Goal: Information Seeking & Learning: Compare options

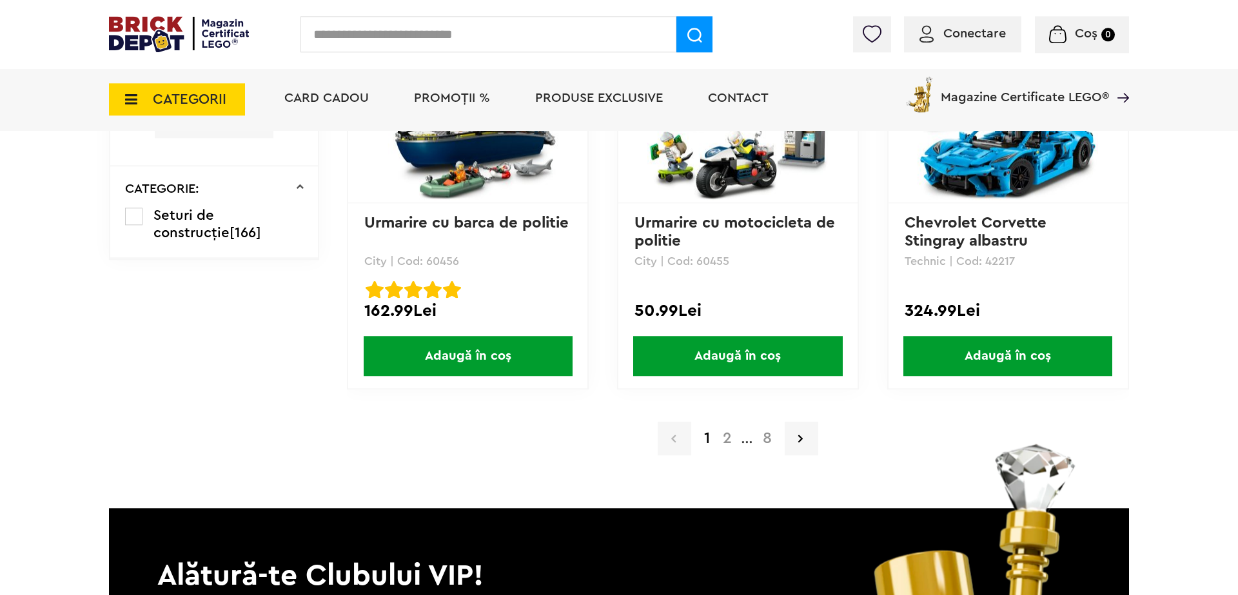
scroll to position [2670, 0]
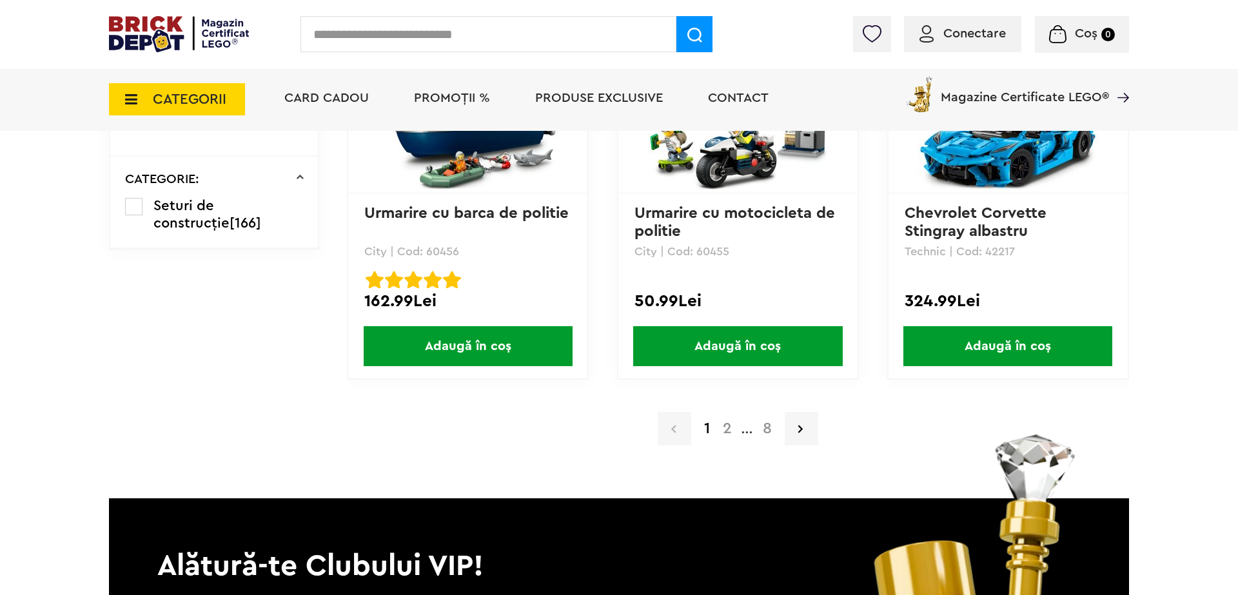
click at [731, 426] on a=LEGO%20Technic&lego=1&mc_cid=c588e030e7&mc_eid=a9728b5617&order=1&page=2&utm_campaign=c588e030e7-20%25_Vehicule_2025_10_13&utm_medium=email&utm_source=Newsletter%20Magazin%20Certificat%20LEGO%20%7C%20Brick%20Depot&utm_term=0_-c588e030e7-%5BLIST_EMAIL_ID%5D"] "2" at bounding box center [728, 428] width 22 height 15
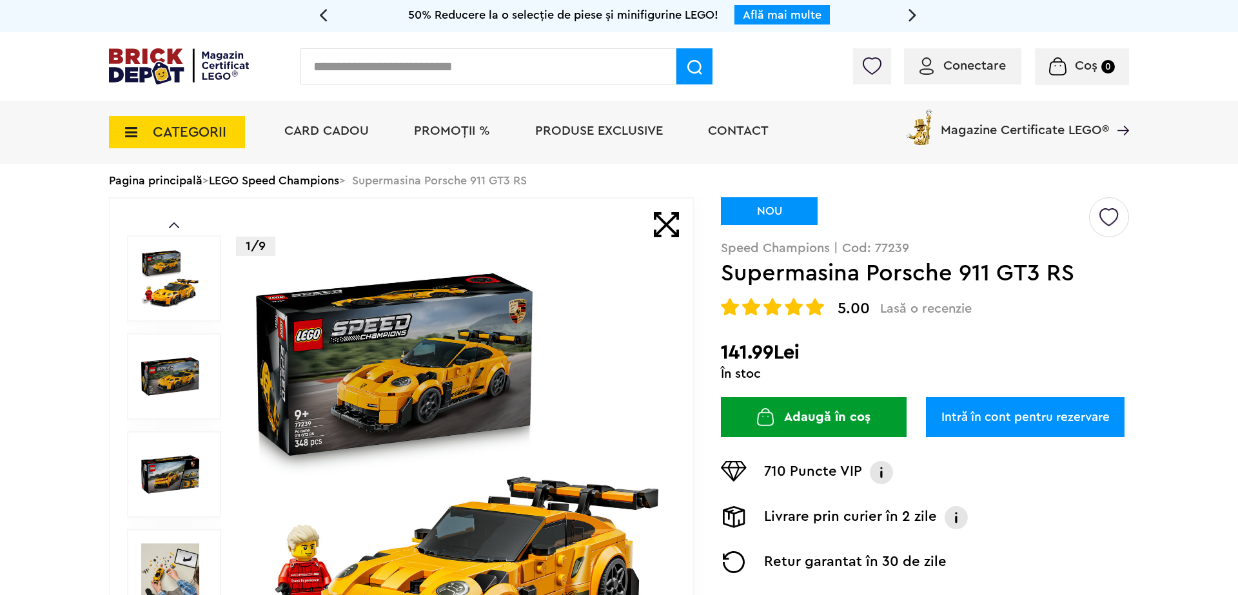
click at [433, 367] on img at bounding box center [457, 474] width 415 height 415
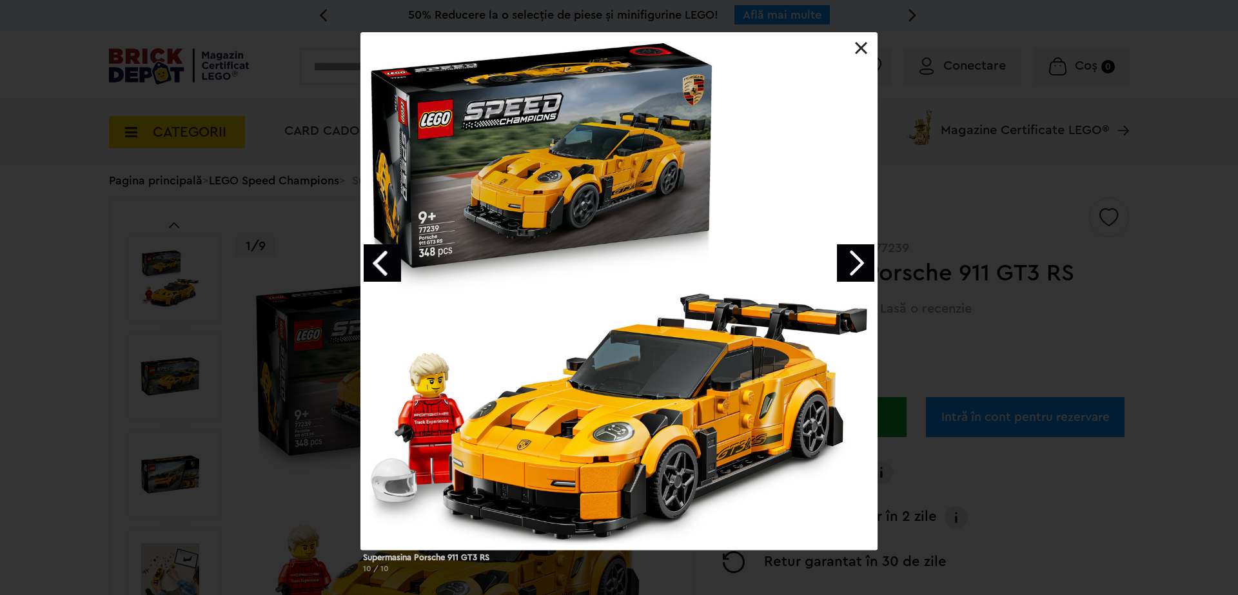
click at [860, 264] on link "Next image" at bounding box center [855, 262] width 37 height 37
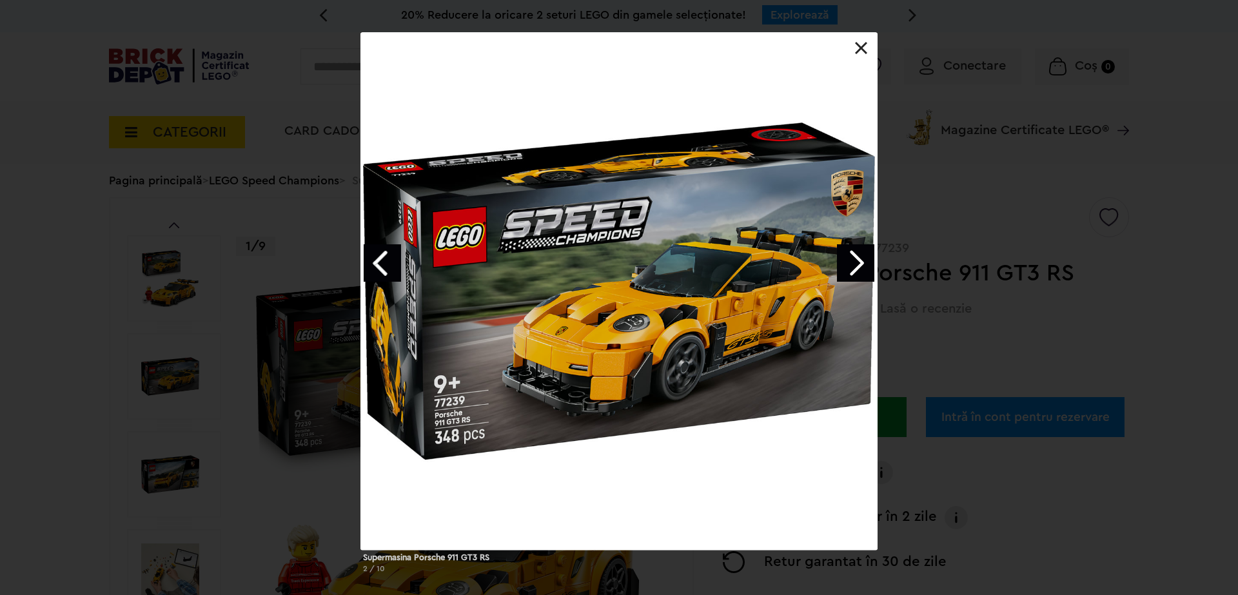
click at [860, 264] on link "Next image" at bounding box center [855, 262] width 37 height 37
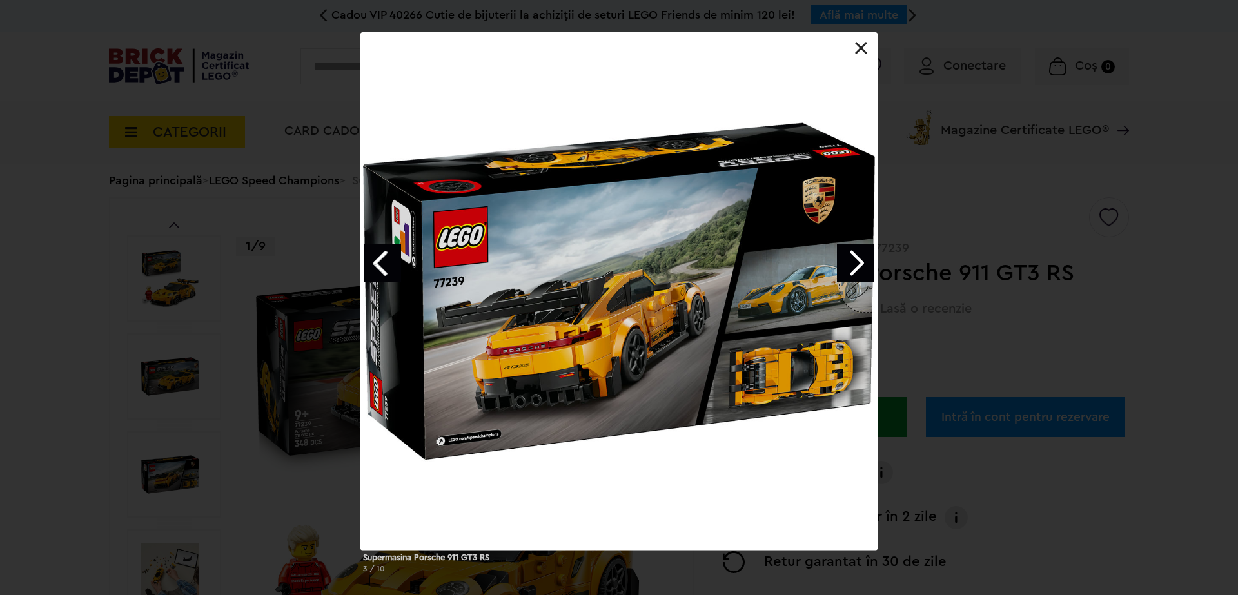
click at [860, 264] on link "Next image" at bounding box center [855, 262] width 37 height 37
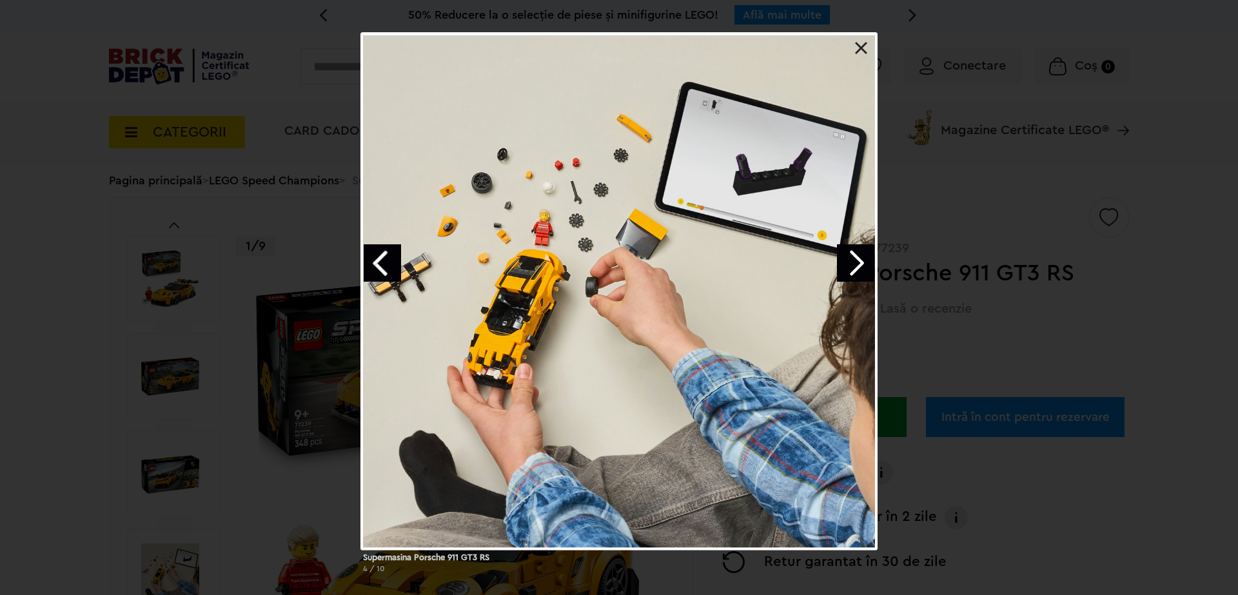
click at [860, 264] on link "Next image" at bounding box center [855, 262] width 37 height 37
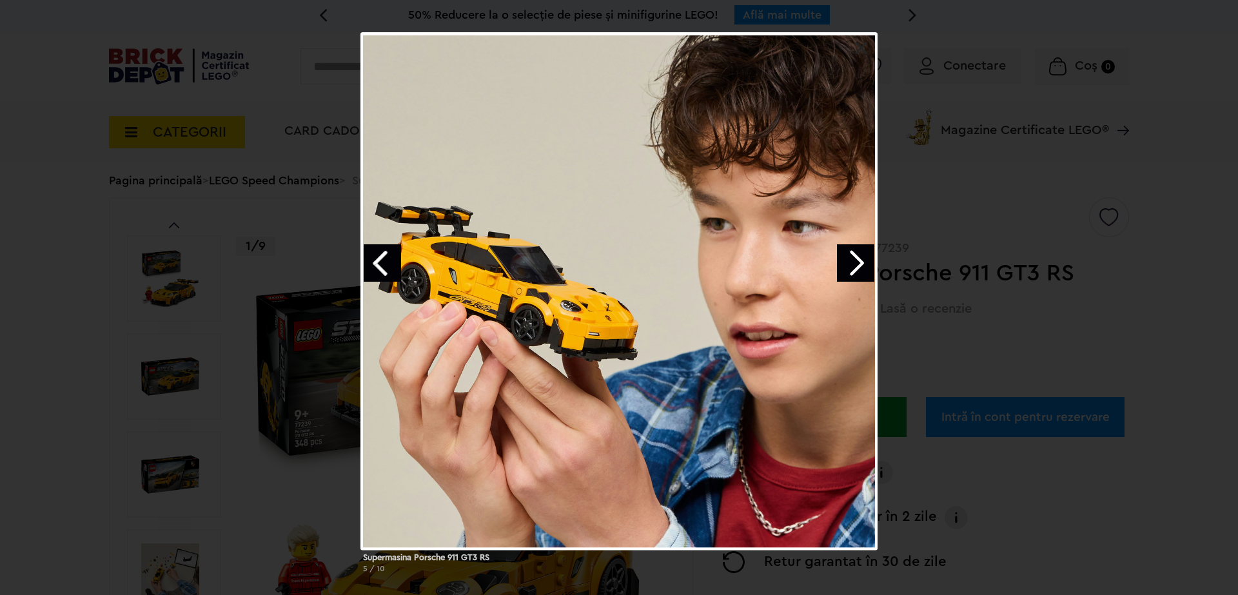
click at [860, 264] on link "Next image" at bounding box center [855, 262] width 37 height 37
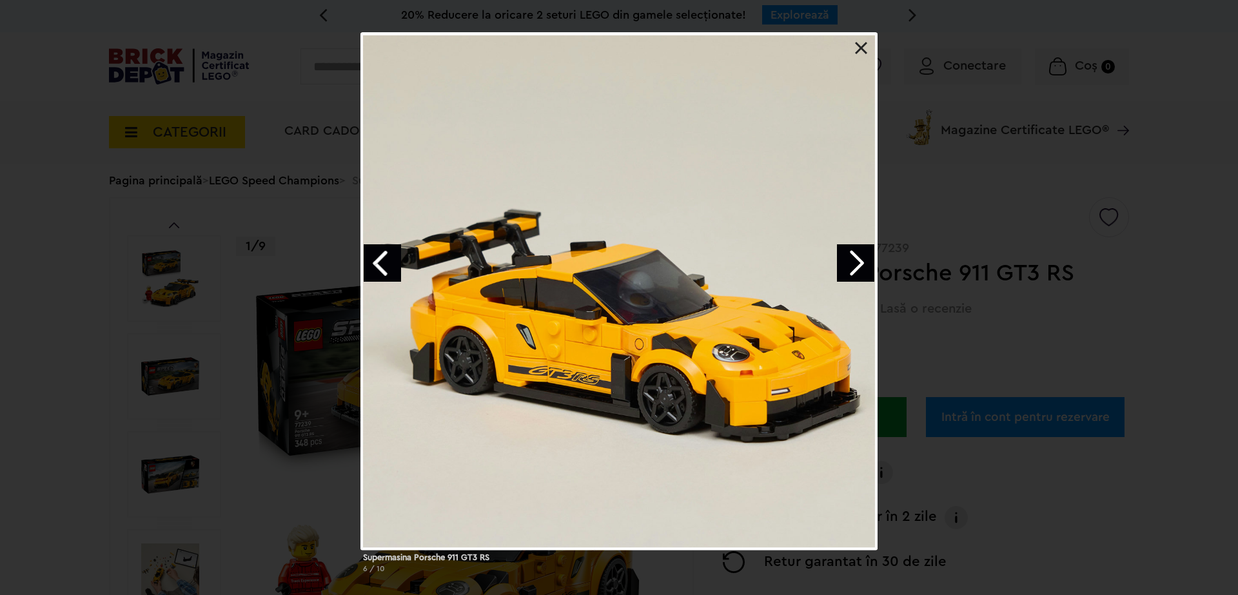
click at [860, 264] on link "Next image" at bounding box center [855, 262] width 37 height 37
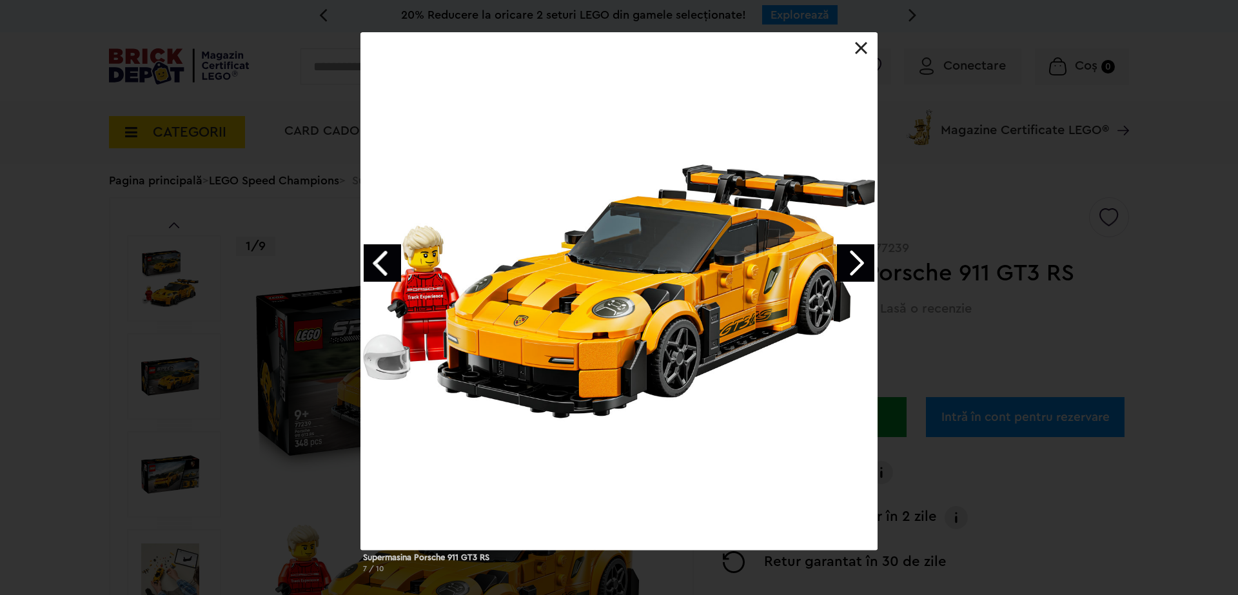
click at [860, 264] on link "Next image" at bounding box center [855, 262] width 37 height 37
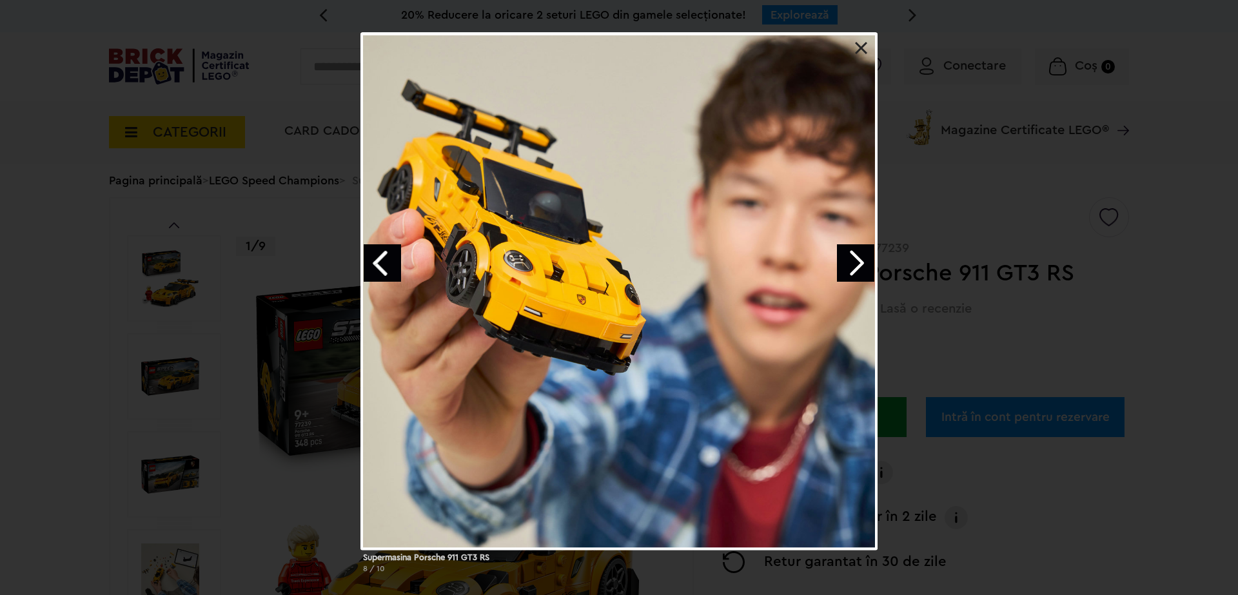
click at [860, 264] on link "Next image" at bounding box center [855, 262] width 37 height 37
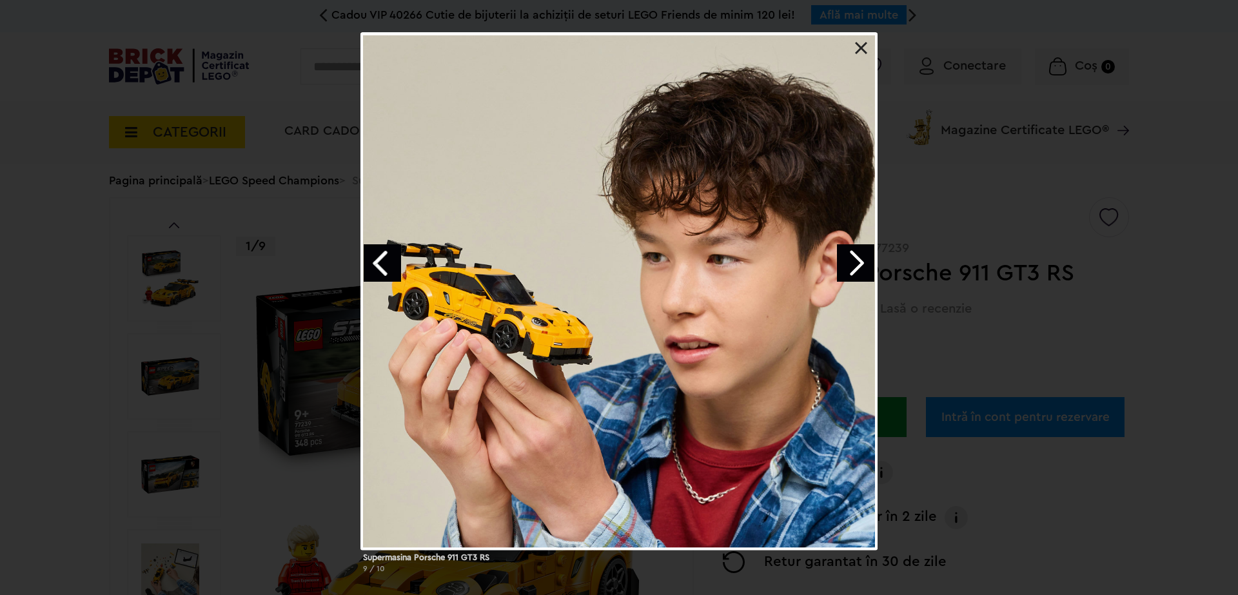
click at [857, 275] on link "Next image" at bounding box center [855, 262] width 37 height 37
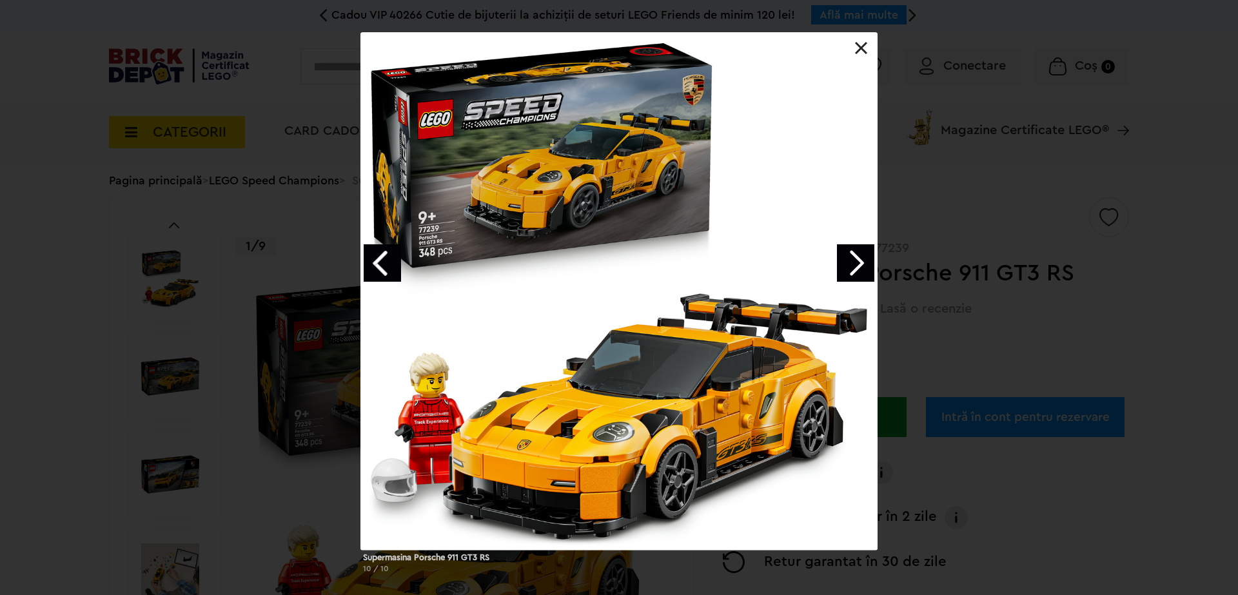
click at [867, 46] on link at bounding box center [861, 48] width 13 height 13
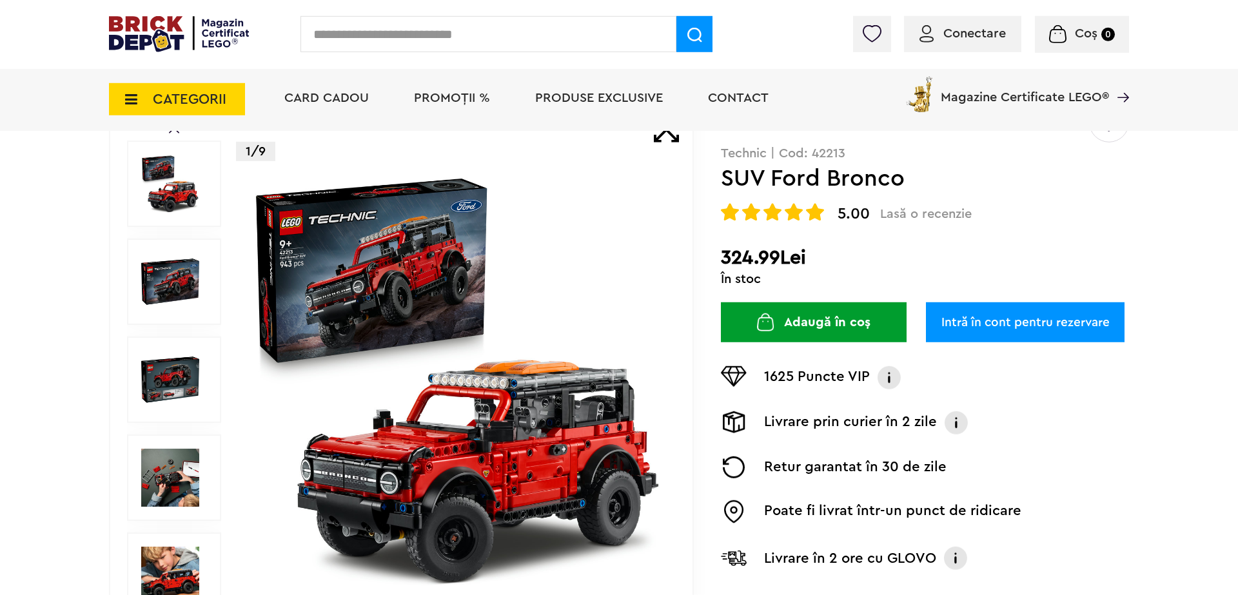
scroll to position [178, 0]
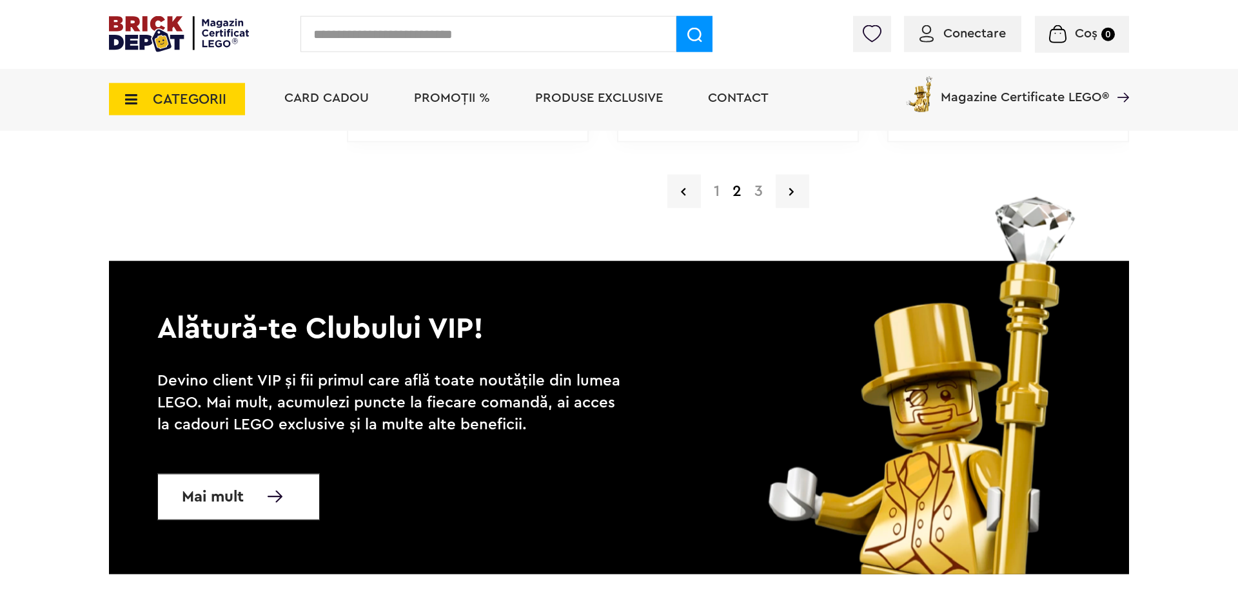
scroll to position [2937, 0]
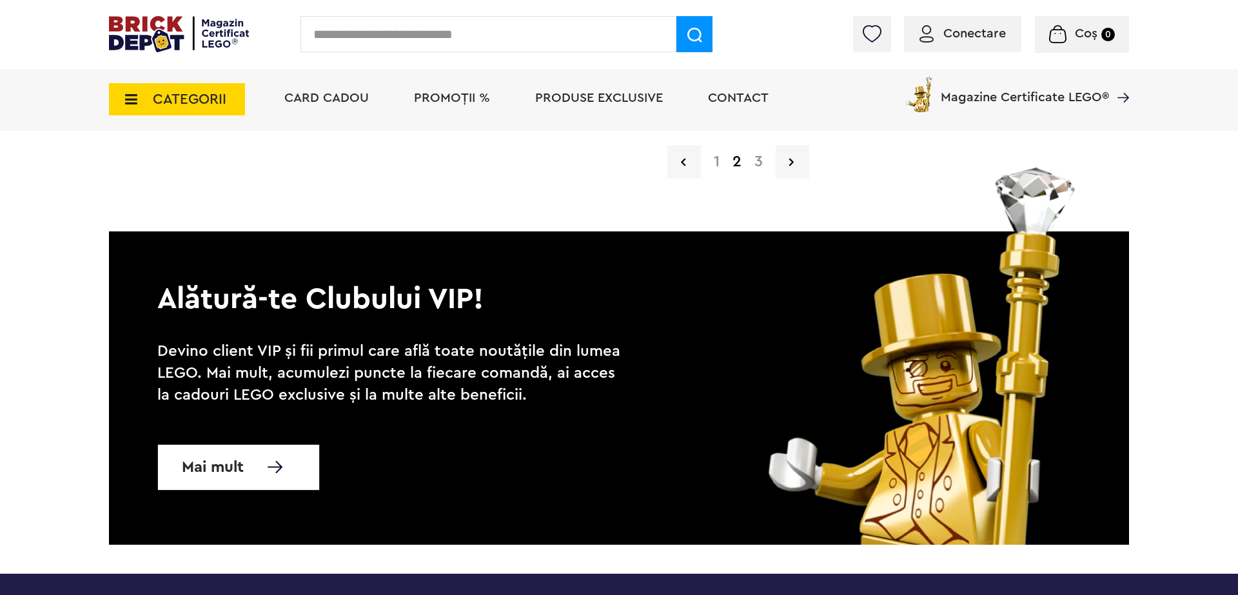
click at [750, 159] on a=LEGO%20Technic&lego=1&mc_cid=c588e030e7&mc_eid=a9728b5617&order=1&page=3&utm_campaign=c588e030e7-20%25_Vehicule_2025_10_13&utm_medium=email&utm_source=Newsletter%20Magazin%20Certificat%20LEGO%20%7C%20Brick%20Depot&utm_term=0_-c588e030e7-%5BLIST_EMAIL_ID%5D"] "3" at bounding box center [758, 161] width 21 height 15
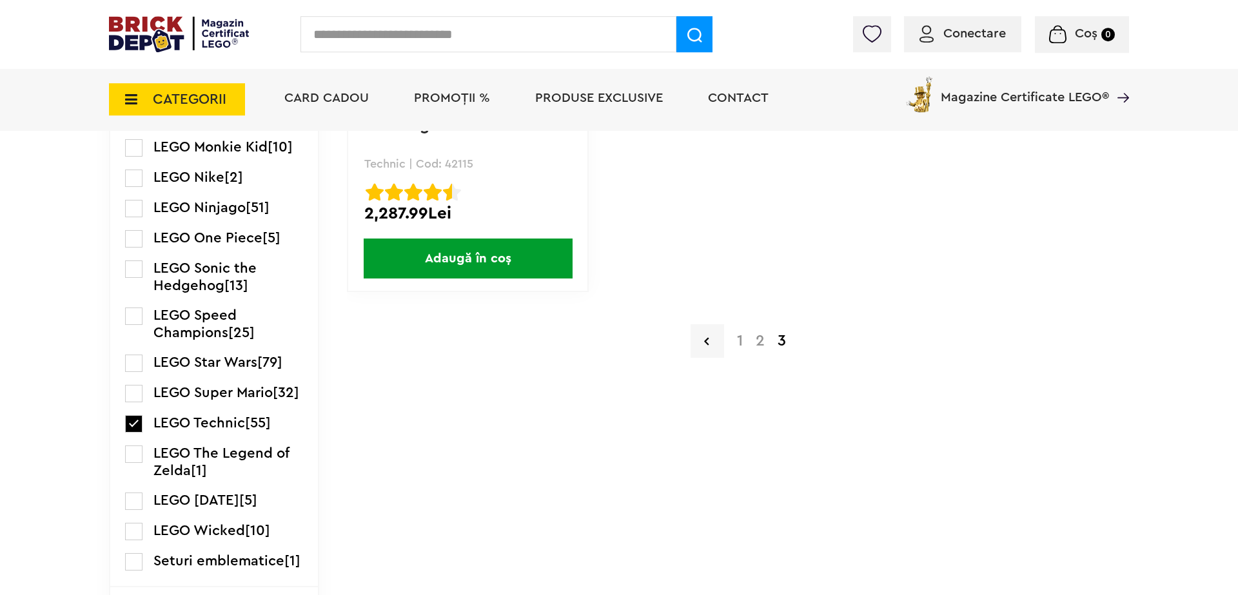
scroll to position [1958, 0]
click at [136, 421] on label at bounding box center [133, 422] width 17 height 17
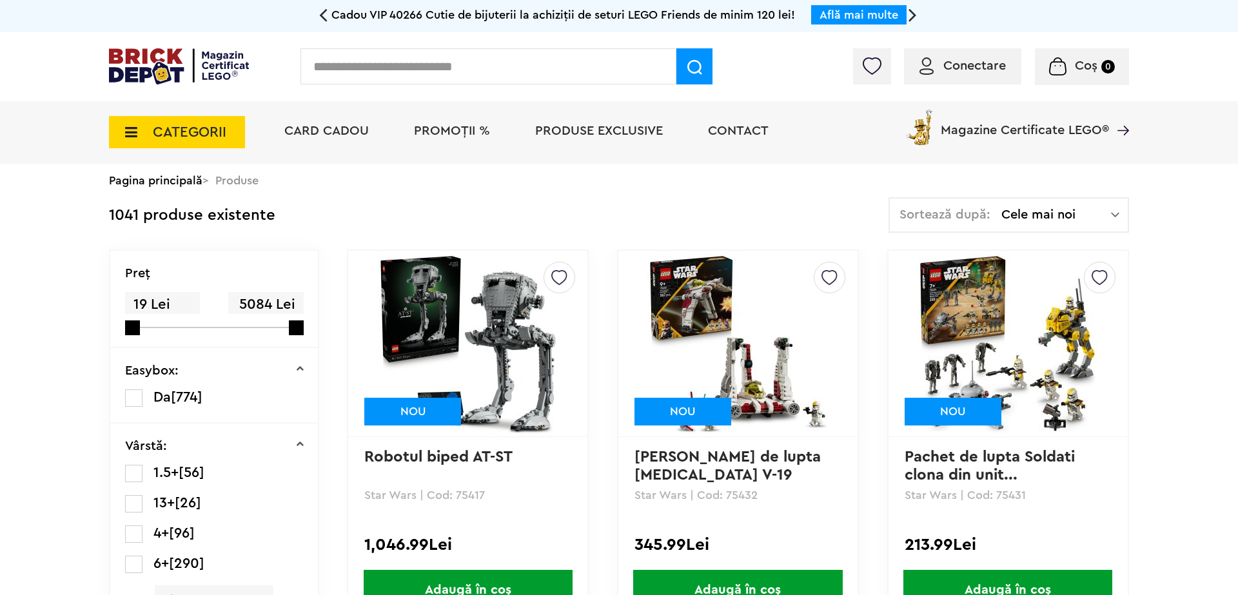
click at [156, 139] on span "CATEGORII" at bounding box center [190, 132] width 74 height 14
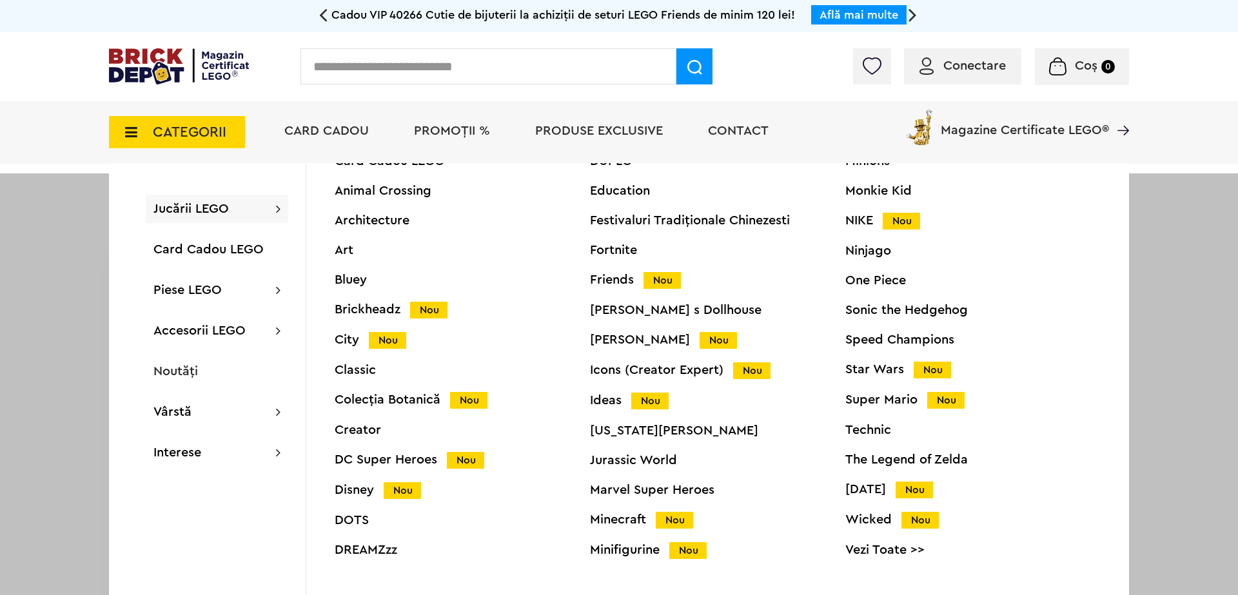
scroll to position [51, 0]
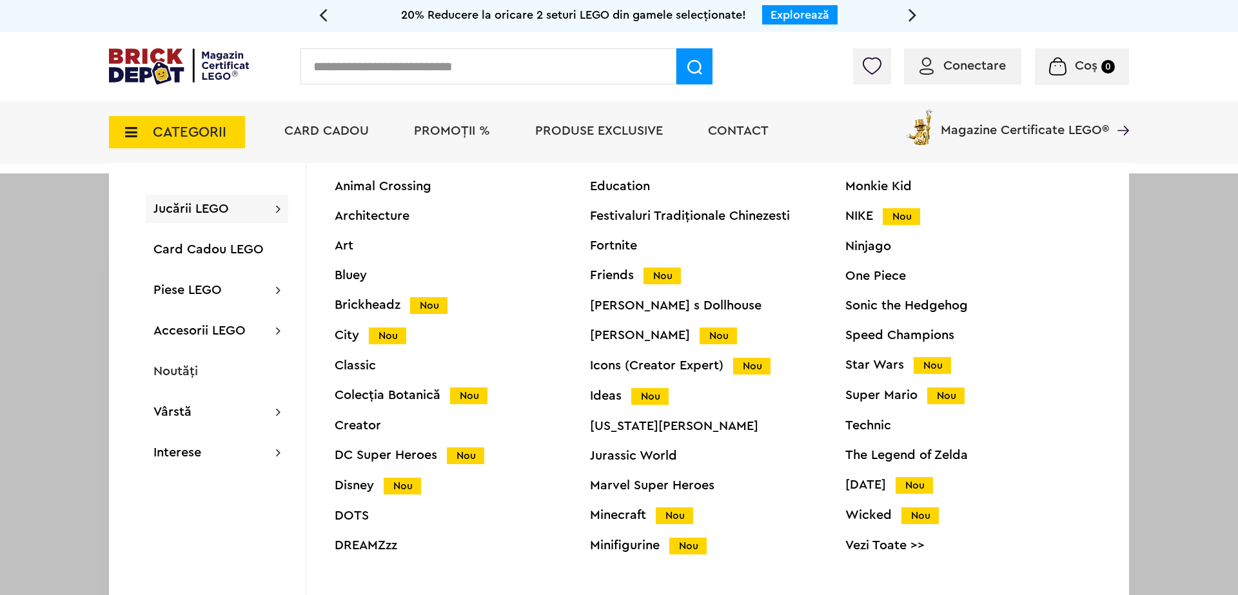
click at [884, 426] on div "Technic" at bounding box center [973, 425] width 255 height 13
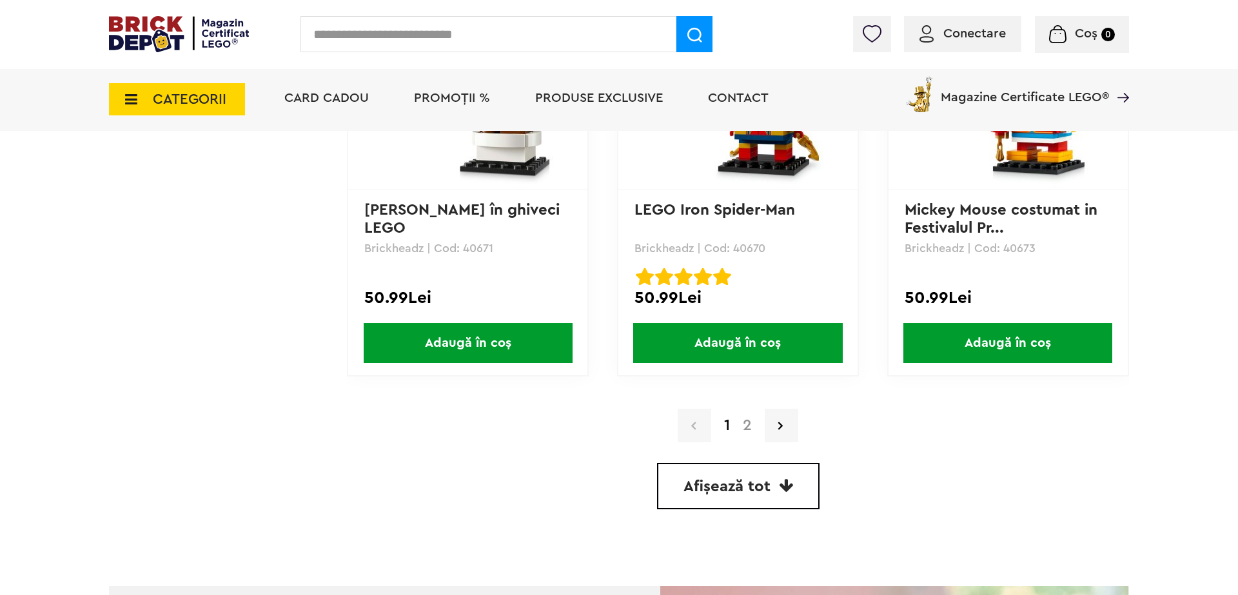
scroll to position [3649, 0]
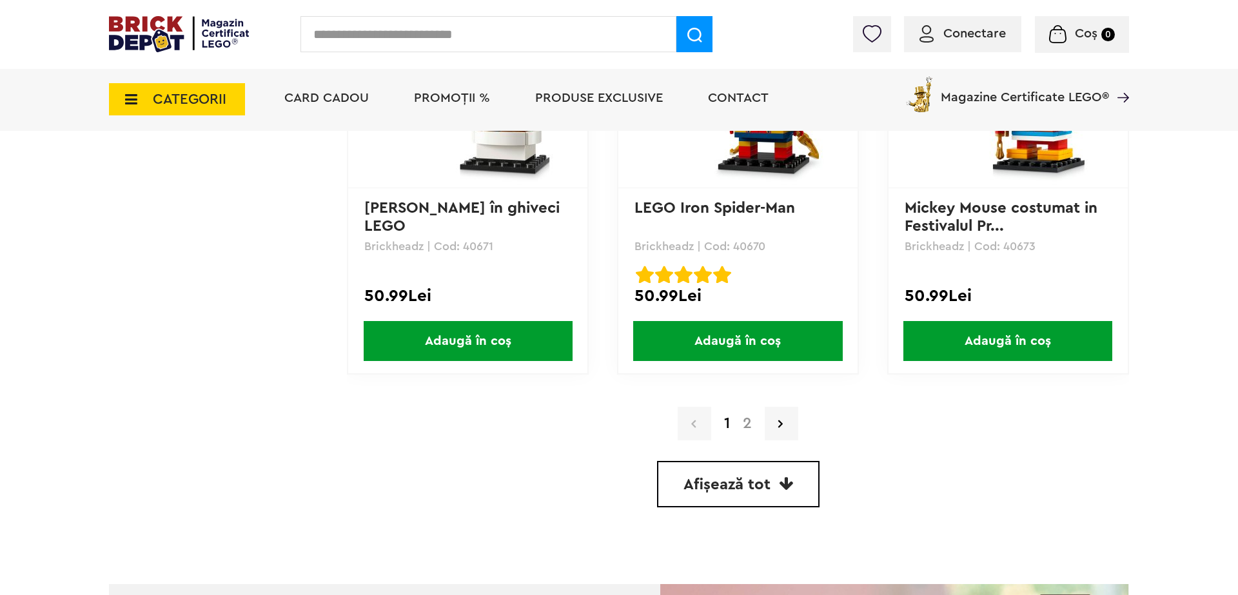
click at [751, 425] on link "2" at bounding box center [748, 423] width 22 height 15
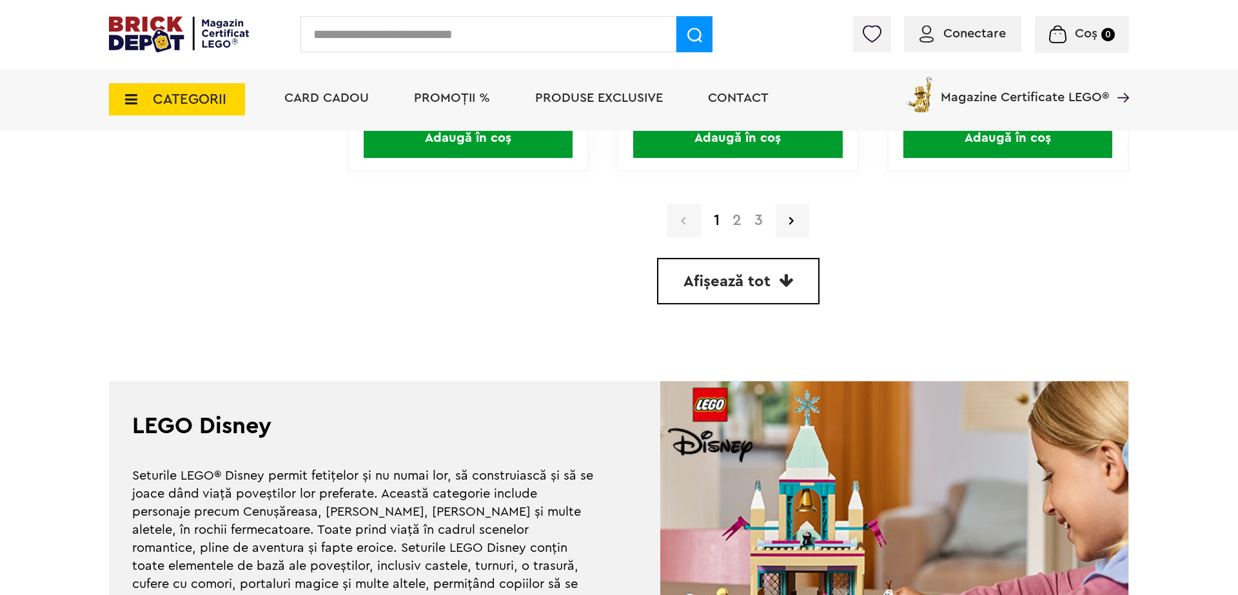
scroll to position [3916, 0]
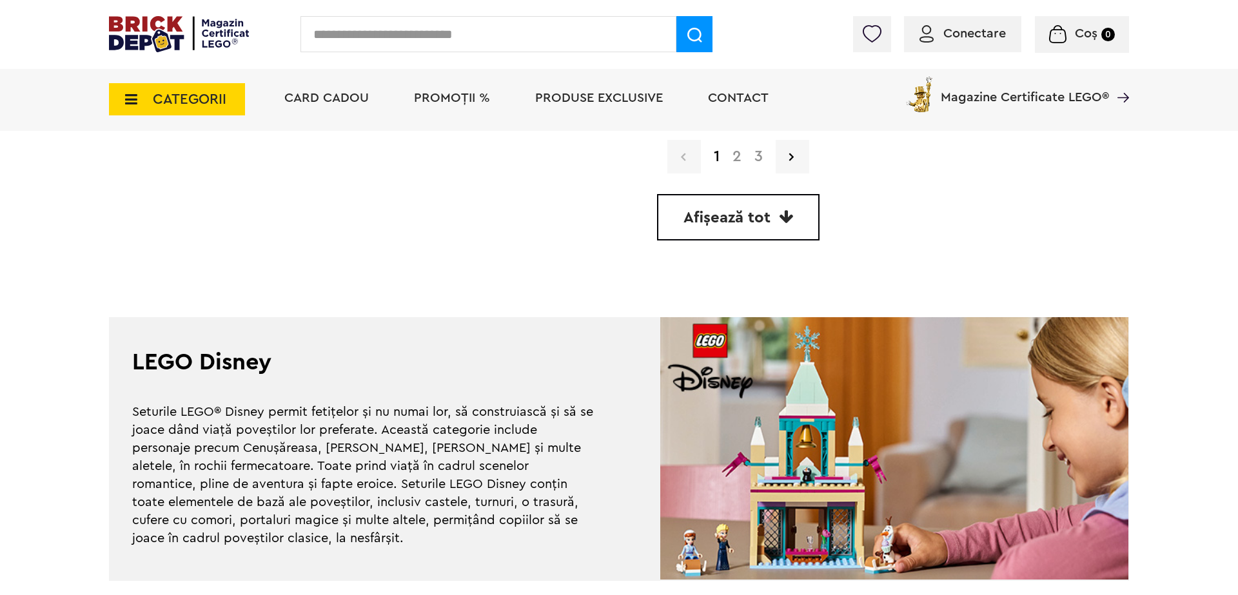
click at [735, 151] on link "2" at bounding box center [737, 156] width 22 height 15
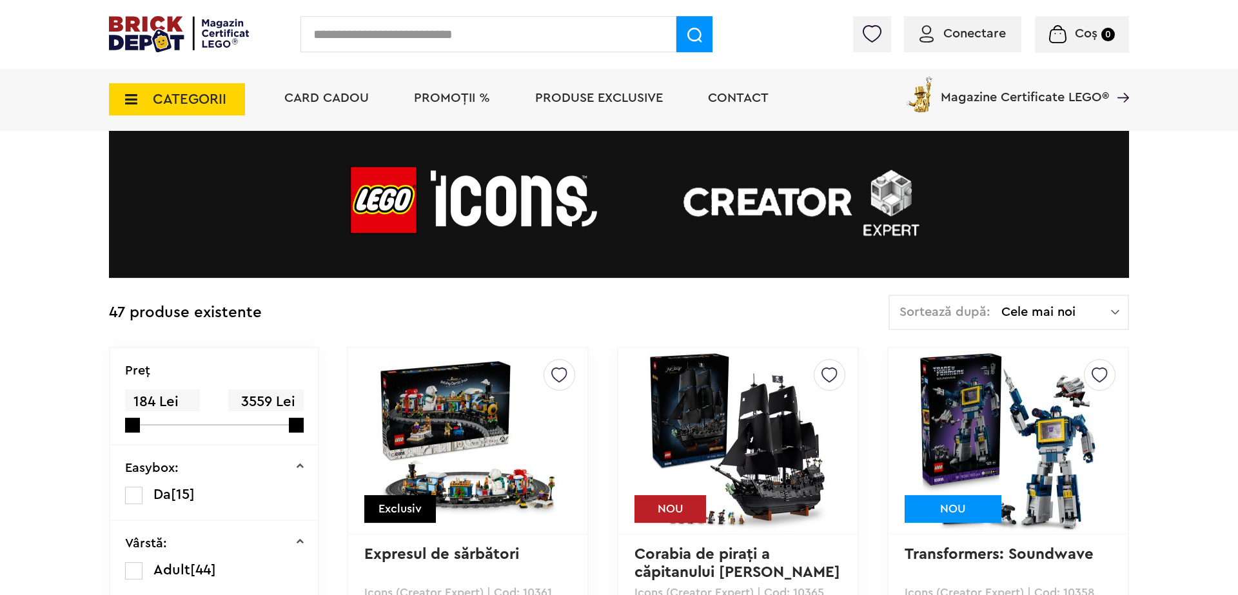
scroll to position [89, 0]
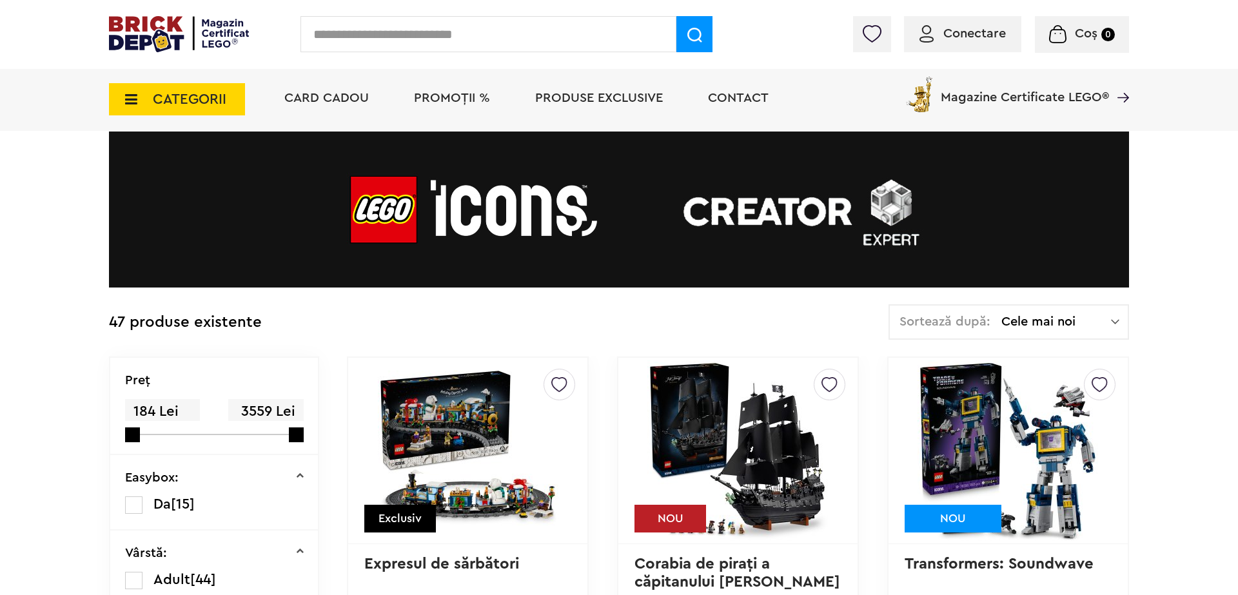
click at [1067, 333] on div "Sortează după: Cele mai noi Cele mai noi Cele mai vechi Cele mai ieftine Cele m…" at bounding box center [1009, 321] width 241 height 35
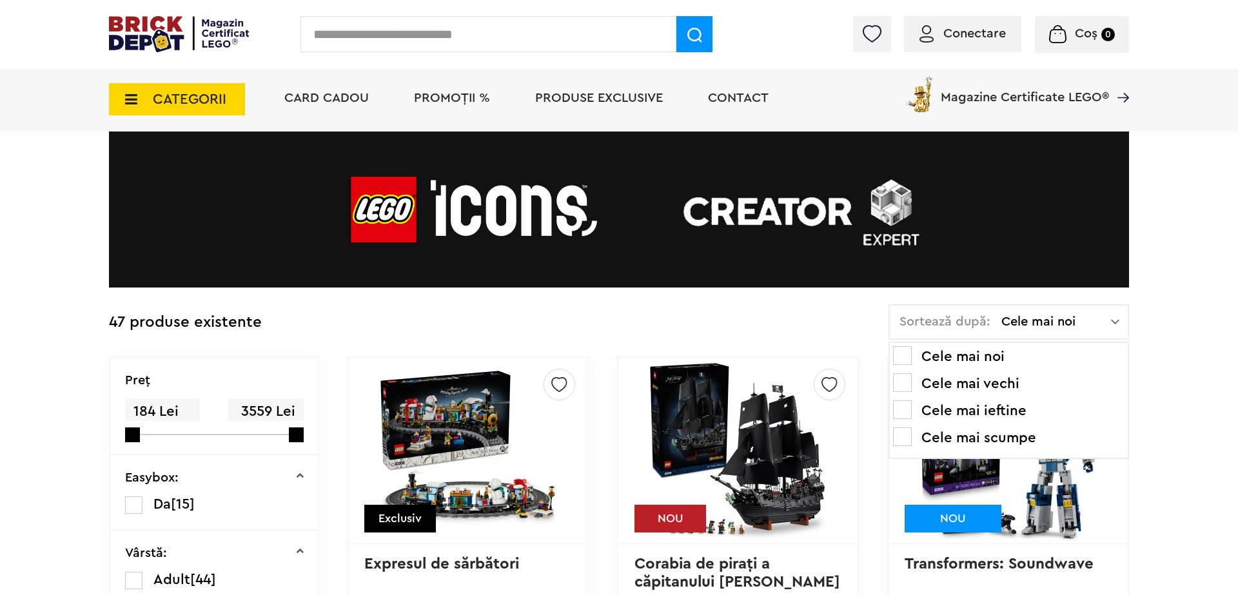
click at [1012, 408] on li "Cele mai ieftine" at bounding box center [1009, 411] width 232 height 21
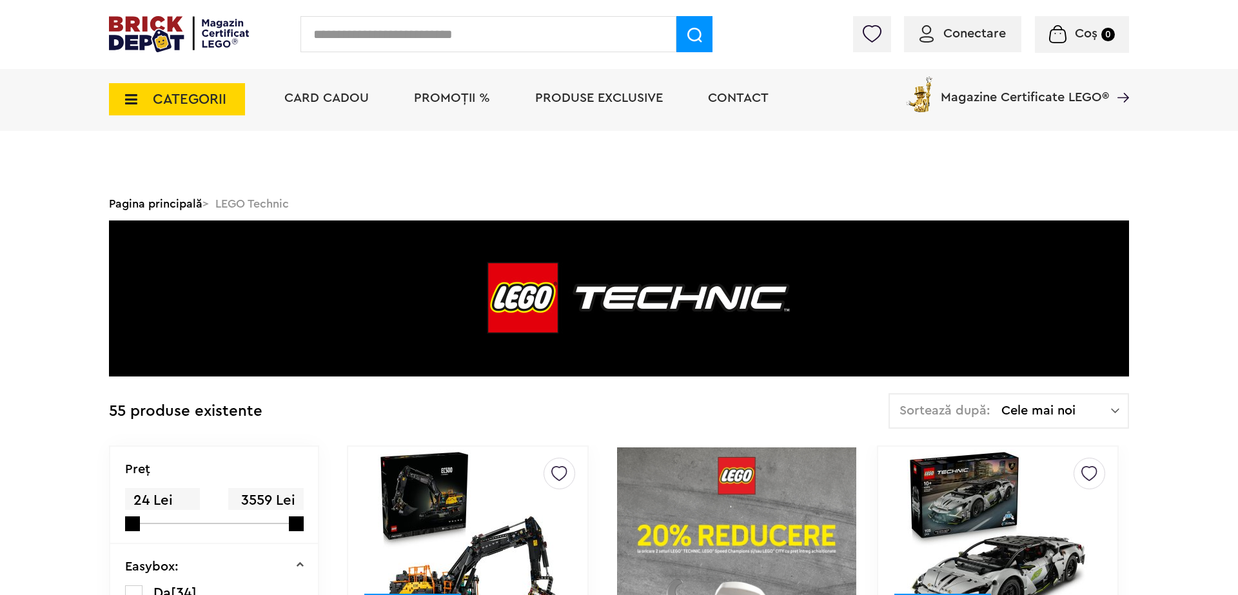
scroll to position [178, 0]
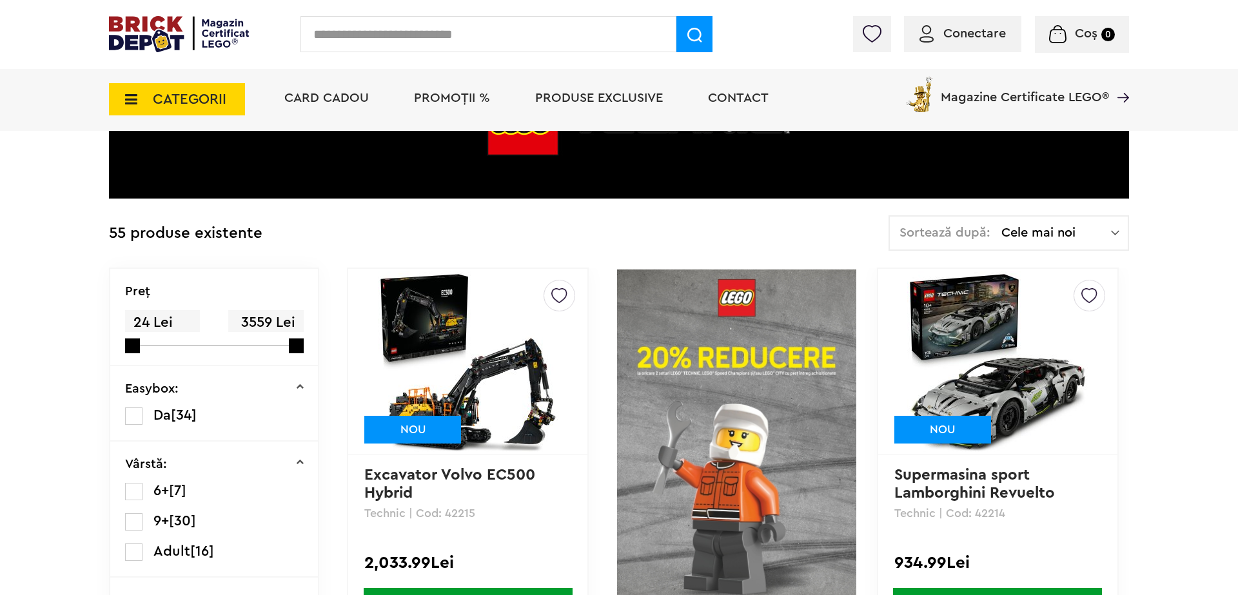
click at [1077, 241] on div "Sortează după: Cele mai noi Cele mai noi Cele mai vechi Cele mai ieftine Cele m…" at bounding box center [1009, 232] width 241 height 35
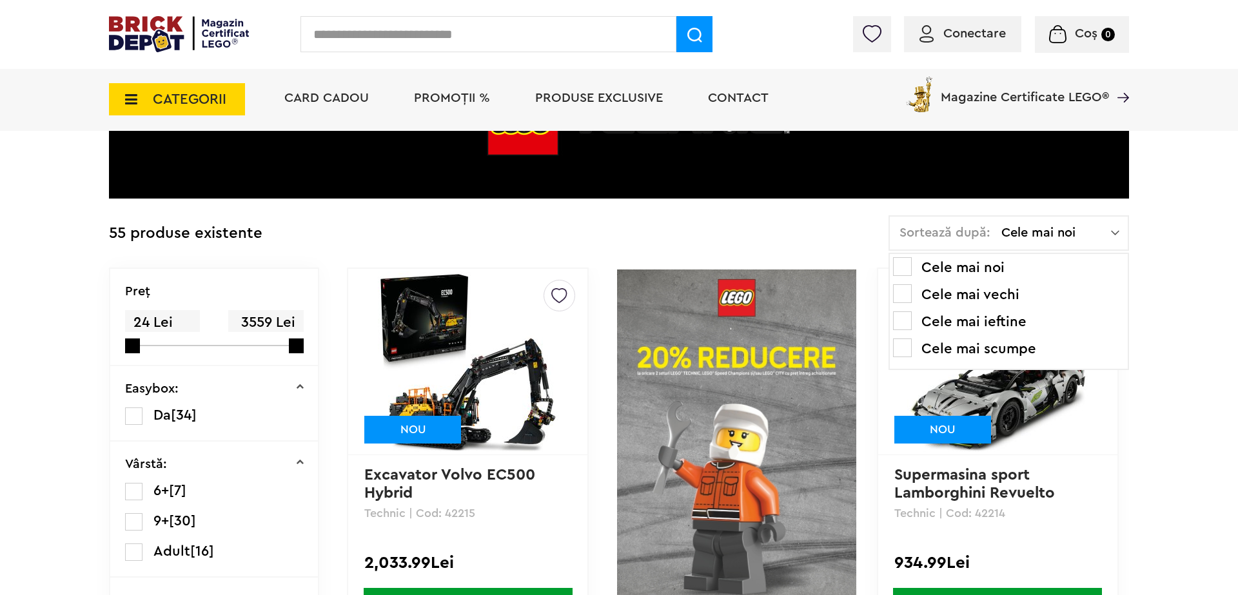
click at [1008, 342] on li "Cele mai scumpe" at bounding box center [1009, 349] width 232 height 21
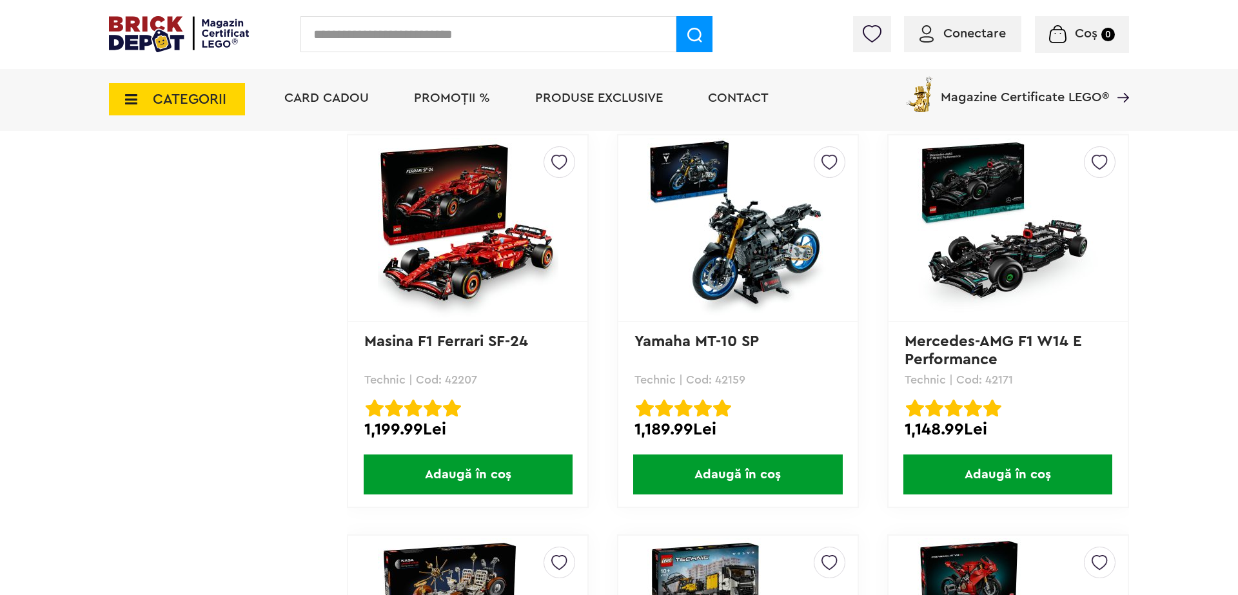
scroll to position [1157, 0]
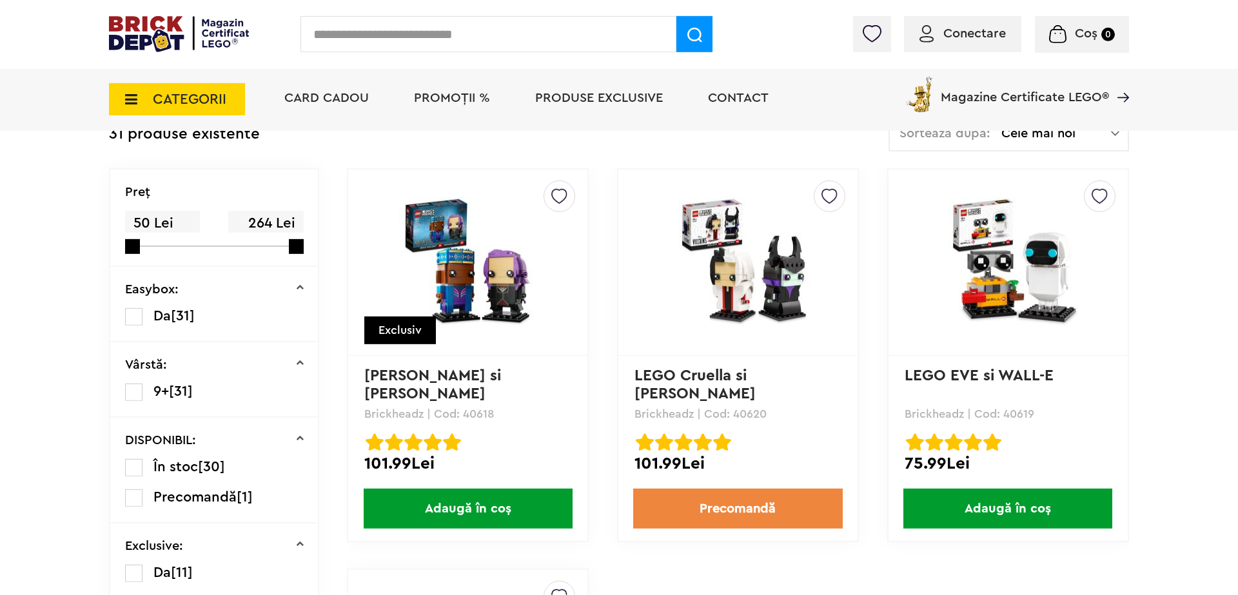
scroll to position [267, 0]
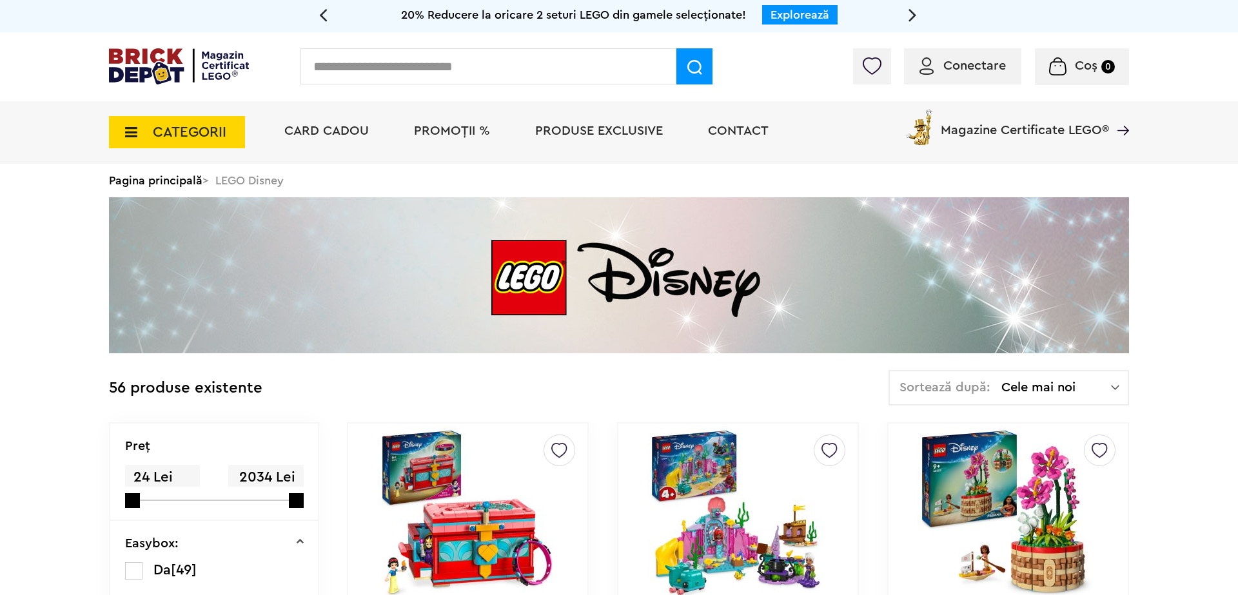
click at [1057, 383] on span "Cele mai noi" at bounding box center [1057, 387] width 110 height 13
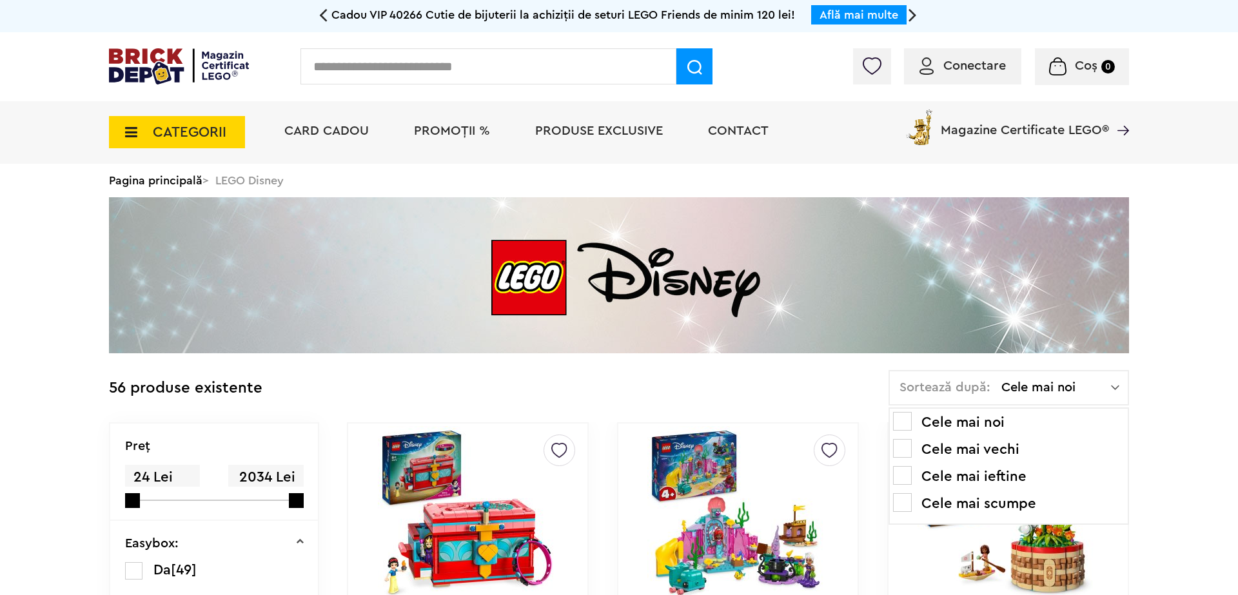
click at [998, 477] on li "Cele mai ieftine" at bounding box center [1009, 476] width 232 height 21
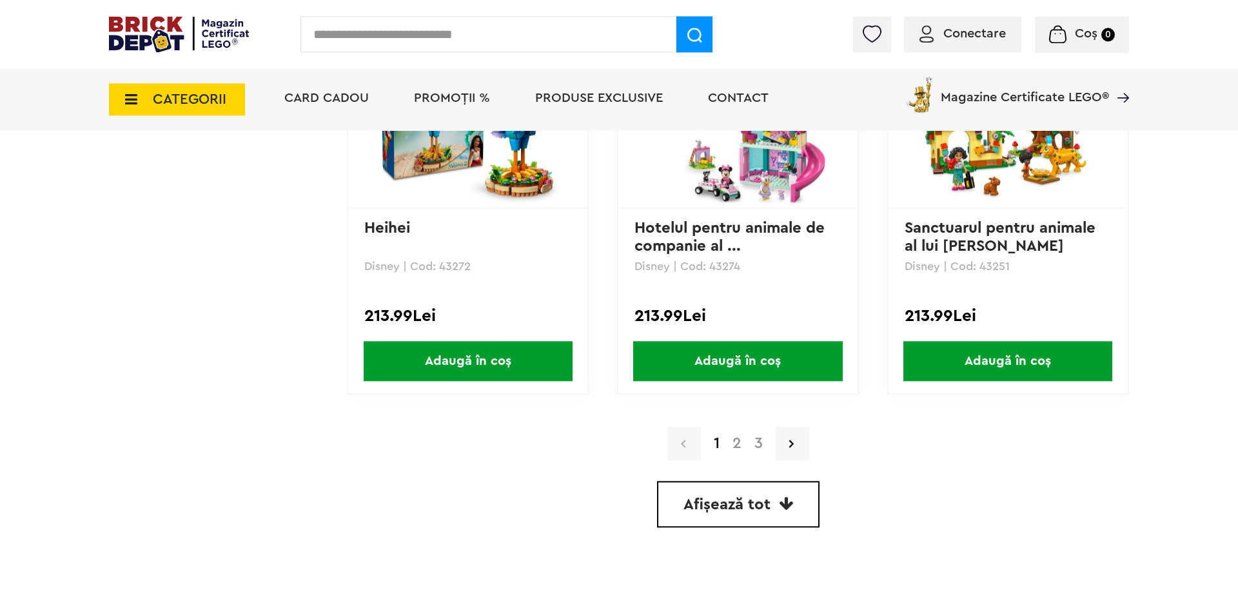
scroll to position [3649, 0]
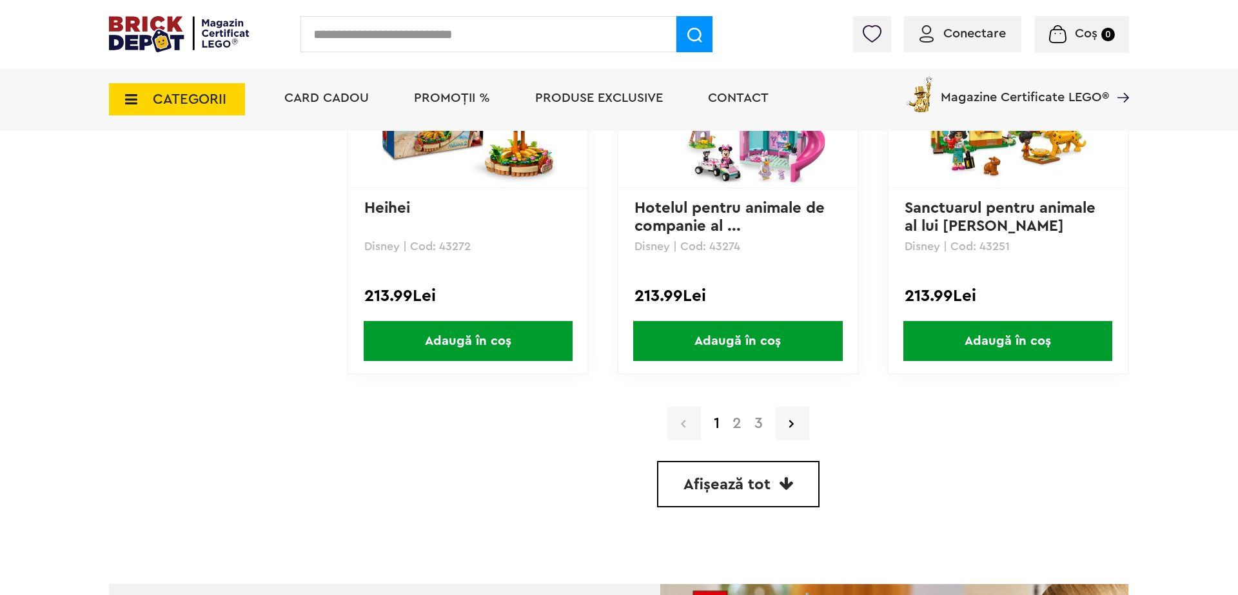
click at [738, 421] on link "2" at bounding box center [737, 423] width 22 height 15
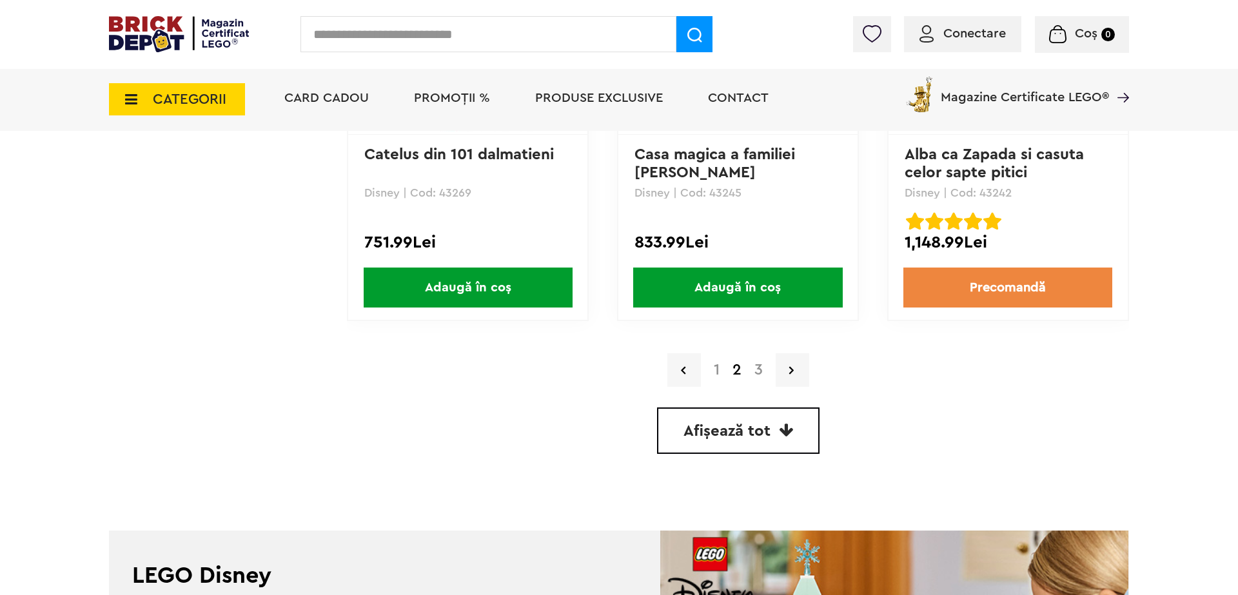
scroll to position [3738, 0]
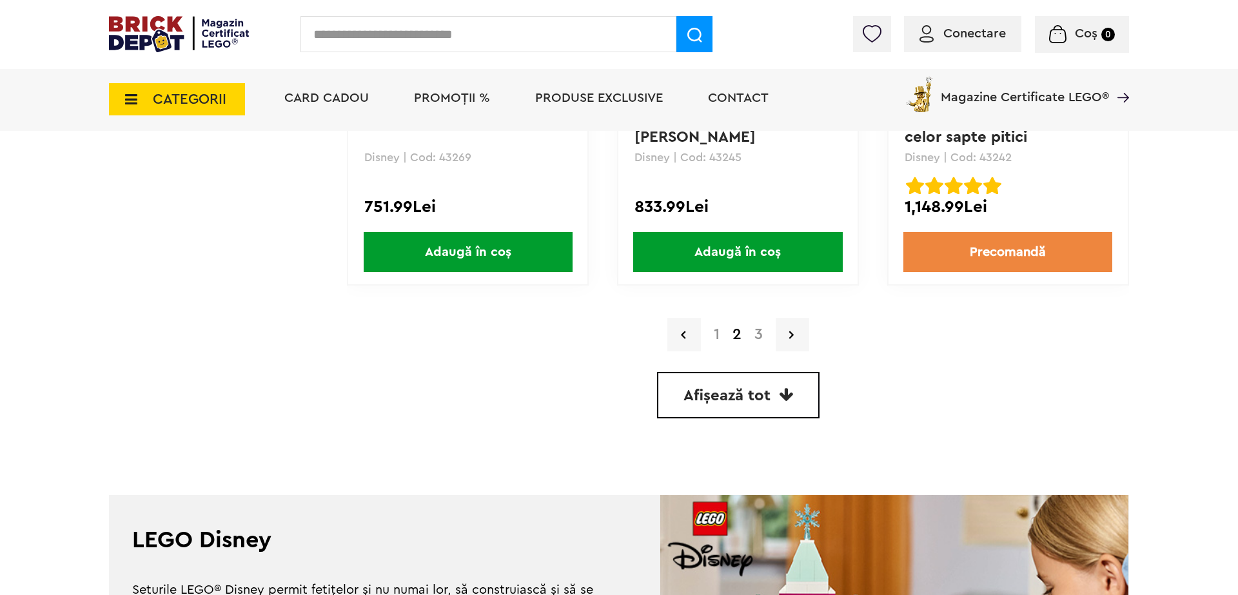
click at [758, 333] on link "3" at bounding box center [758, 334] width 21 height 15
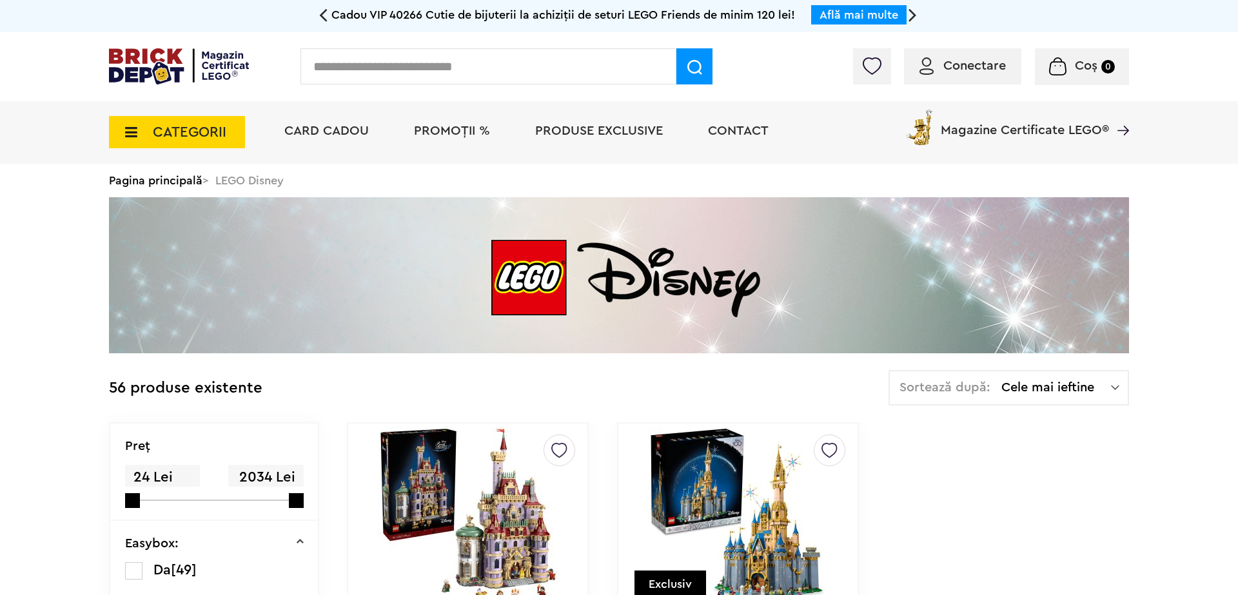
scroll to position [356, 0]
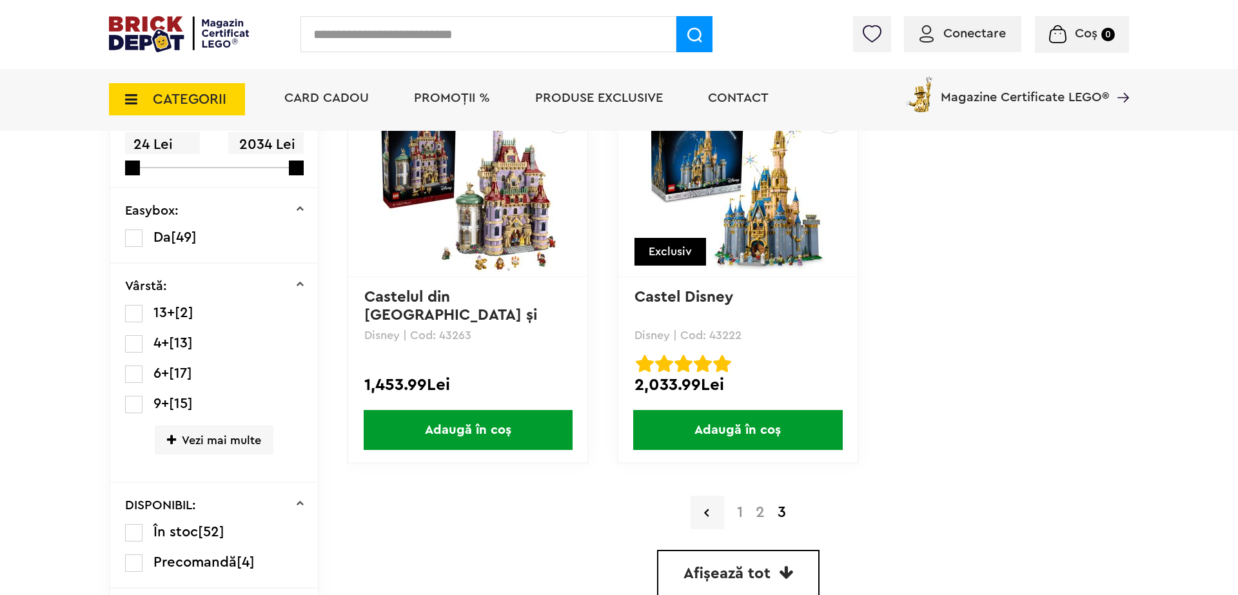
click at [13, 0] on div "Conectare Coș 0" at bounding box center [619, 34] width 1238 height 69
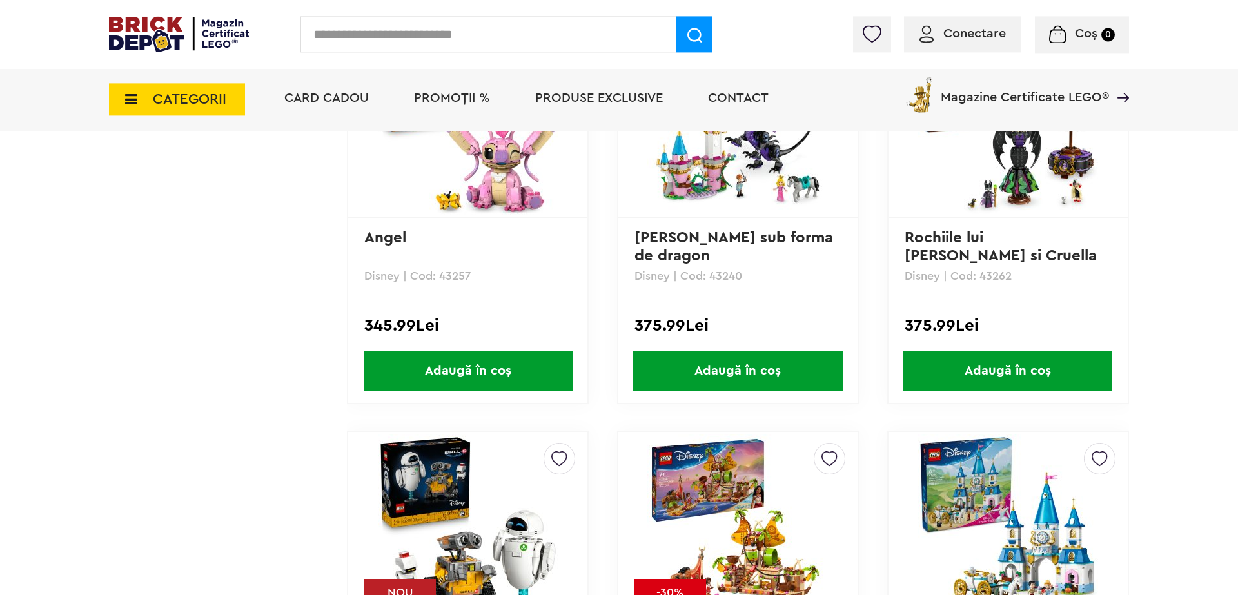
scroll to position [1691, 0]
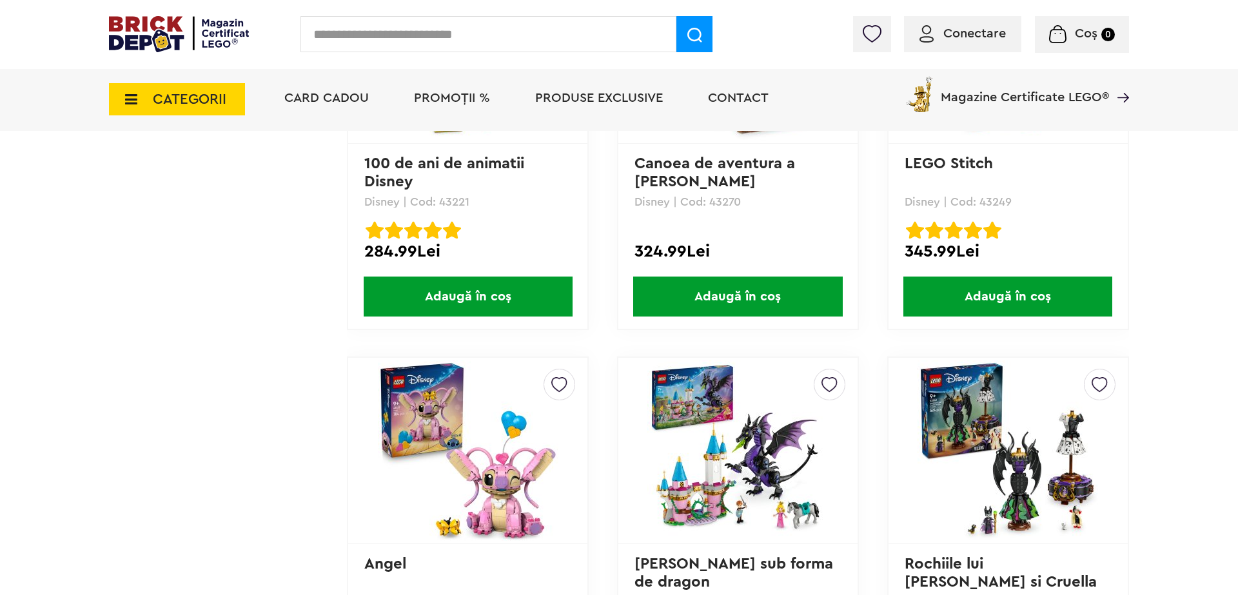
click at [124, 96] on icon at bounding box center [127, 99] width 20 height 14
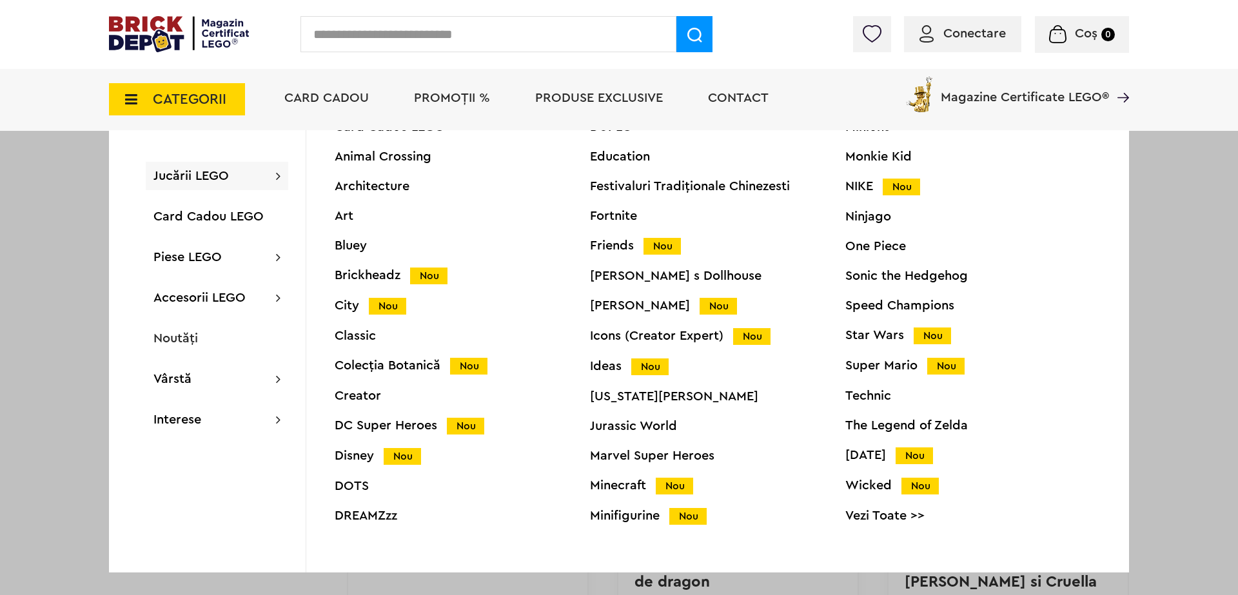
scroll to position [51, 0]
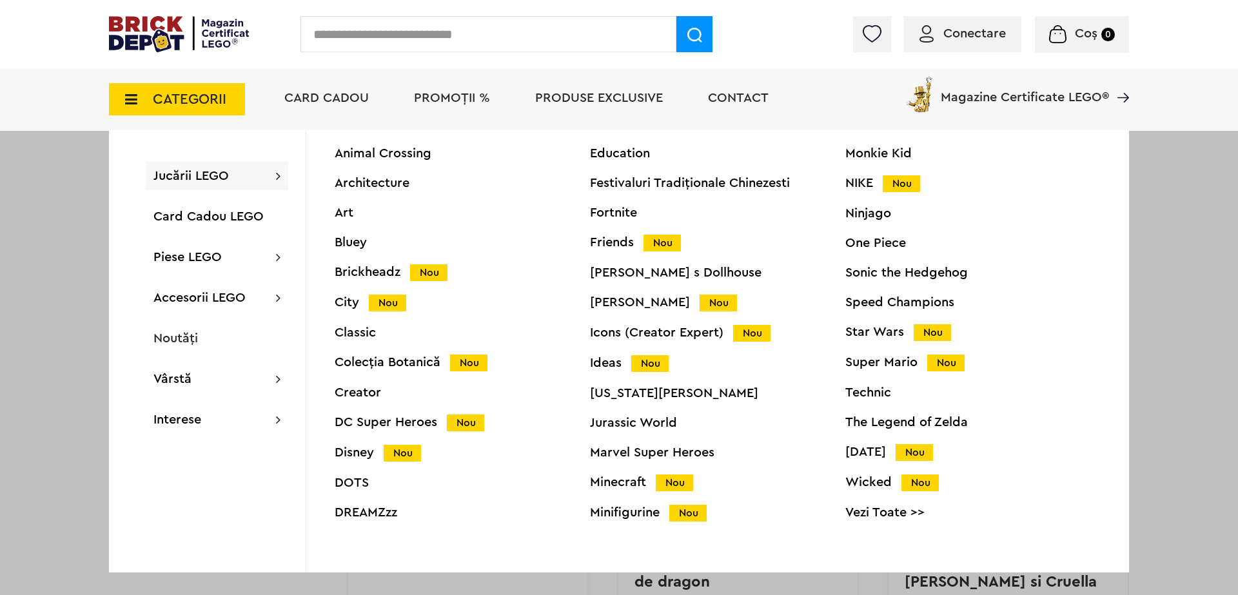
click at [448, 45] on input "text" at bounding box center [489, 34] width 376 height 36
type input "****"
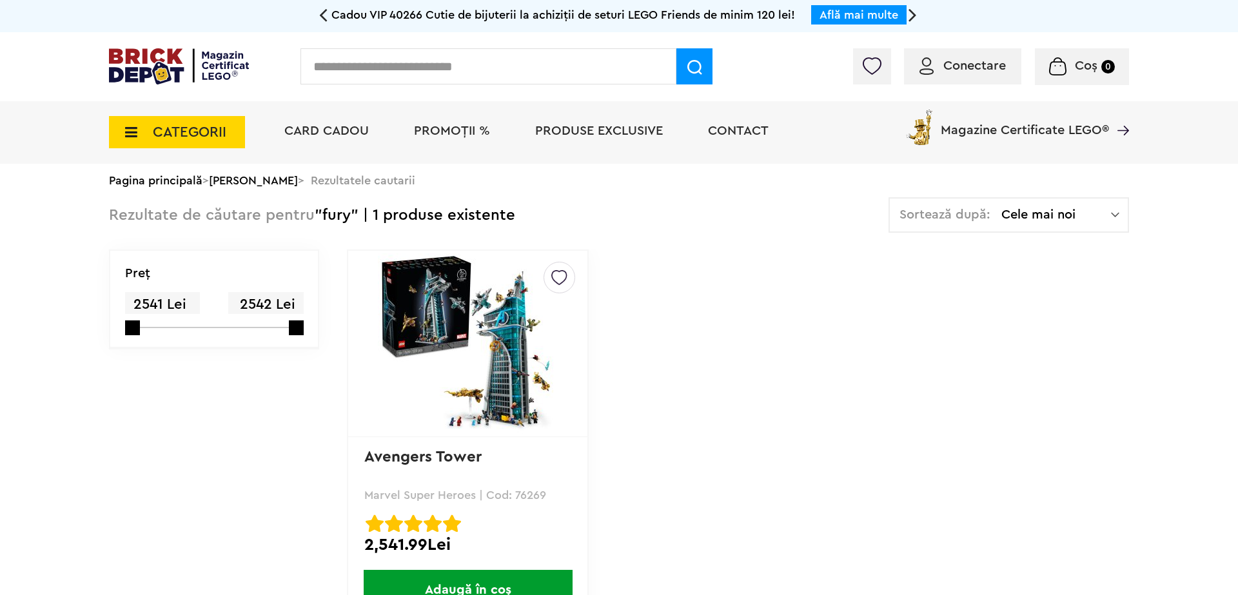
click at [409, 70] on input "text" at bounding box center [489, 66] width 376 height 36
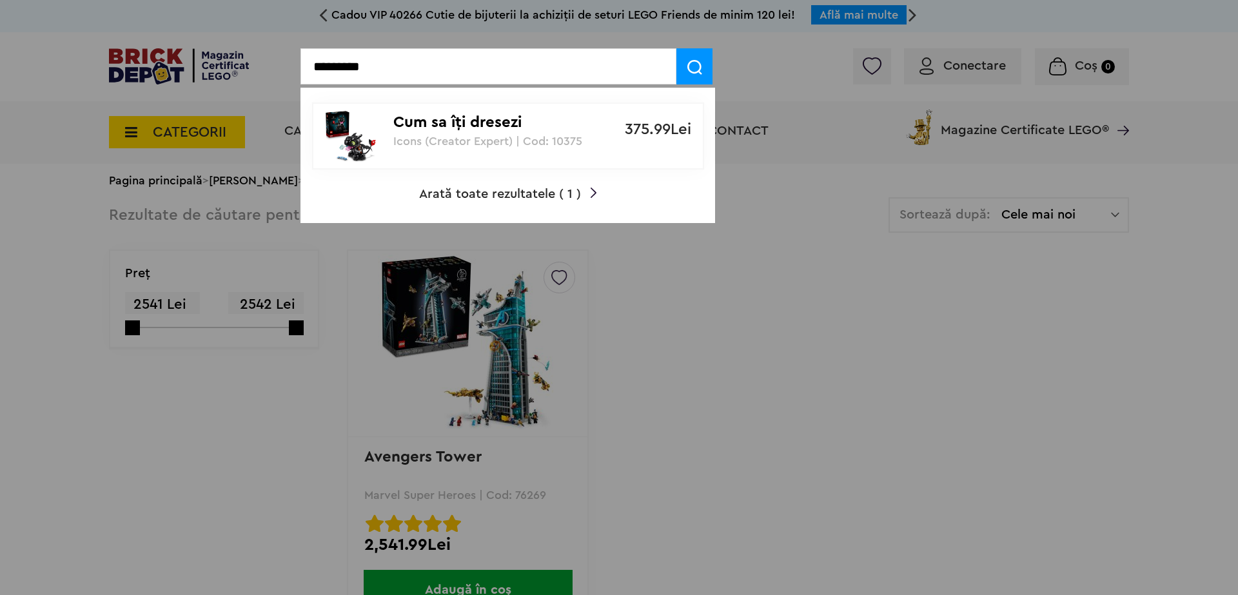
type input "*********"
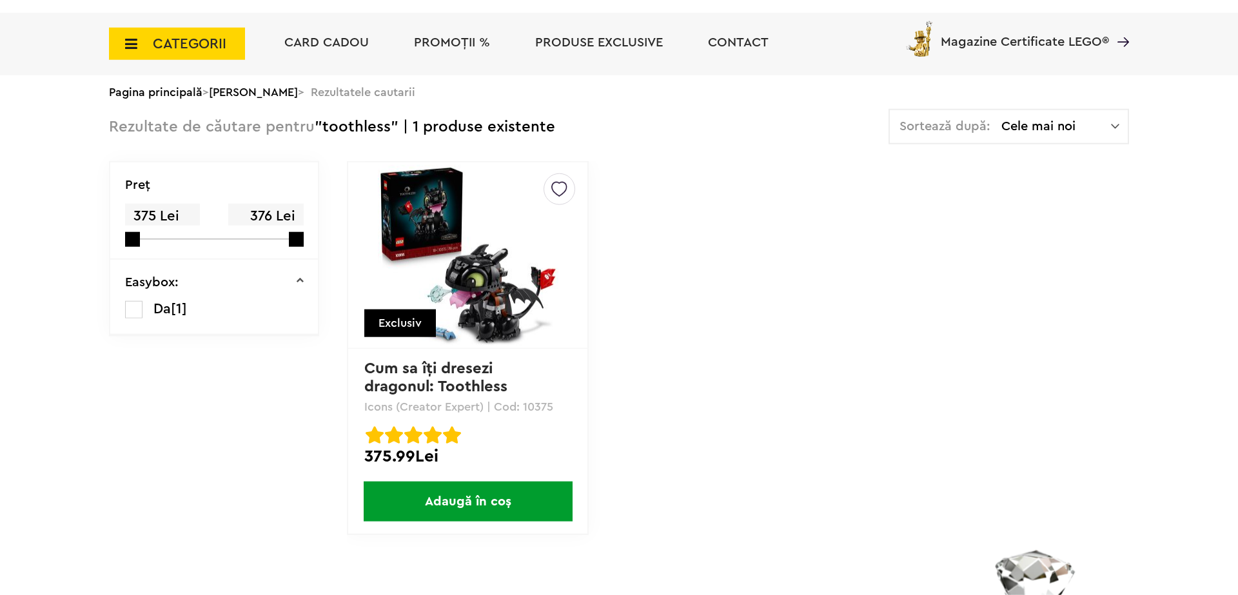
scroll to position [89, 0]
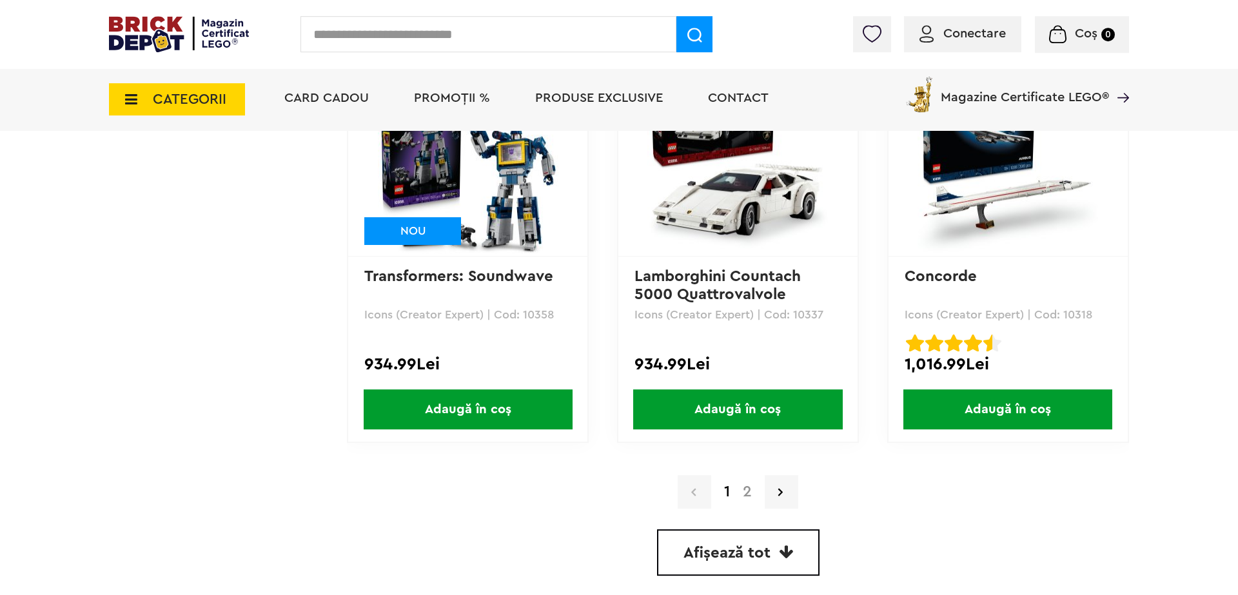
scroll to position [3592, 0]
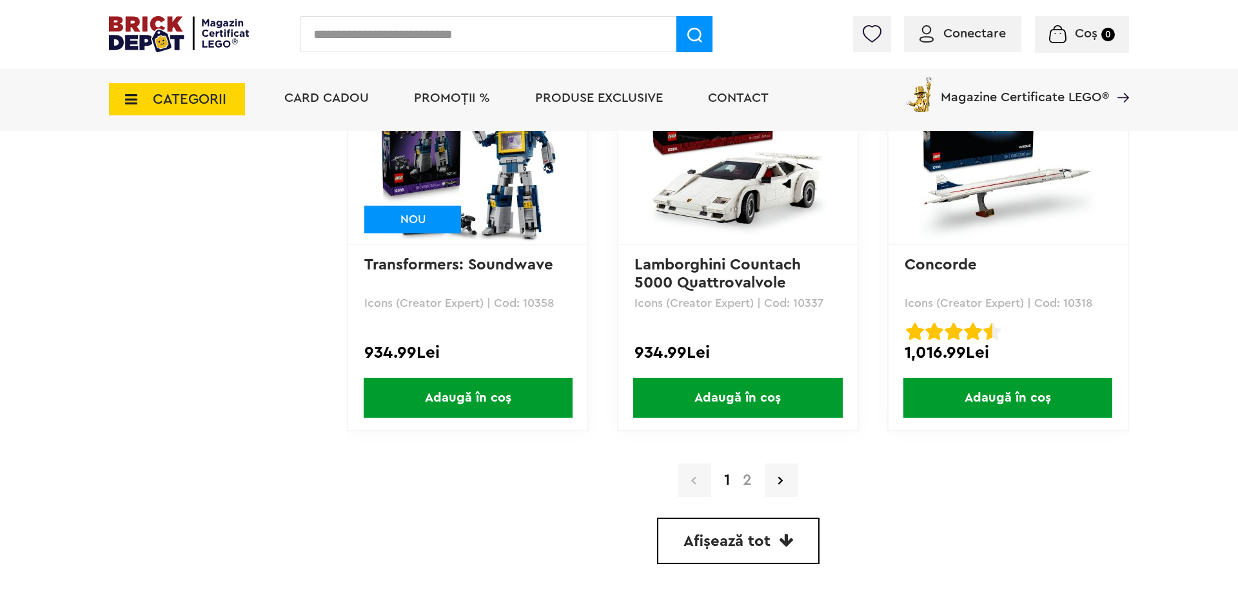
click at [747, 479] on link "2" at bounding box center [748, 480] width 22 height 15
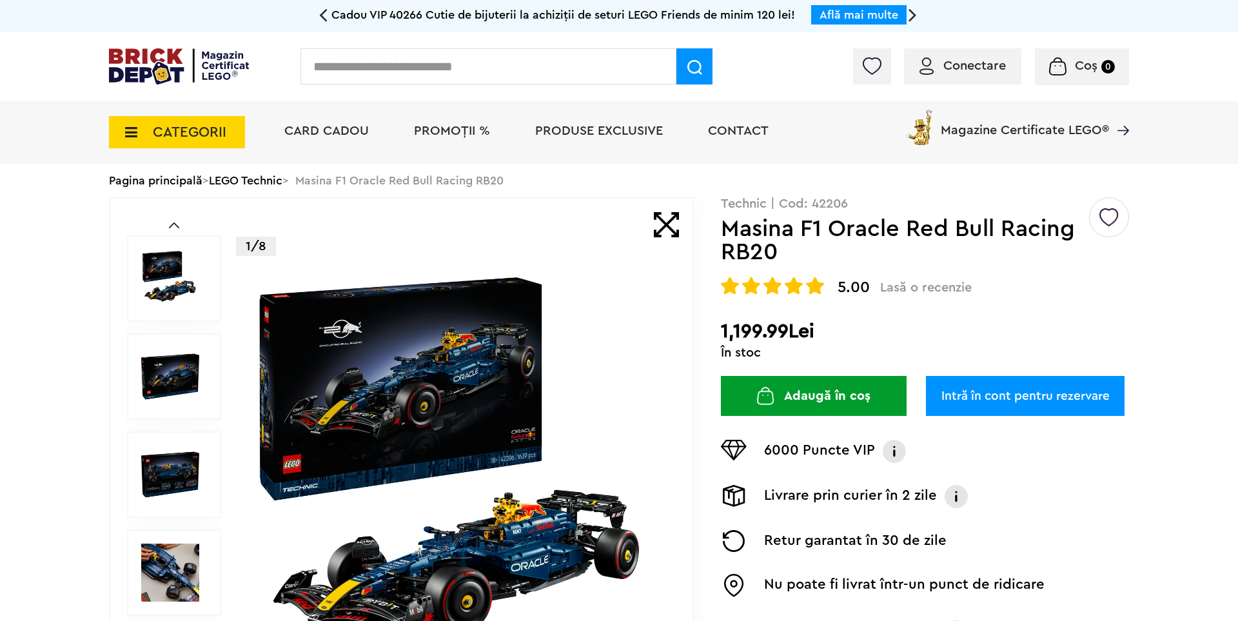
scroll to position [178, 0]
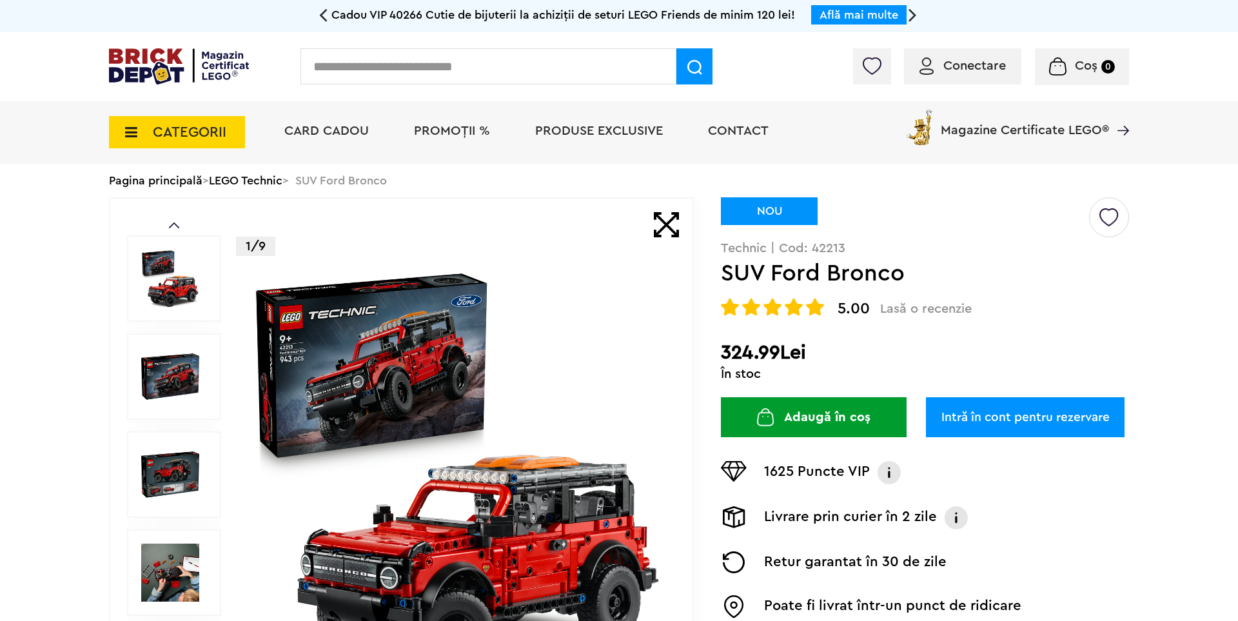
scroll to position [89, 0]
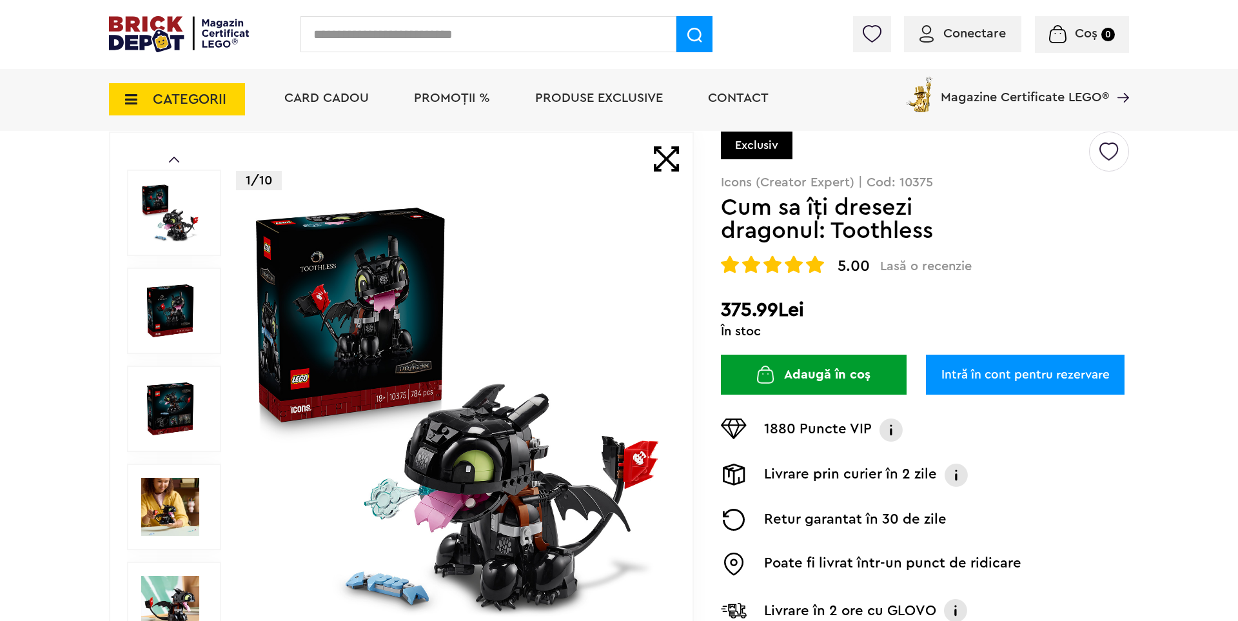
scroll to position [89, 0]
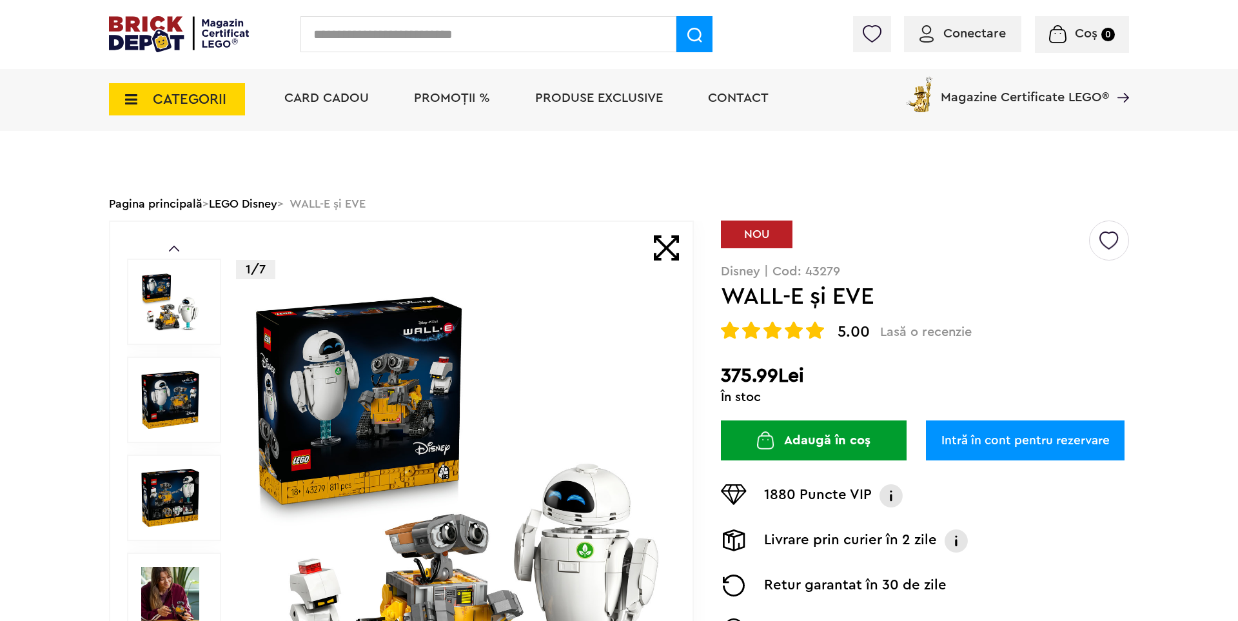
scroll to position [89, 0]
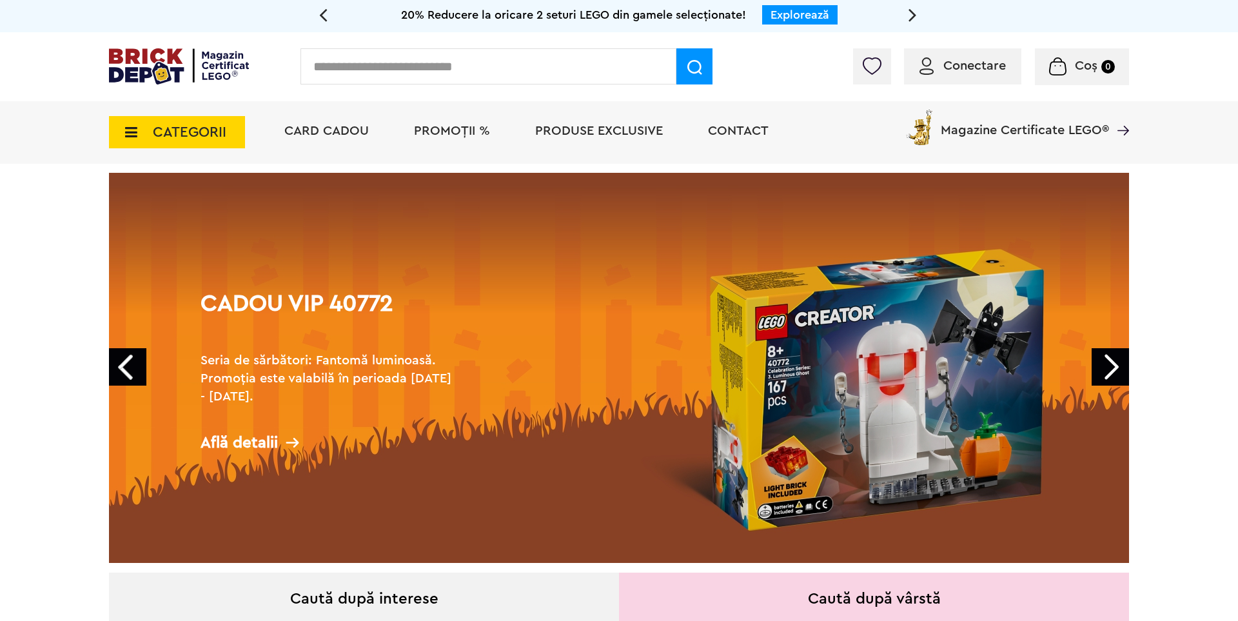
click at [168, 139] on span "CATEGORII" at bounding box center [190, 132] width 74 height 14
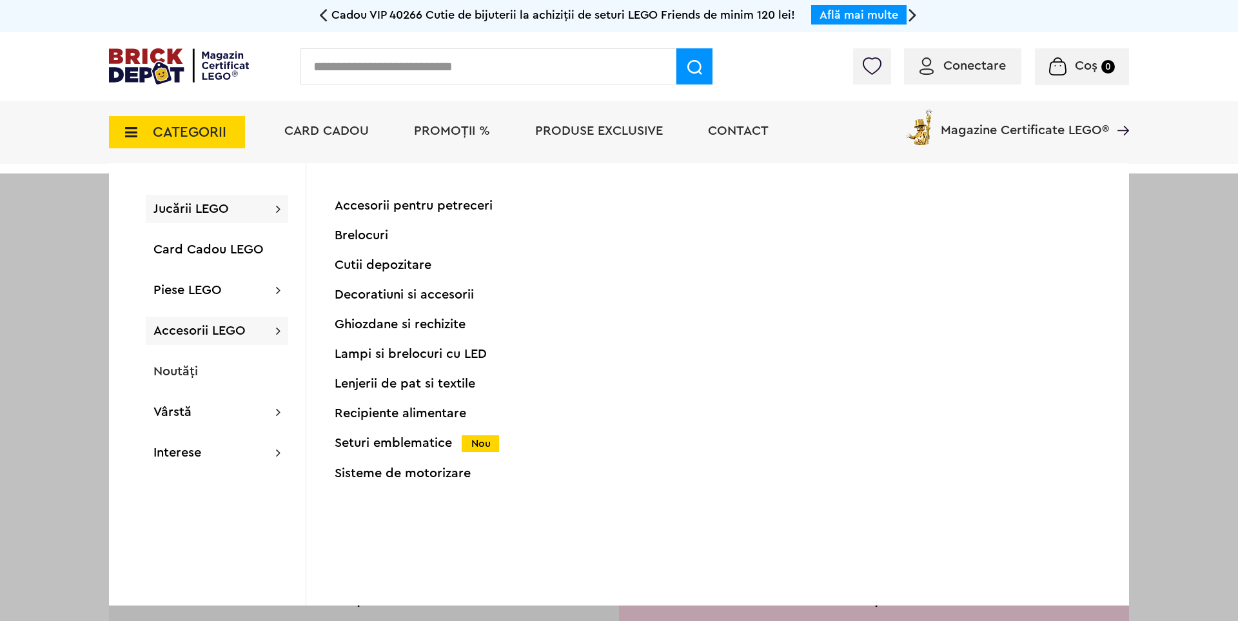
scroll to position [51, 0]
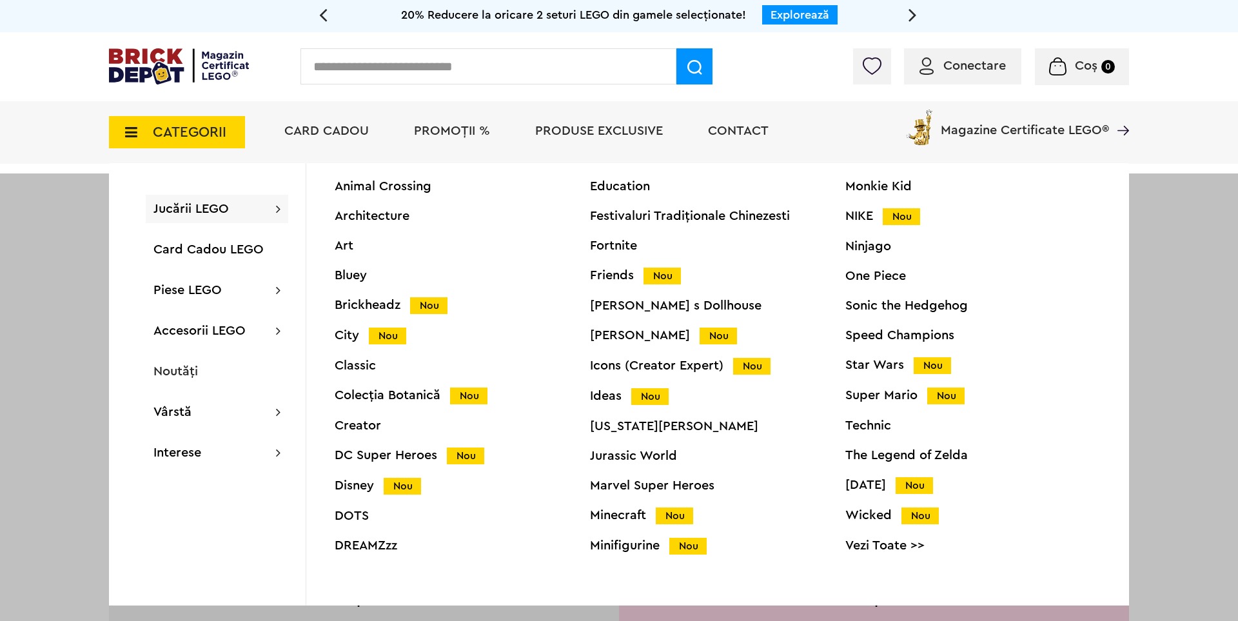
drag, startPoint x: 406, startPoint y: 452, endPoint x: 433, endPoint y: 453, distance: 27.1
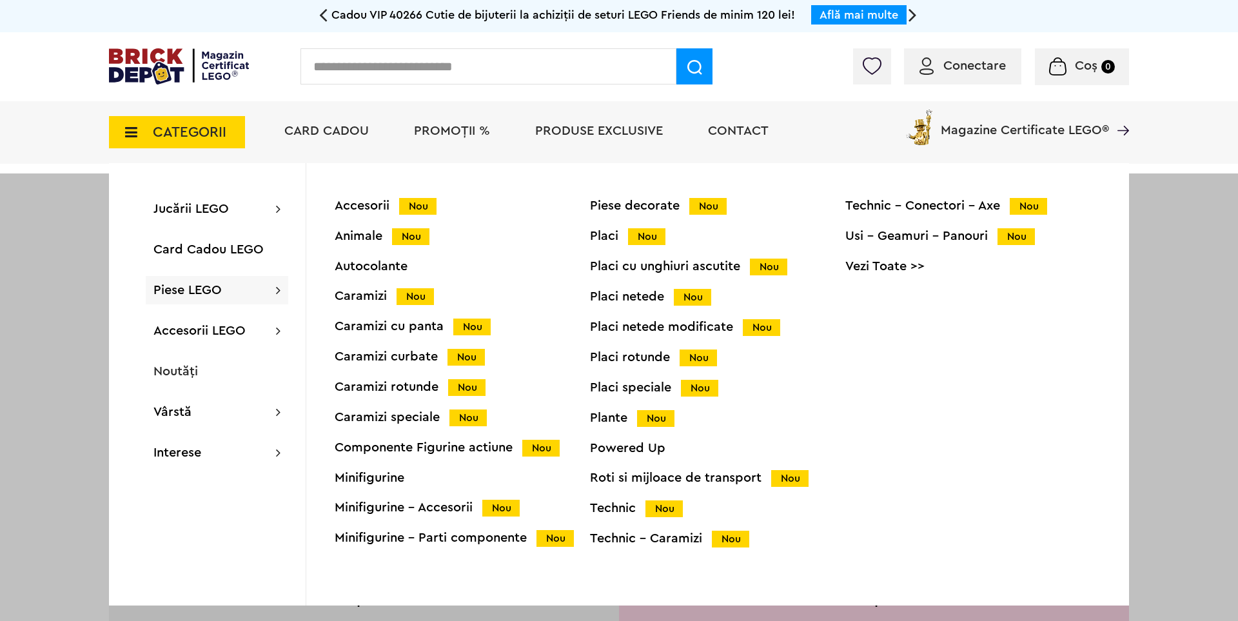
drag, startPoint x: 367, startPoint y: 263, endPoint x: 372, endPoint y: 207, distance: 56.3
click at [459, 64] on input "text" at bounding box center [489, 66] width 376 height 36
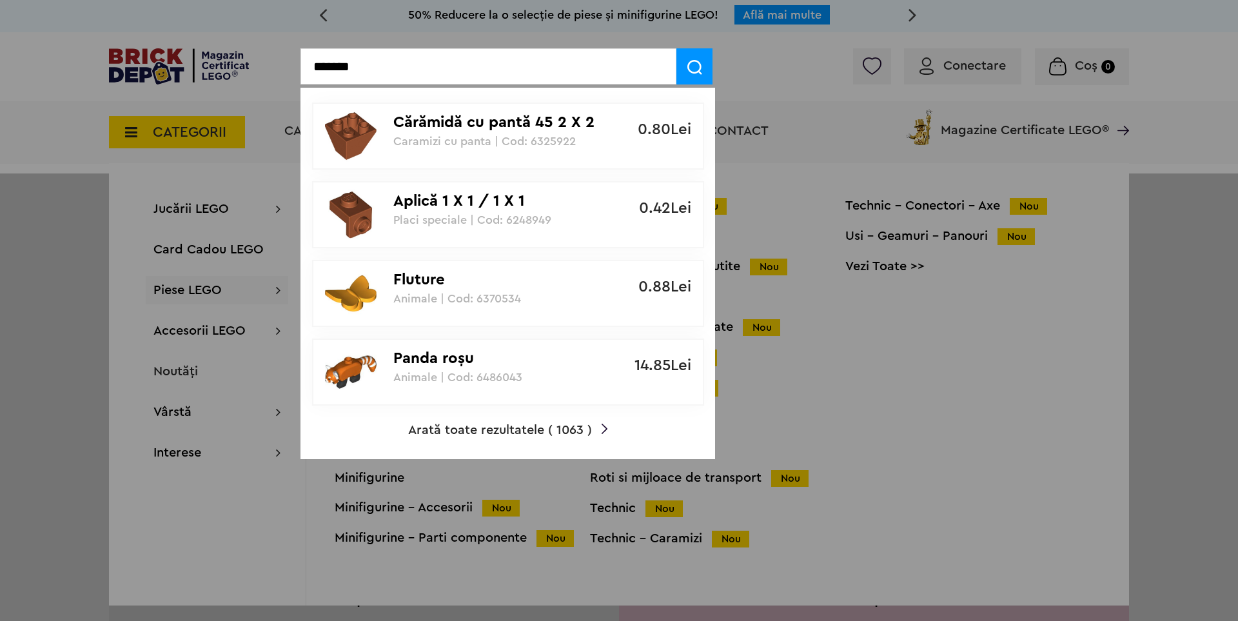
type input "*******"
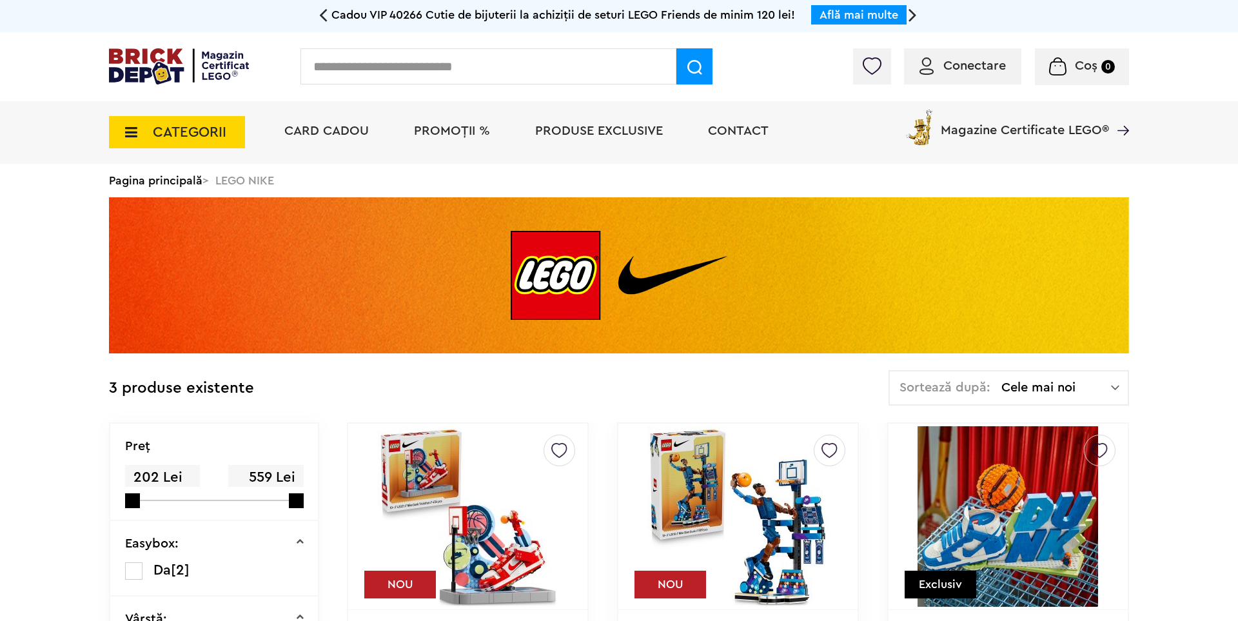
click at [1105, 379] on div "Sortează după: Cele mai noi Cele mai noi Cele mai vechi Cele mai ieftine Cele m…" at bounding box center [1009, 387] width 241 height 35
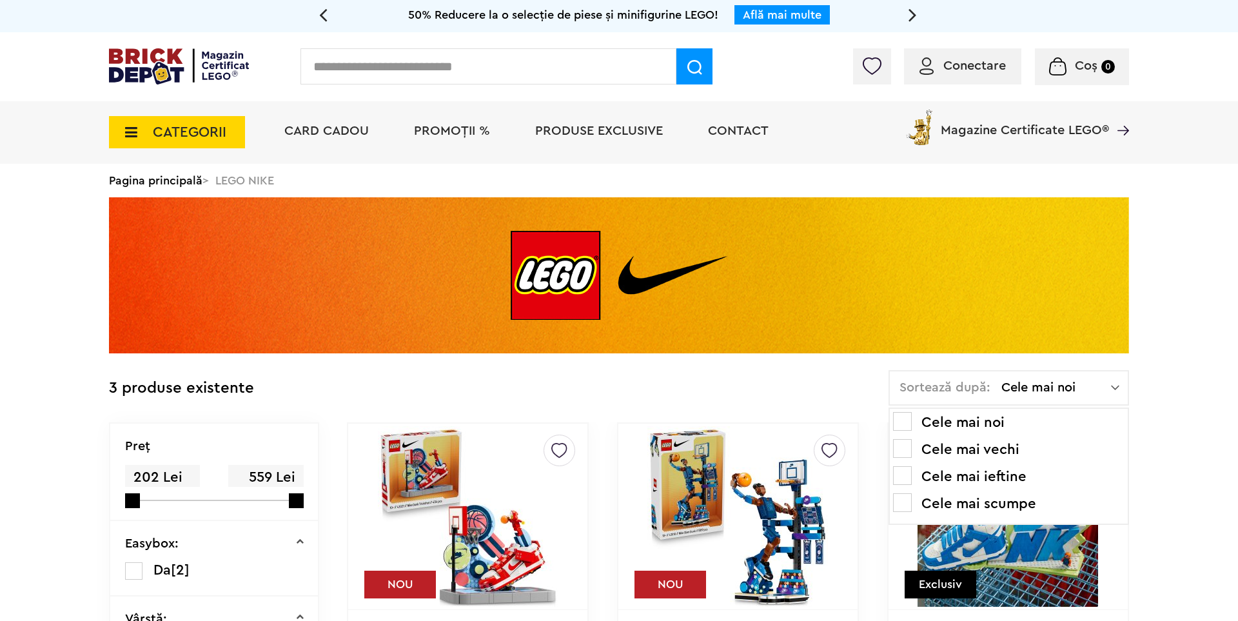
click at [1037, 478] on li "Cele mai ieftine" at bounding box center [1009, 476] width 232 height 21
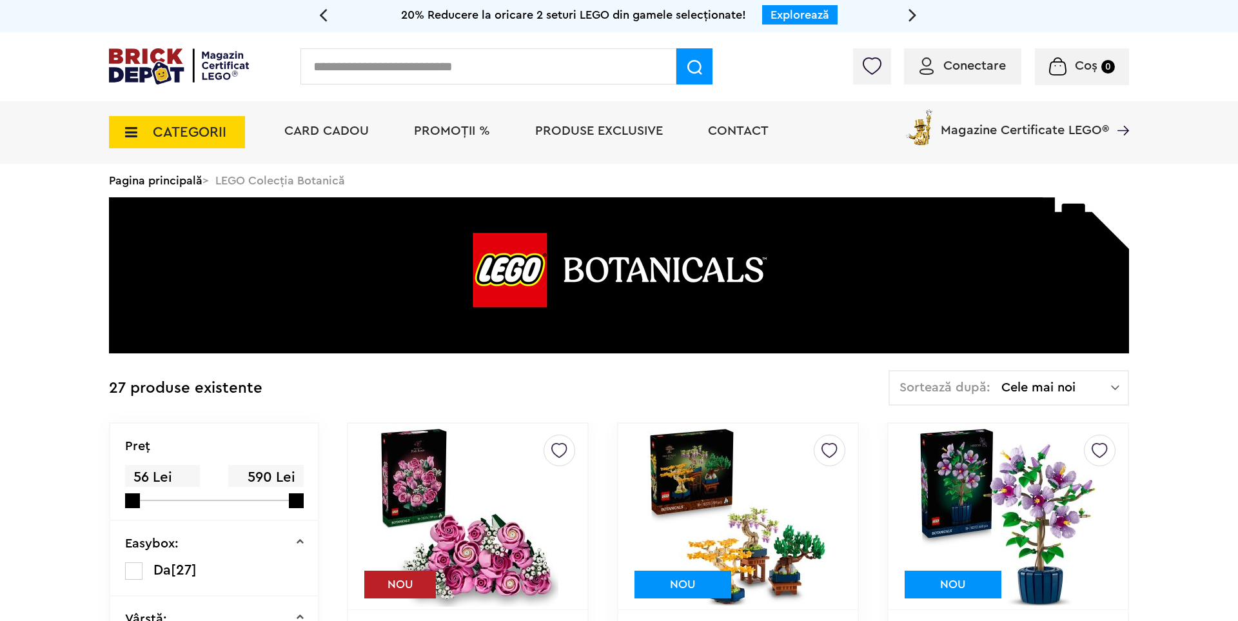
click at [1055, 393] on span "Cele mai noi" at bounding box center [1057, 387] width 110 height 13
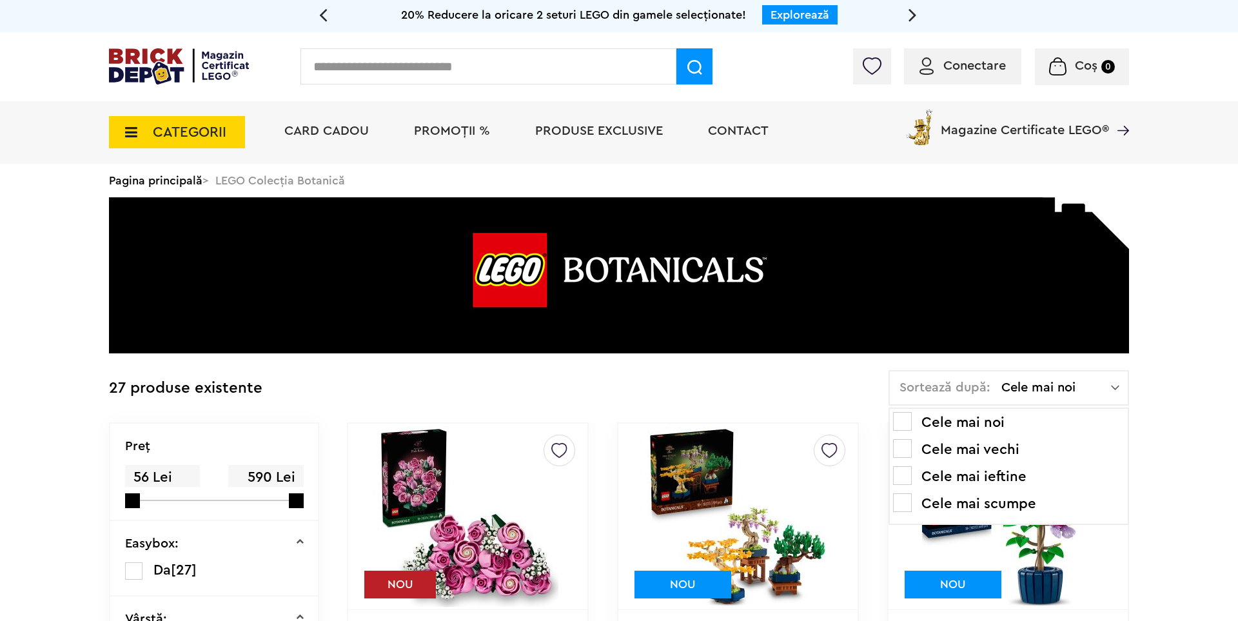
click at [1015, 483] on li "Cele mai ieftine" at bounding box center [1009, 476] width 232 height 21
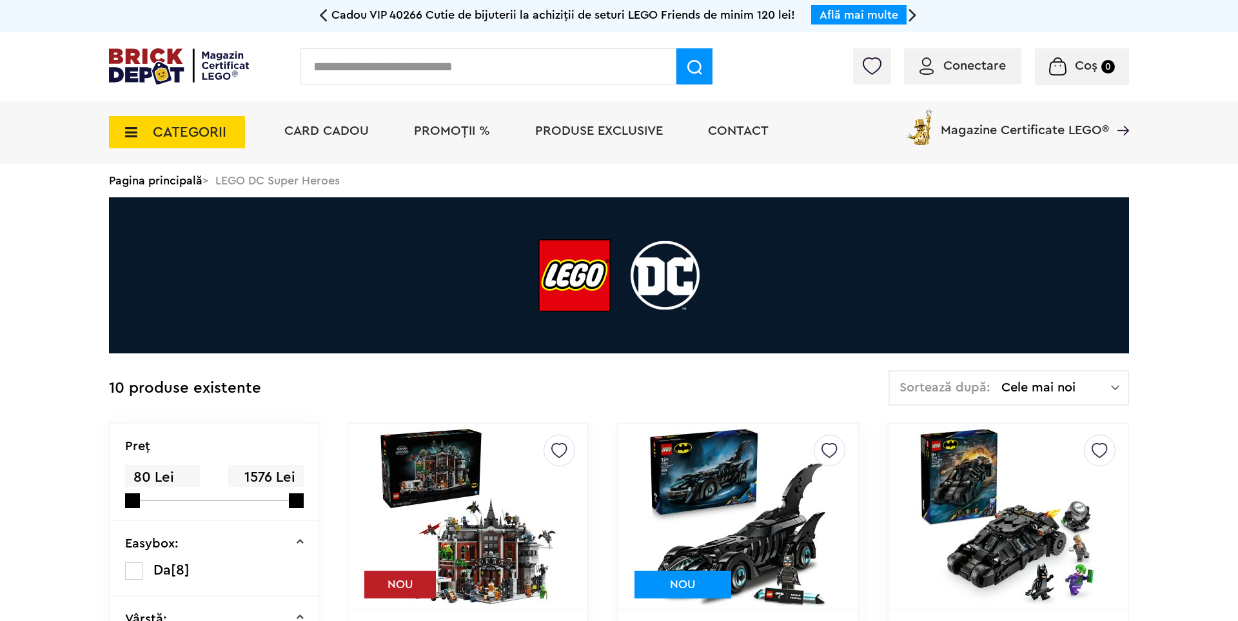
click at [1011, 381] on span "Cele mai noi" at bounding box center [1057, 387] width 110 height 13
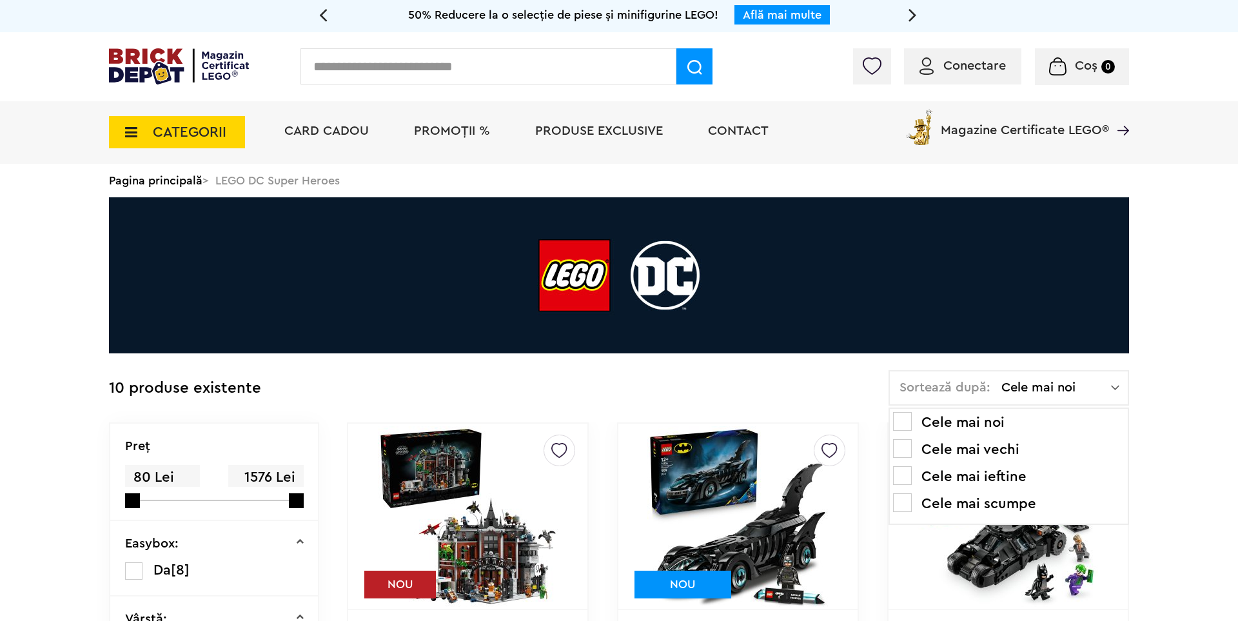
click at [1035, 472] on li "Cele mai ieftine" at bounding box center [1009, 476] width 232 height 21
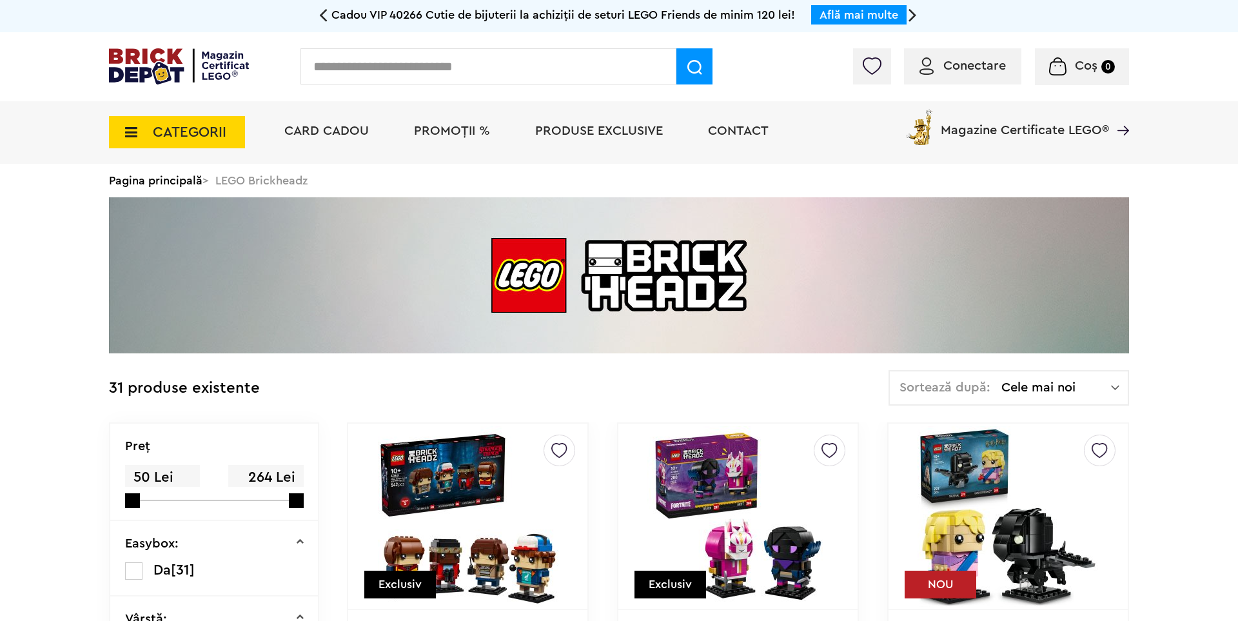
click at [1061, 375] on div "Sortează după: Cele mai noi Cele mai noi Cele mai vechi Cele mai ieftine Cele m…" at bounding box center [1009, 387] width 241 height 35
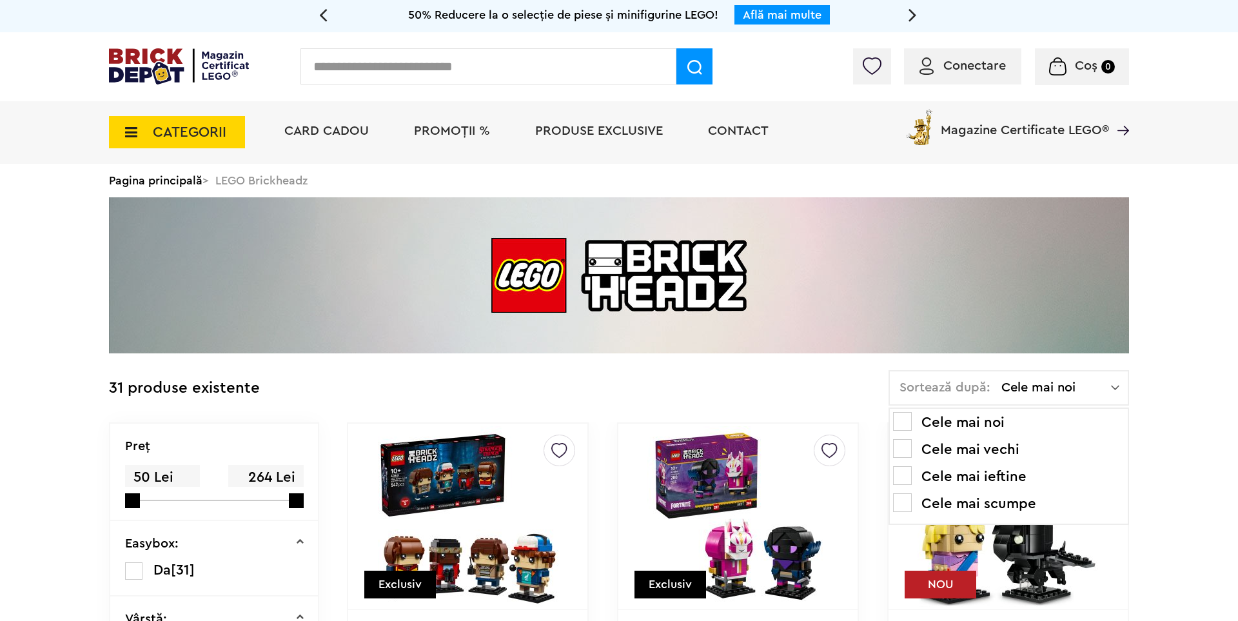
click at [1027, 470] on li "Cele mai ieftine" at bounding box center [1009, 476] width 232 height 21
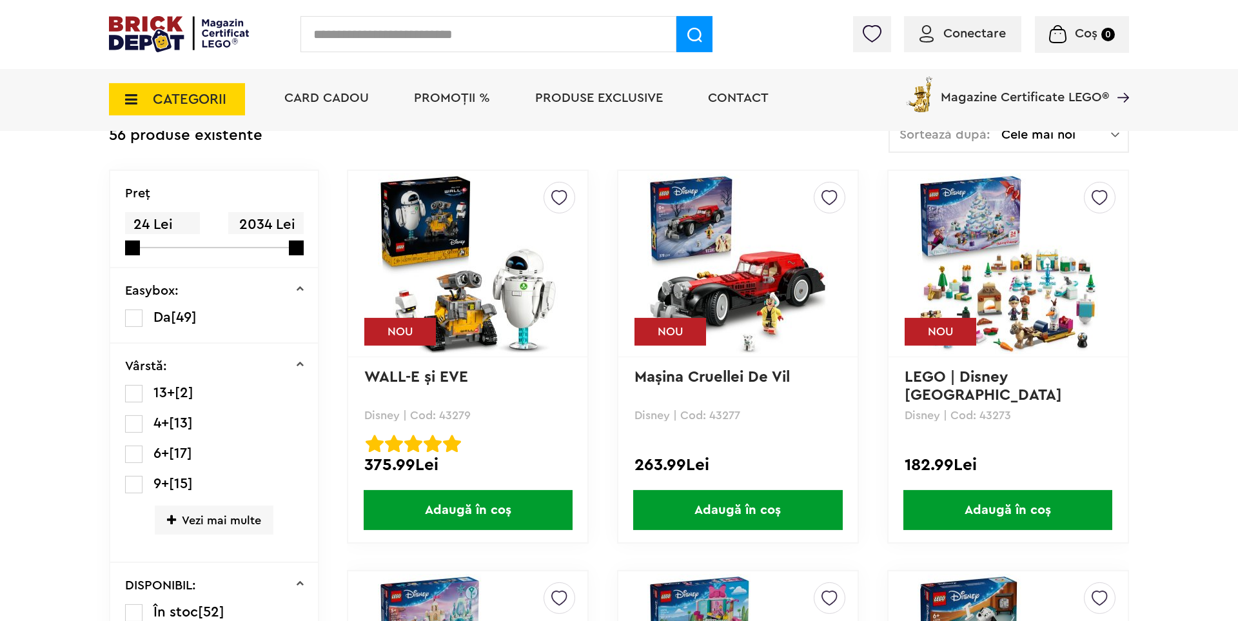
scroll to position [267, 0]
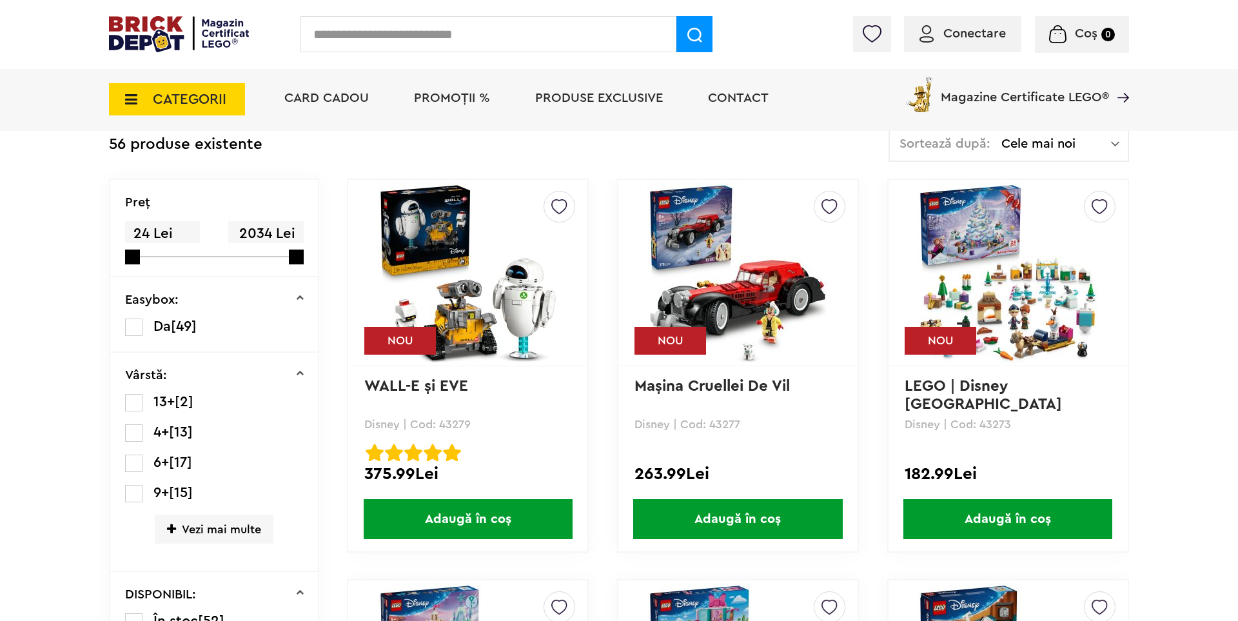
click at [1055, 144] on span "Cele mai noi" at bounding box center [1057, 143] width 110 height 13
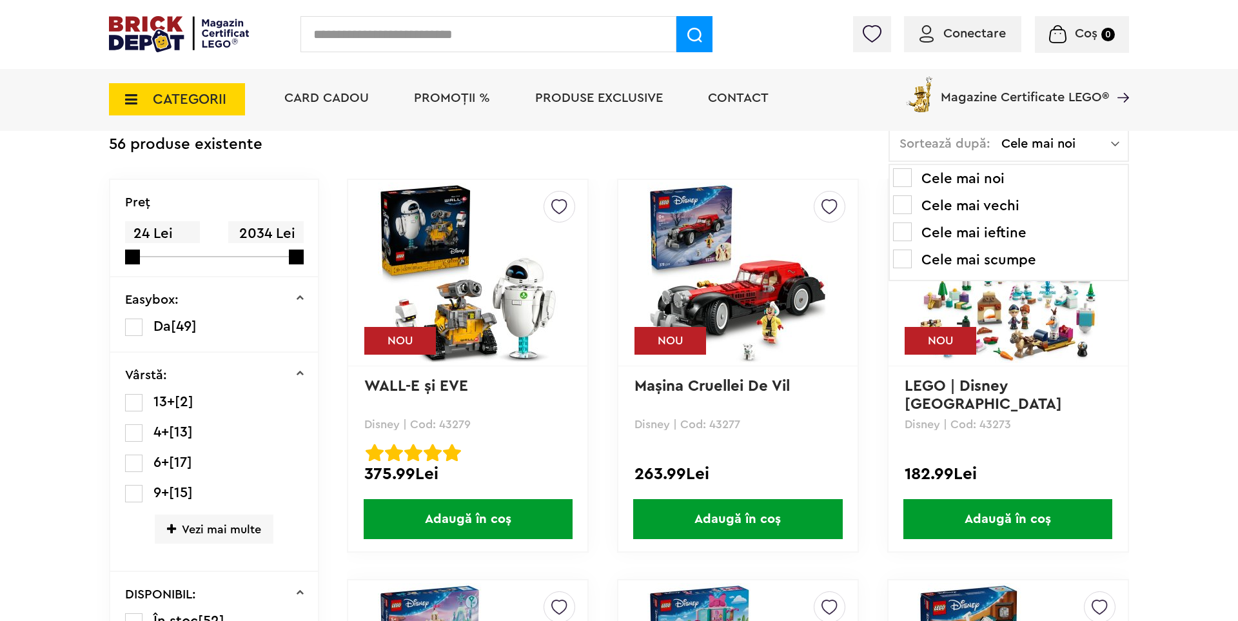
click at [1008, 229] on li "Cele mai ieftine" at bounding box center [1009, 233] width 232 height 21
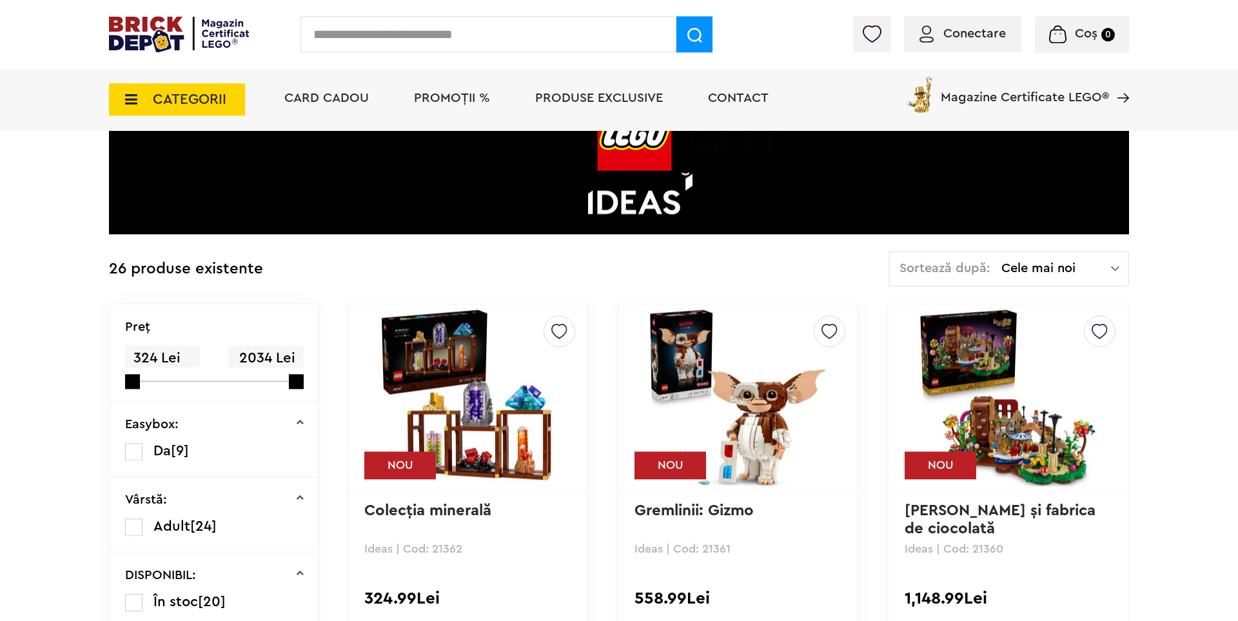
scroll to position [178, 0]
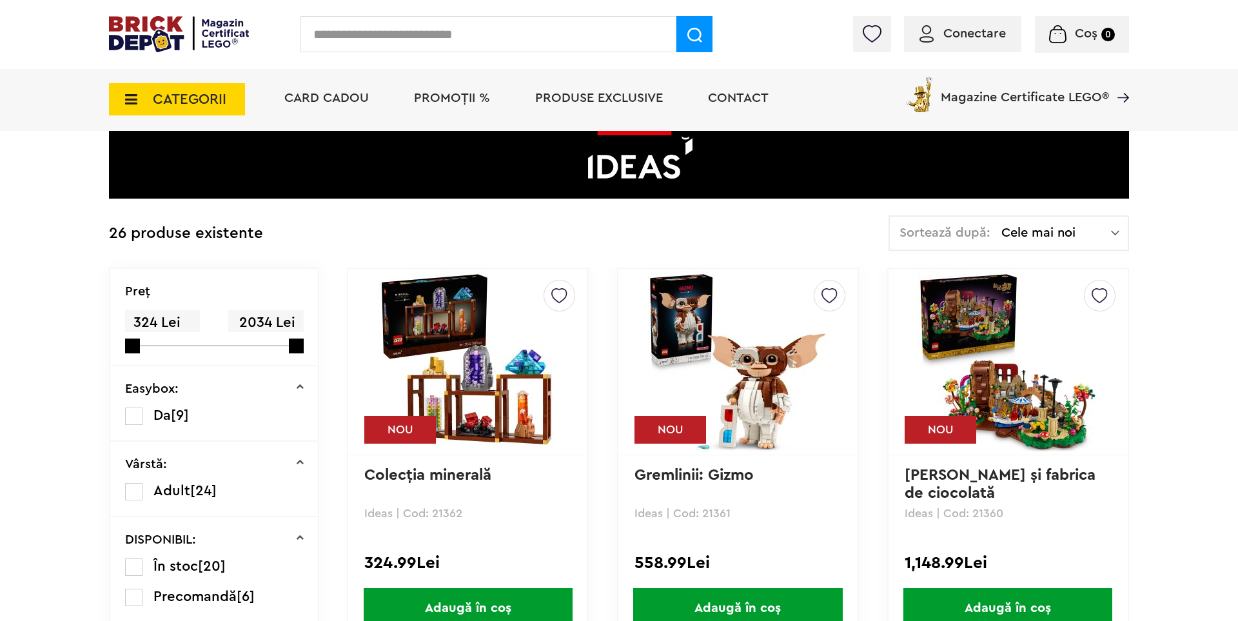
click at [1096, 240] on div "Sortează după: Cele mai noi Cele mai noi Cele mai vechi Cele mai ieftine Cele m…" at bounding box center [1009, 232] width 241 height 35
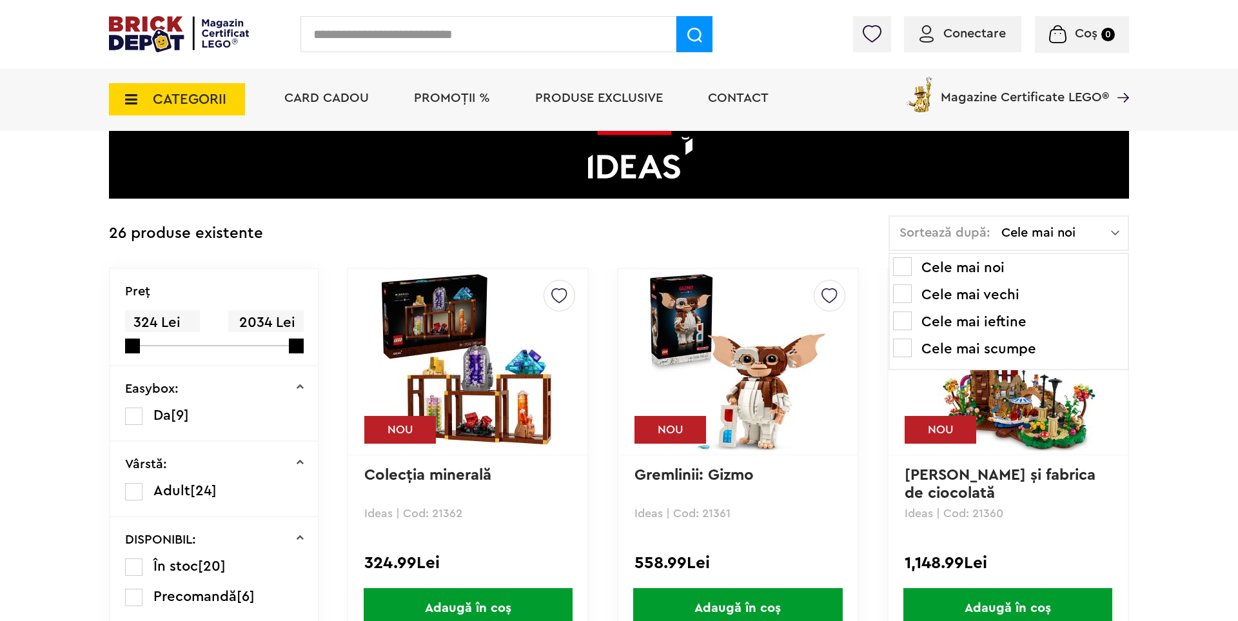
click at [981, 320] on li "Cele mai ieftine" at bounding box center [1009, 322] width 232 height 21
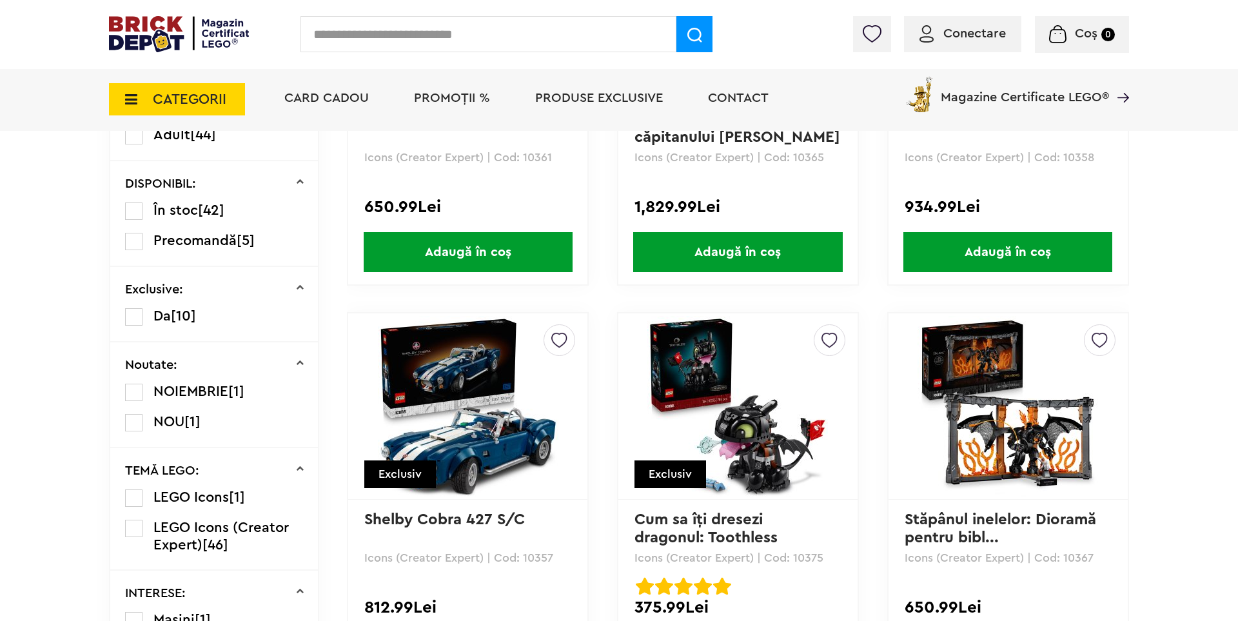
scroll to position [178, 0]
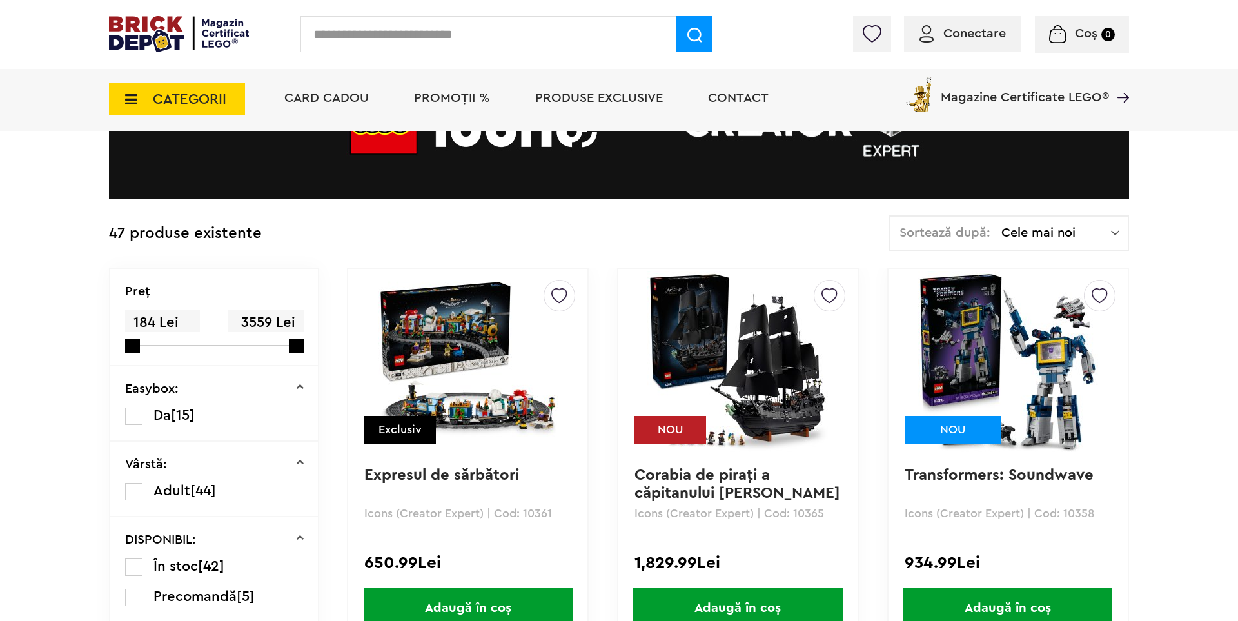
click at [1098, 232] on span "Cele mai noi" at bounding box center [1057, 232] width 110 height 13
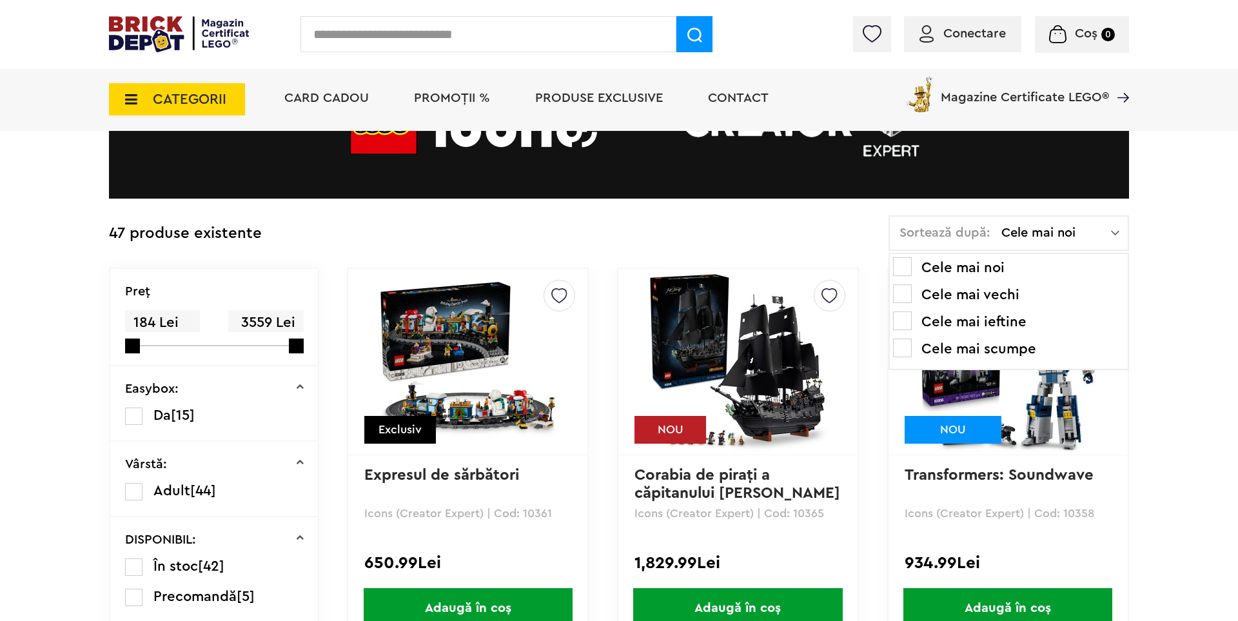
click at [1008, 317] on li "Cele mai ieftine" at bounding box center [1009, 322] width 232 height 21
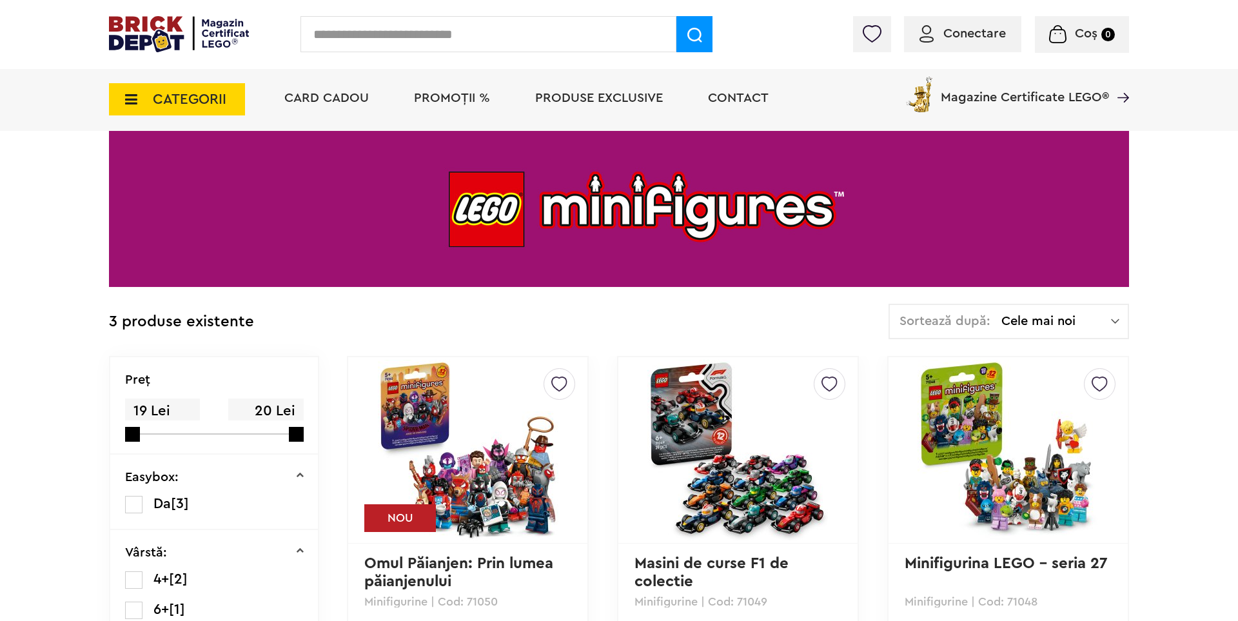
scroll to position [89, 0]
click at [1109, 303] on div "Cadou VIP 40266 Cutie de bijuterii la achiziții de seturi LEGO Friends de minim…" at bounding box center [619, 520] width 1238 height 1218
click at [1104, 317] on span "Cele mai noi" at bounding box center [1057, 321] width 110 height 13
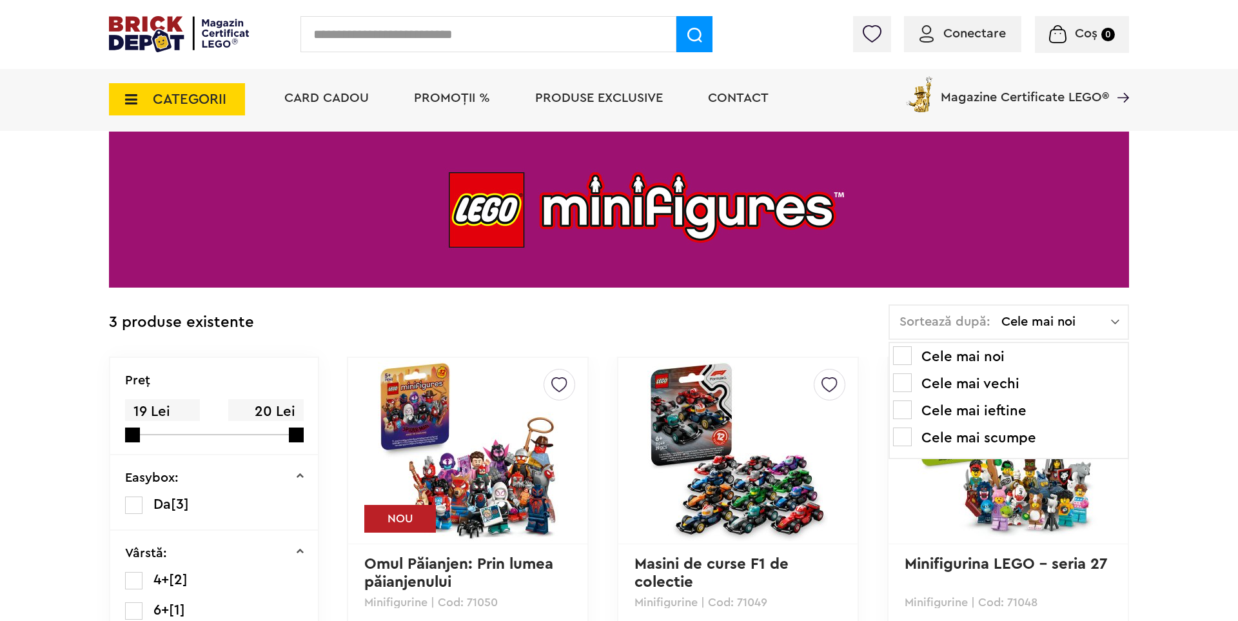
click at [971, 407] on li "Cele mai ieftine" at bounding box center [1009, 411] width 232 height 21
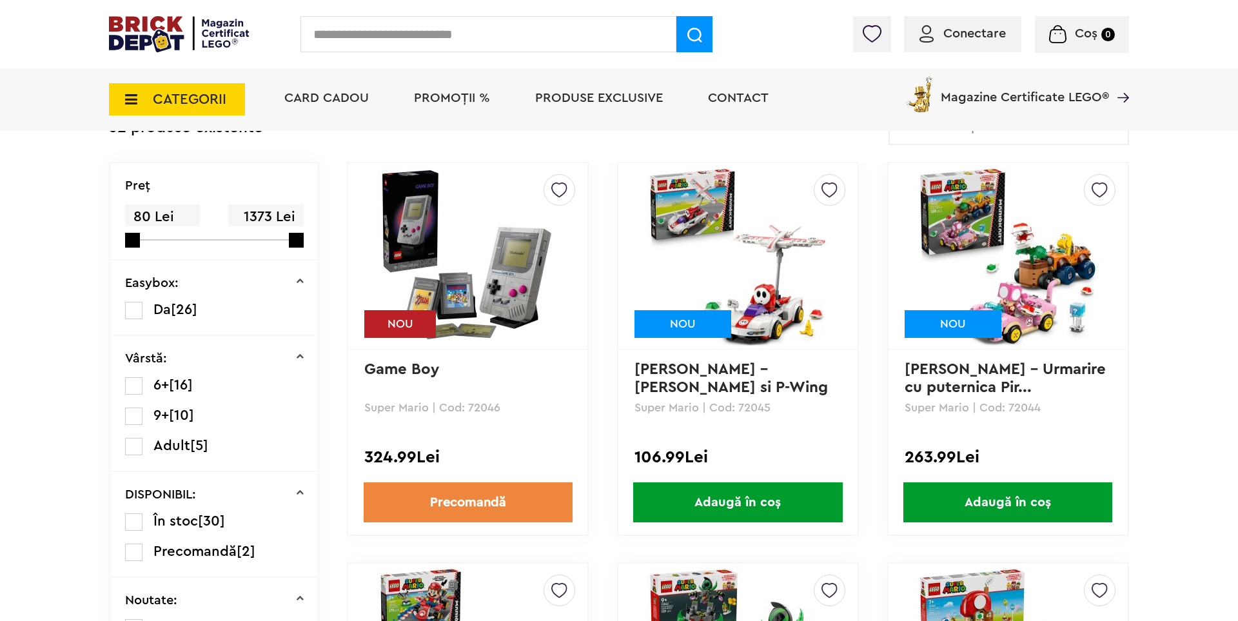
scroll to position [267, 0]
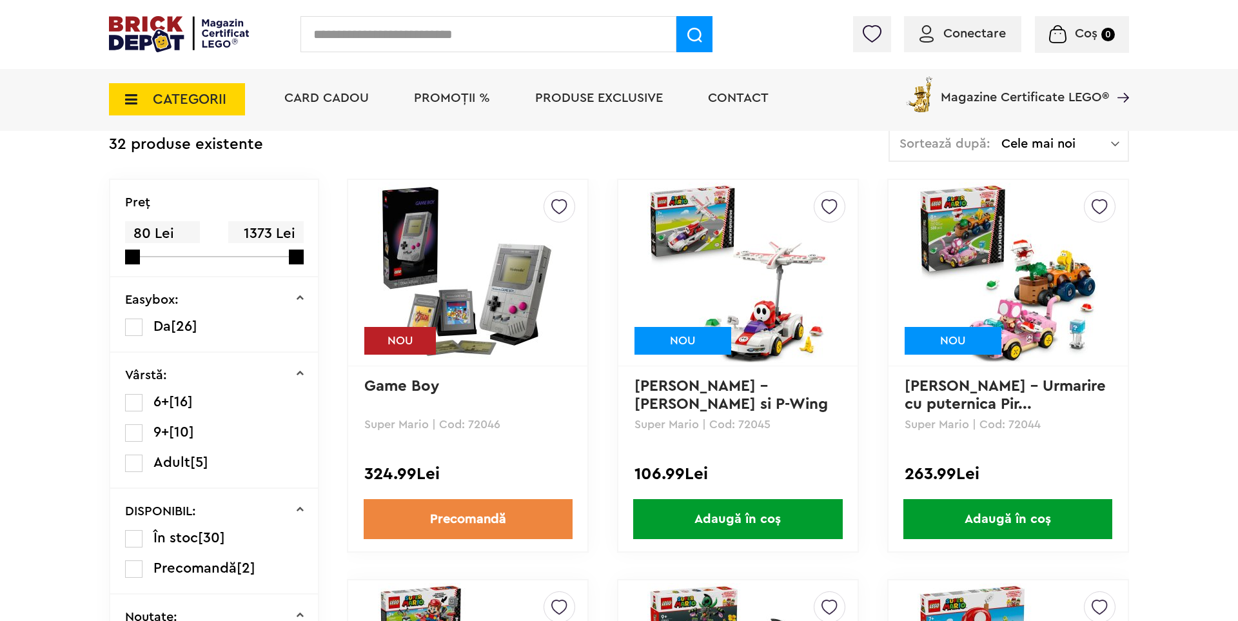
click at [1089, 135] on div "Sortează după: Cele mai noi Cele mai noi Cele mai vechi Cele mai ieftine Cele m…" at bounding box center [1009, 143] width 241 height 35
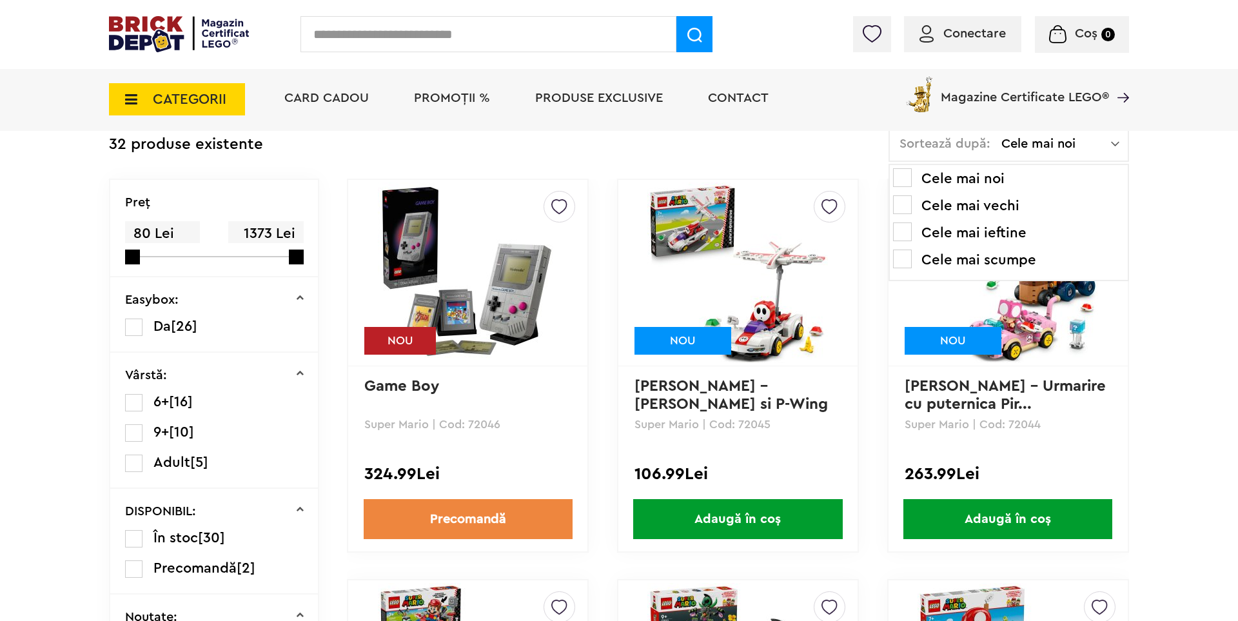
click at [1000, 234] on li "Cele mai ieftine" at bounding box center [1009, 233] width 232 height 21
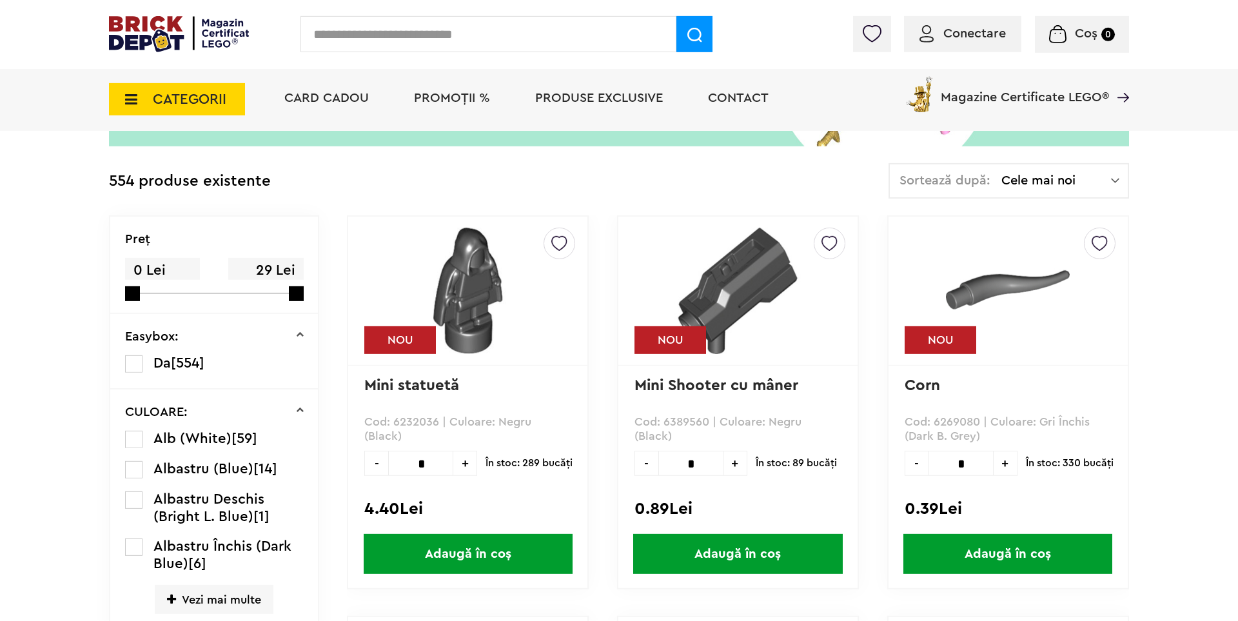
scroll to position [267, 0]
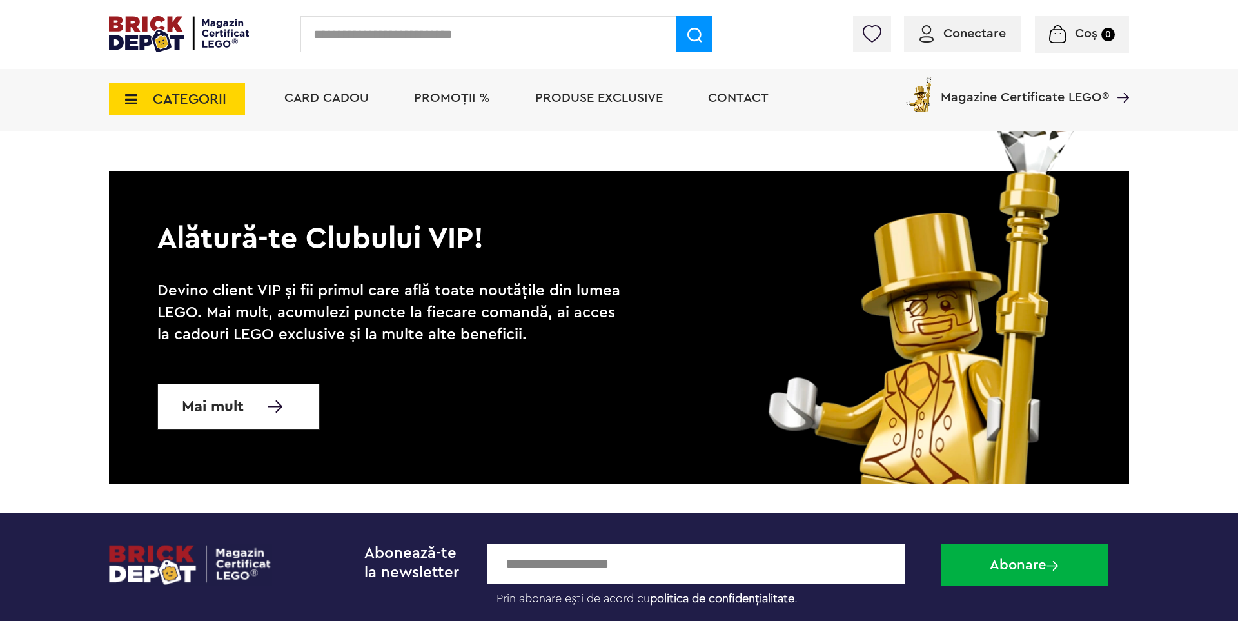
scroll to position [3827, 0]
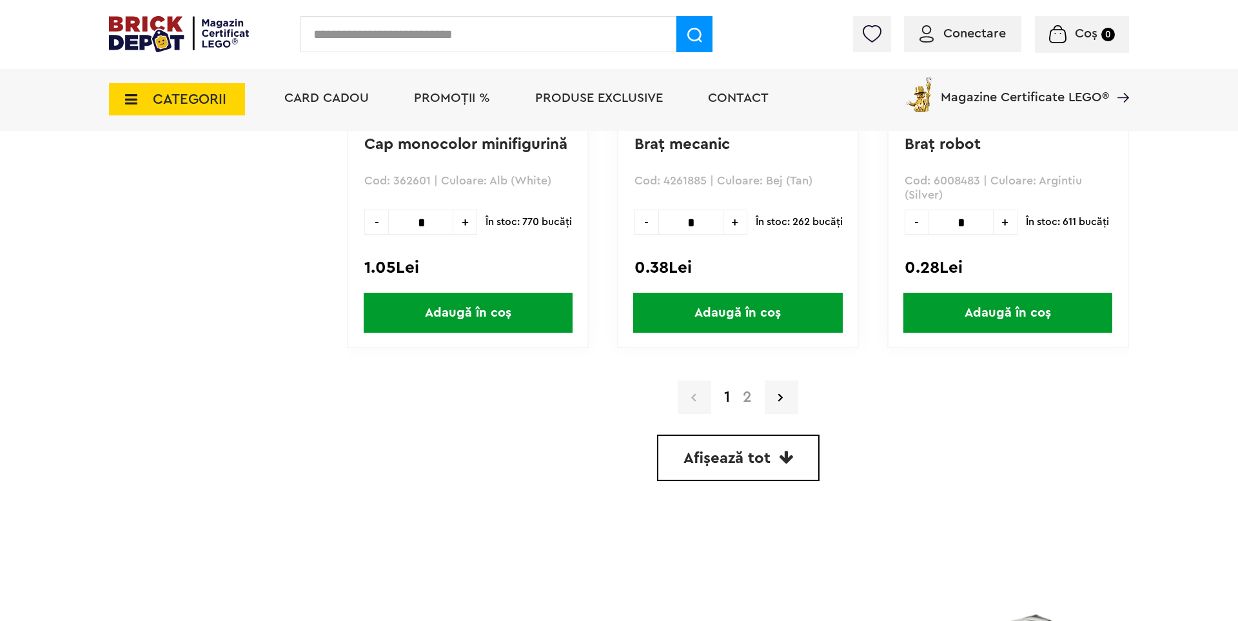
scroll to position [3827, 0]
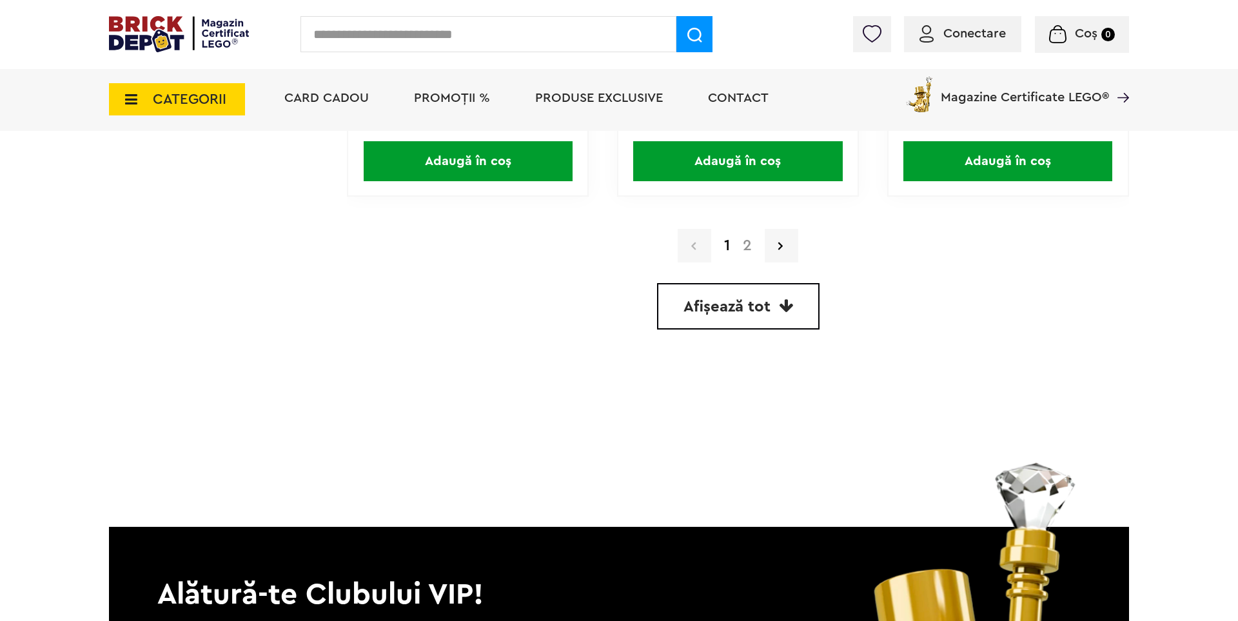
click at [746, 237] on div "1 2" at bounding box center [738, 246] width 782 height 34
click at [743, 243] on link "2" at bounding box center [748, 245] width 22 height 15
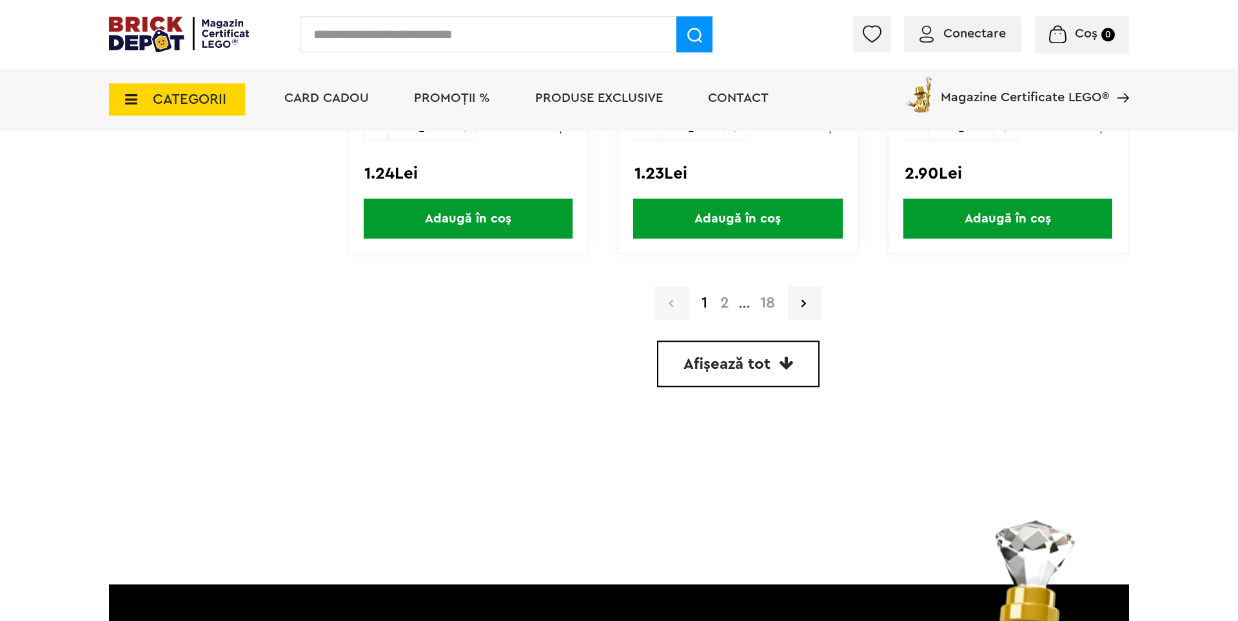
scroll to position [4005, 0]
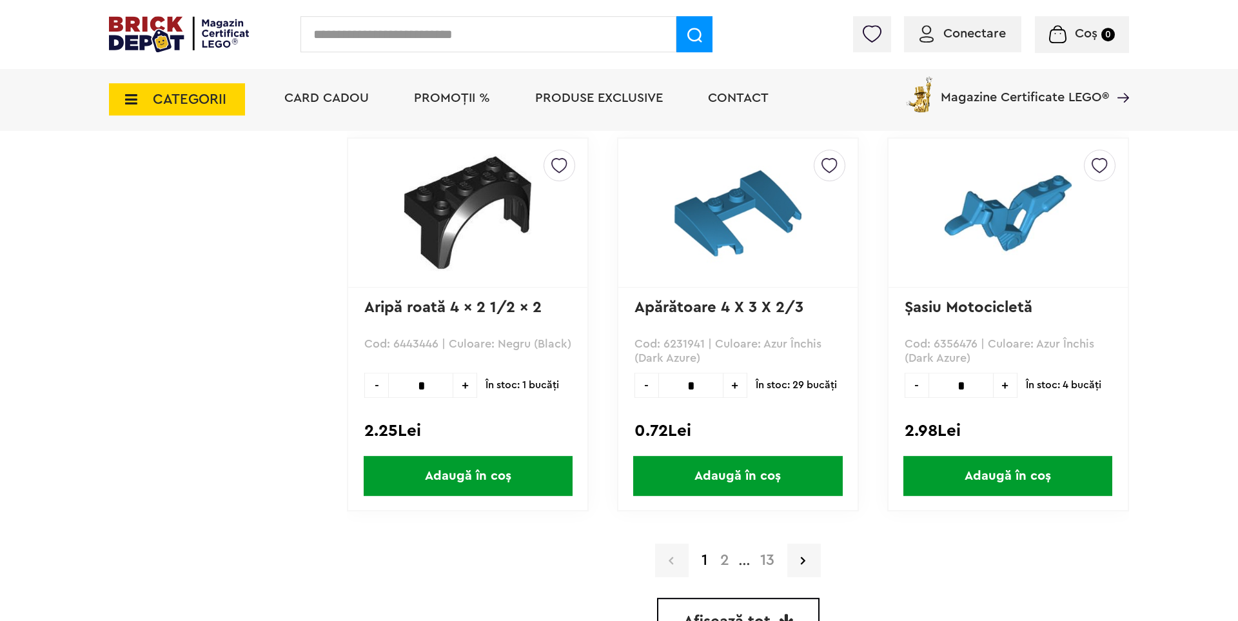
scroll to position [3560, 0]
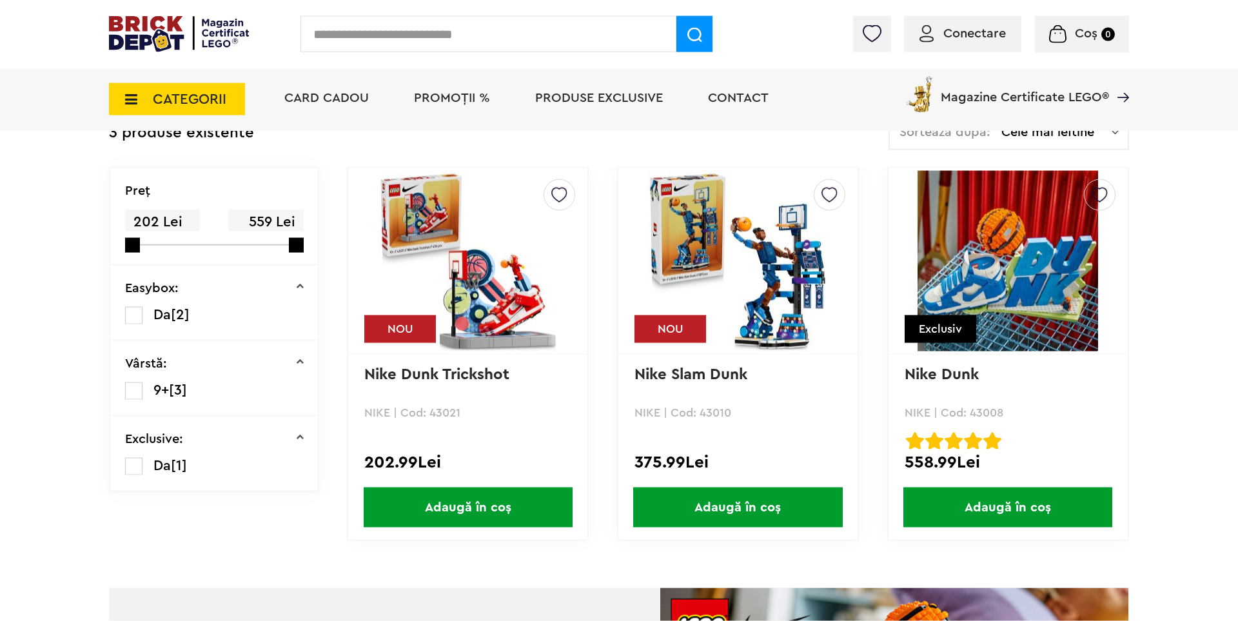
scroll to position [267, 0]
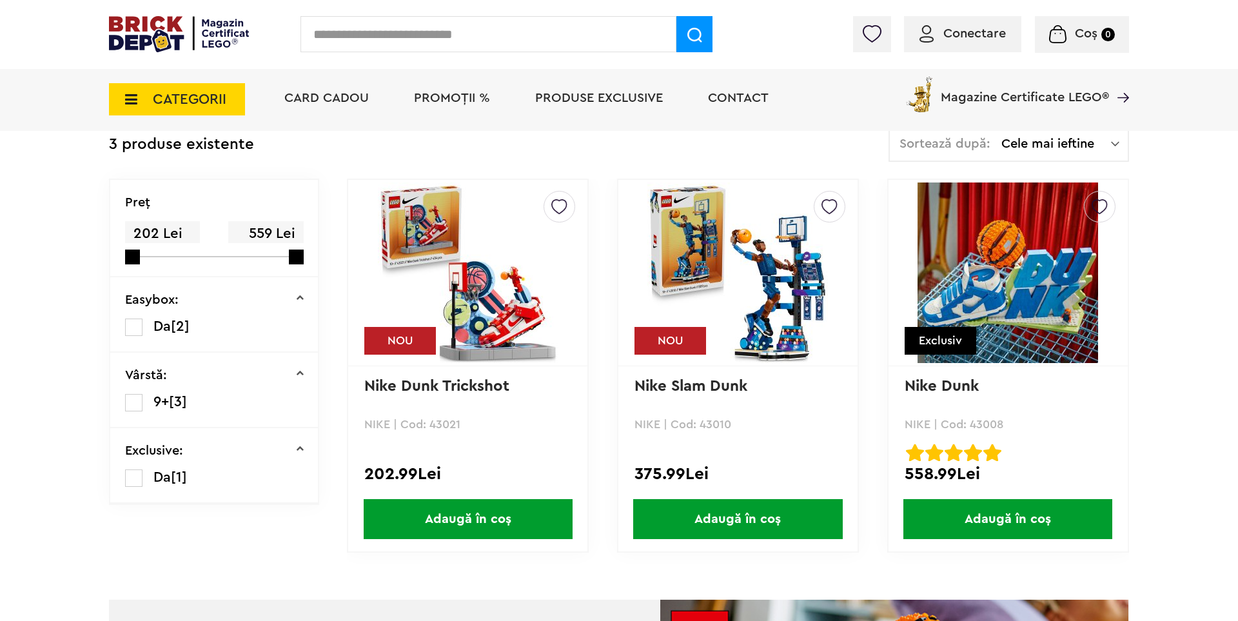
click at [756, 311] on img at bounding box center [738, 273] width 181 height 181
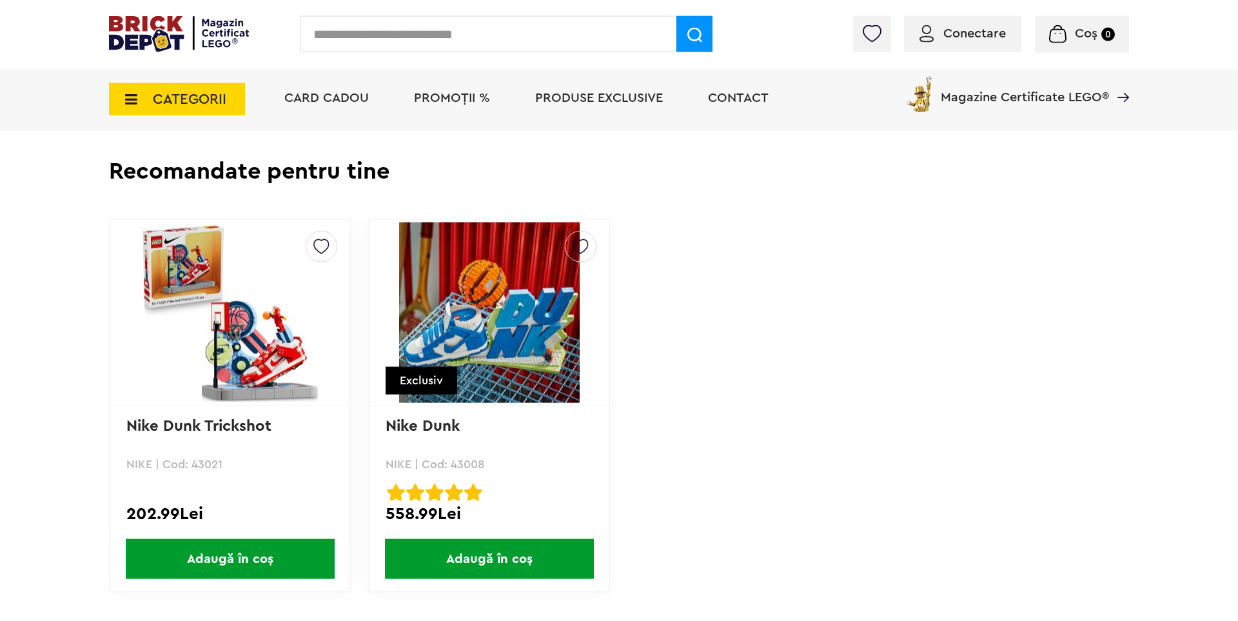
scroll to position [2937, 0]
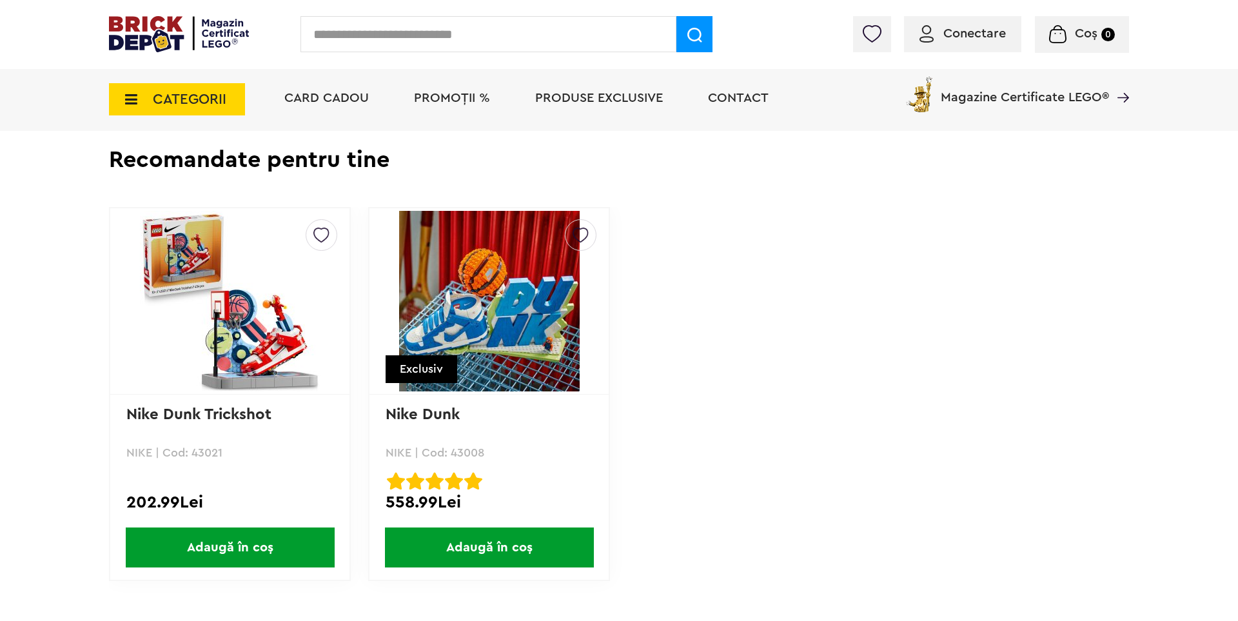
click at [278, 362] on img at bounding box center [230, 301] width 181 height 181
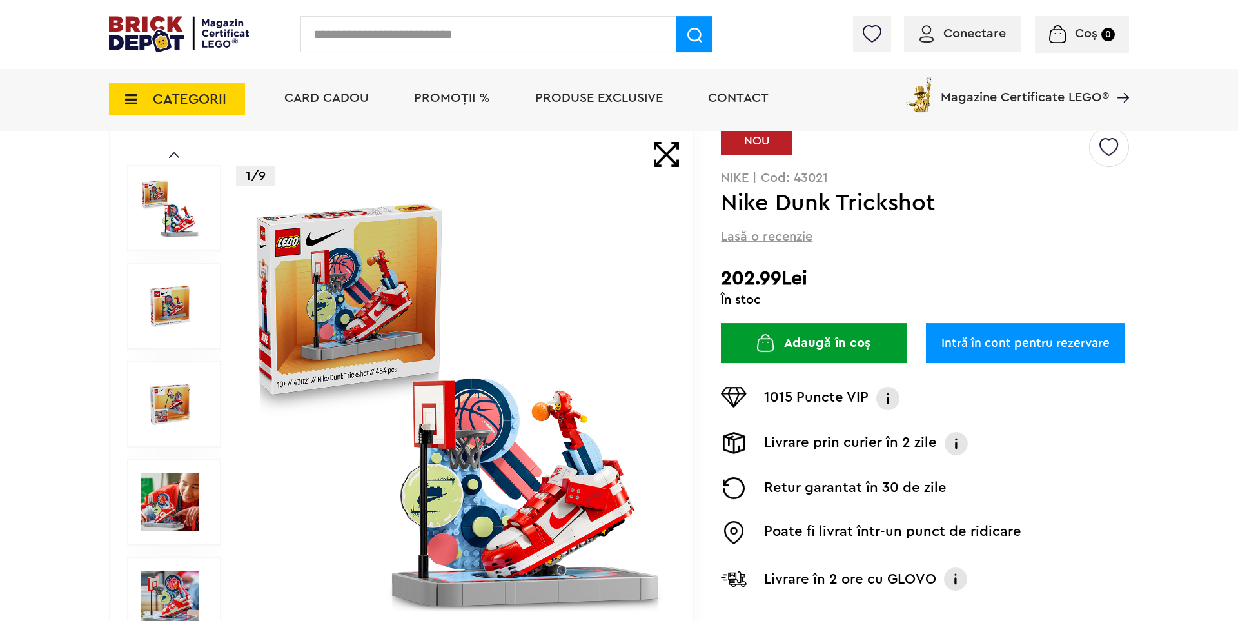
scroll to position [89, 0]
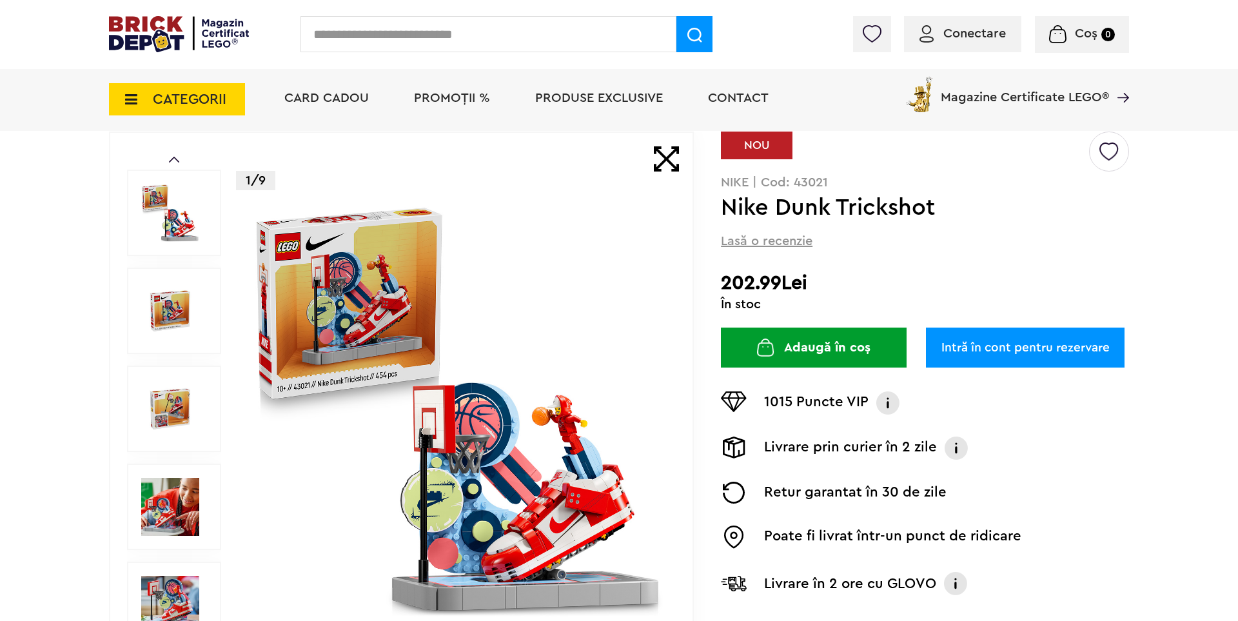
click at [146, 308] on img at bounding box center [170, 311] width 58 height 58
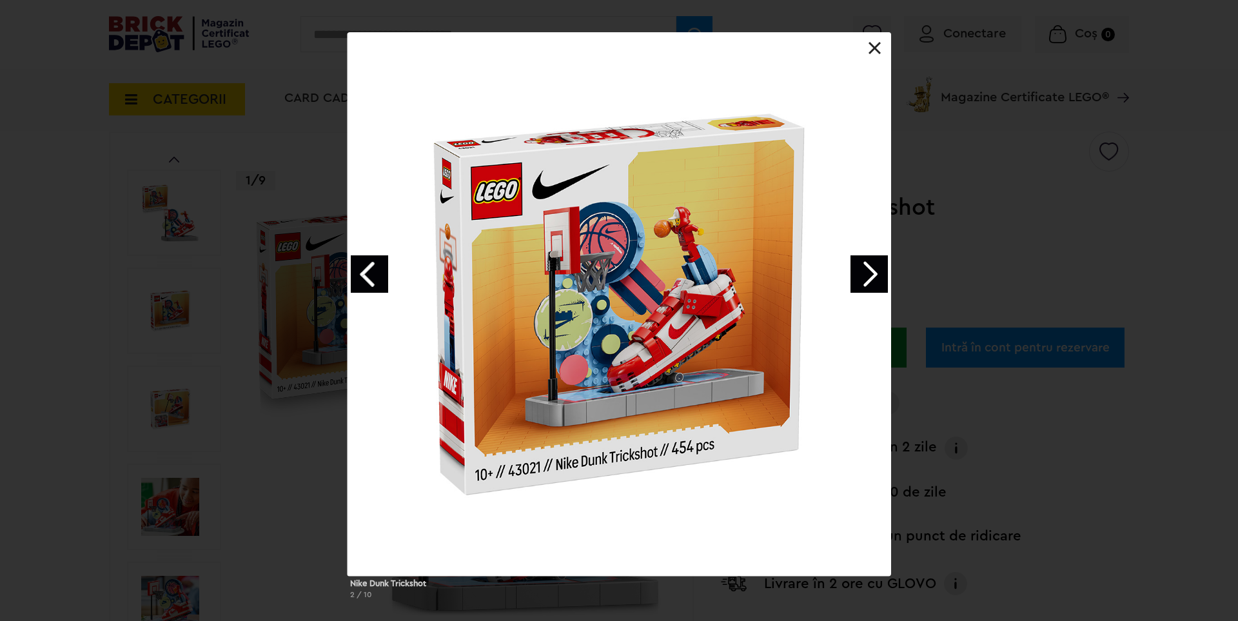
click at [858, 281] on link "Next image" at bounding box center [869, 273] width 37 height 37
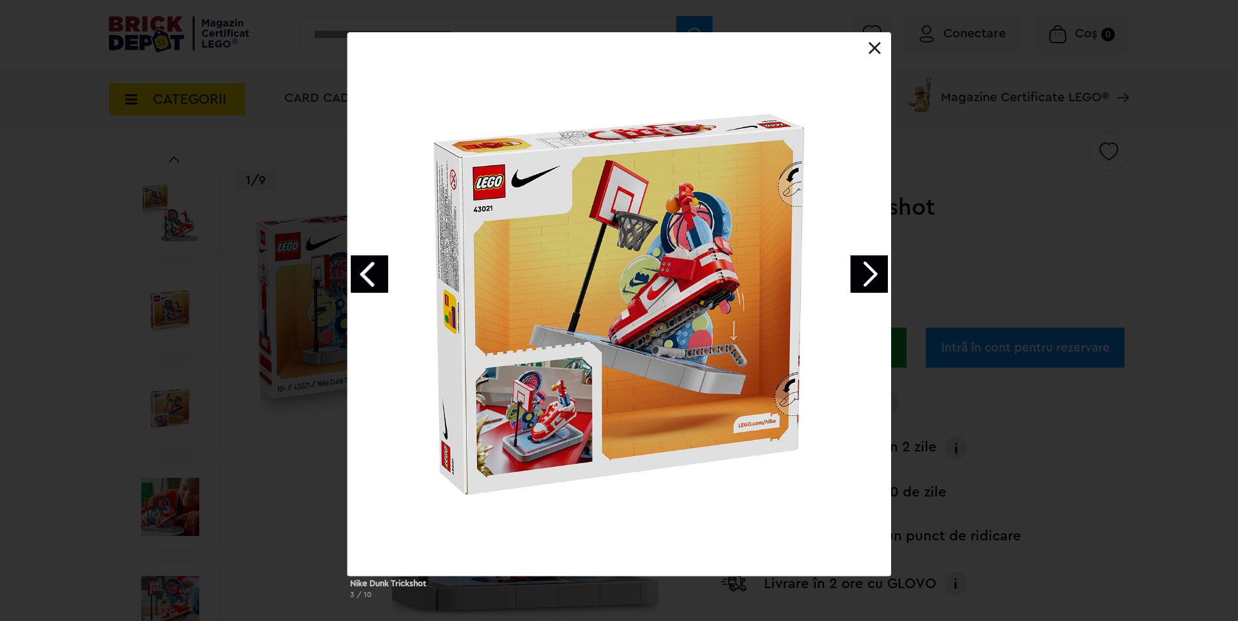
click at [858, 281] on link "Next image" at bounding box center [869, 273] width 37 height 37
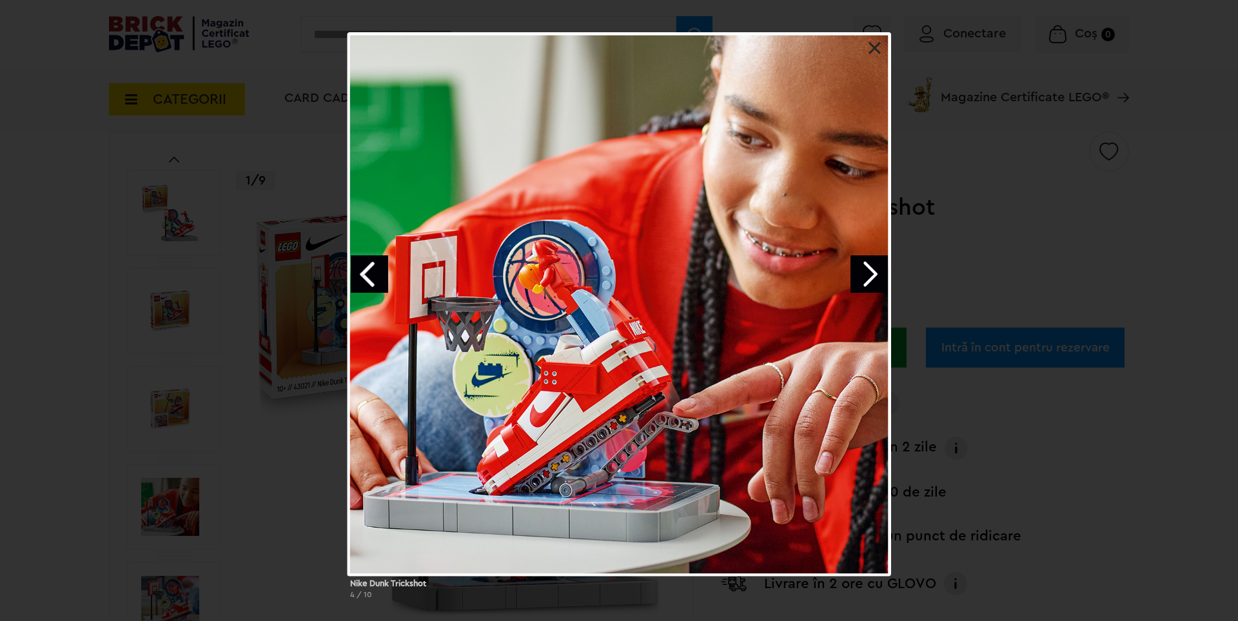
click at [858, 281] on link "Next image" at bounding box center [869, 273] width 37 height 37
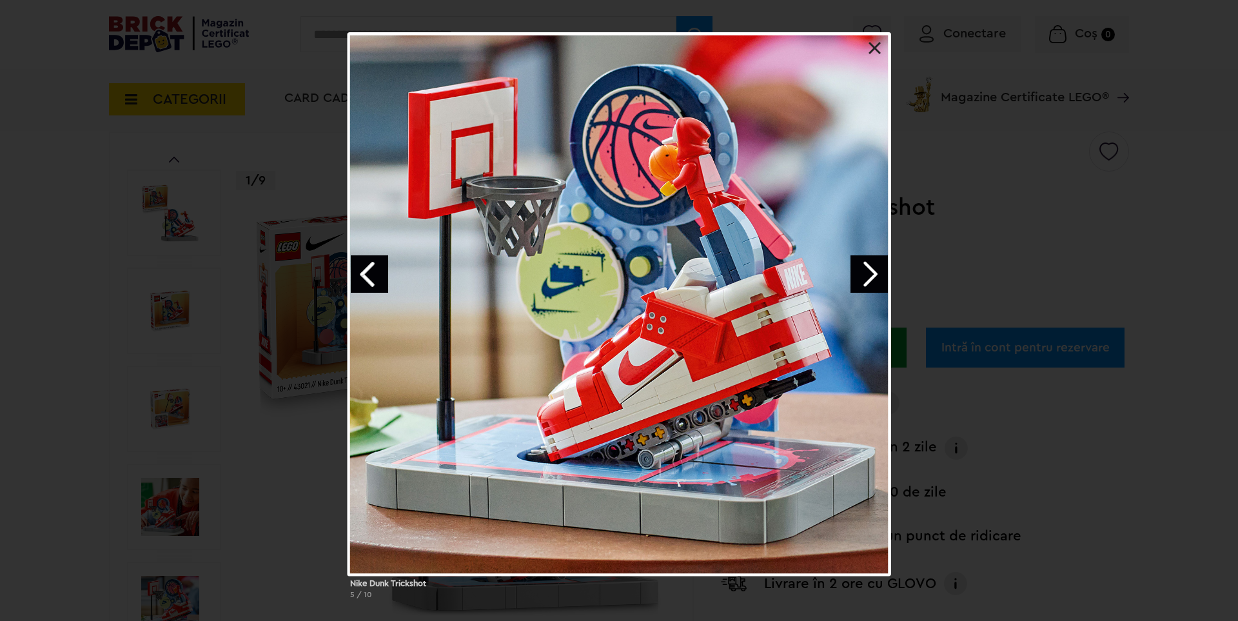
click at [858, 281] on link "Next image" at bounding box center [869, 273] width 37 height 37
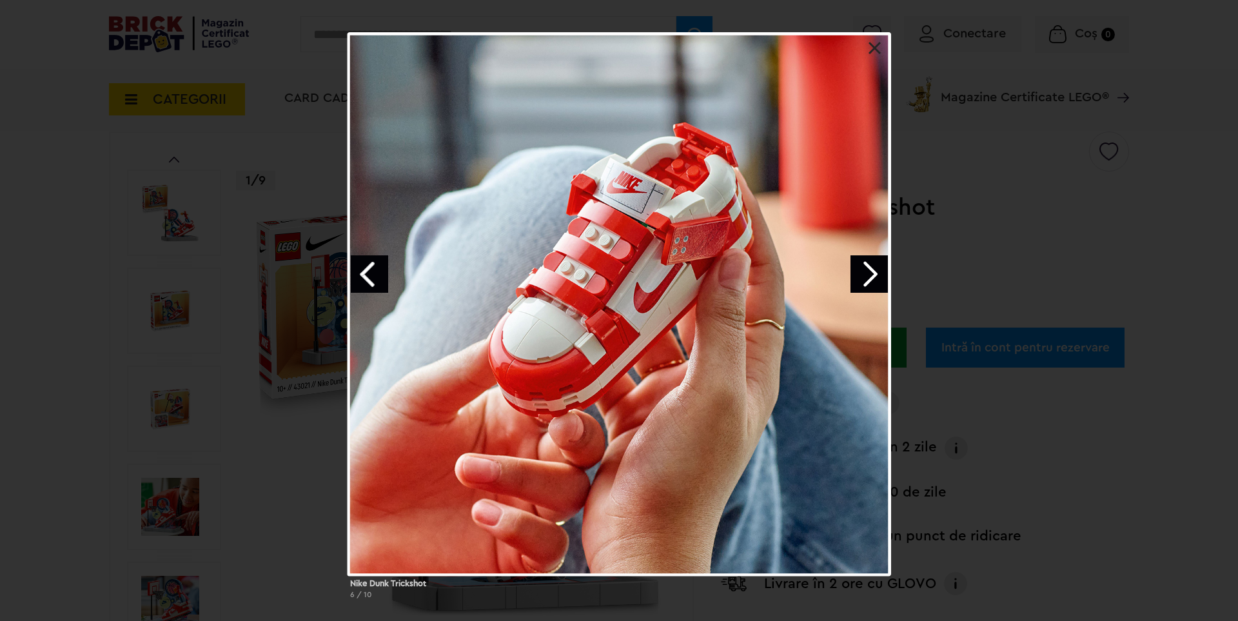
click at [858, 281] on link "Next image" at bounding box center [869, 273] width 37 height 37
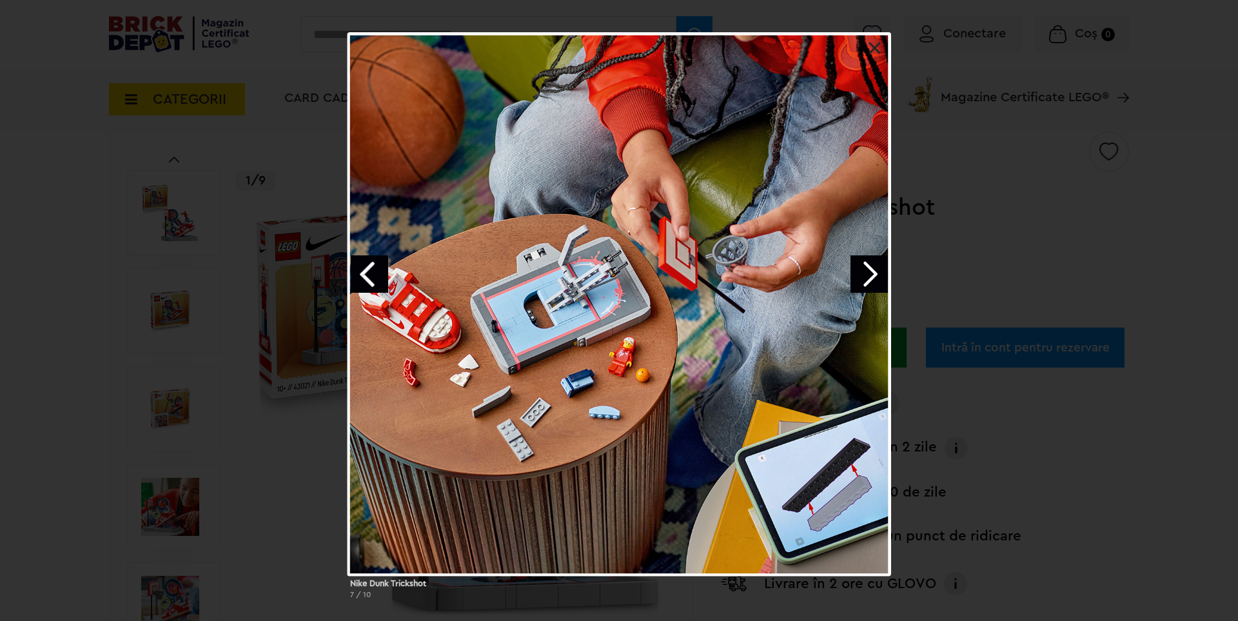
click at [858, 281] on link "Next image" at bounding box center [869, 273] width 37 height 37
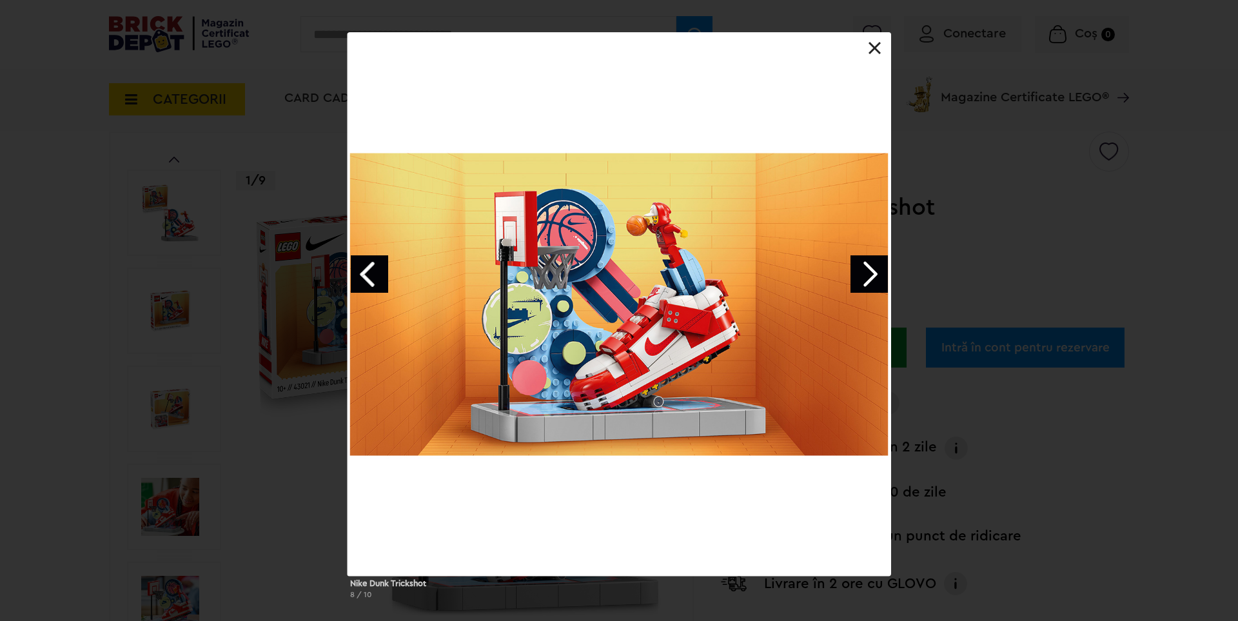
click at [858, 281] on link "Next image" at bounding box center [869, 273] width 37 height 37
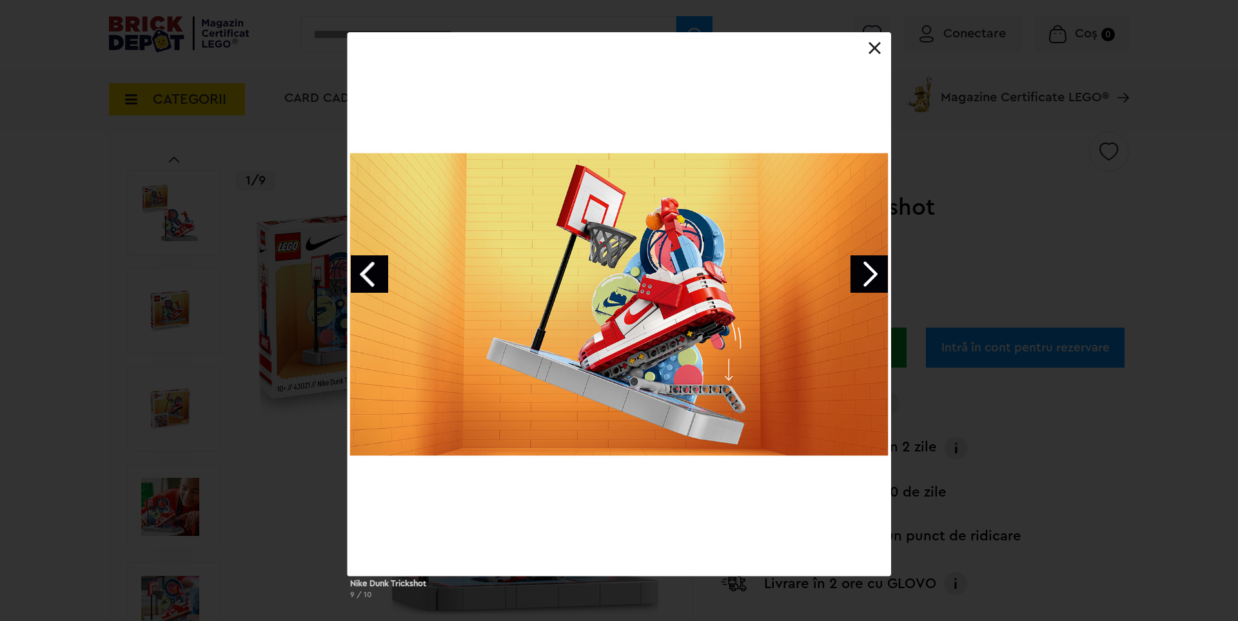
click at [858, 281] on link "Next image" at bounding box center [869, 273] width 37 height 37
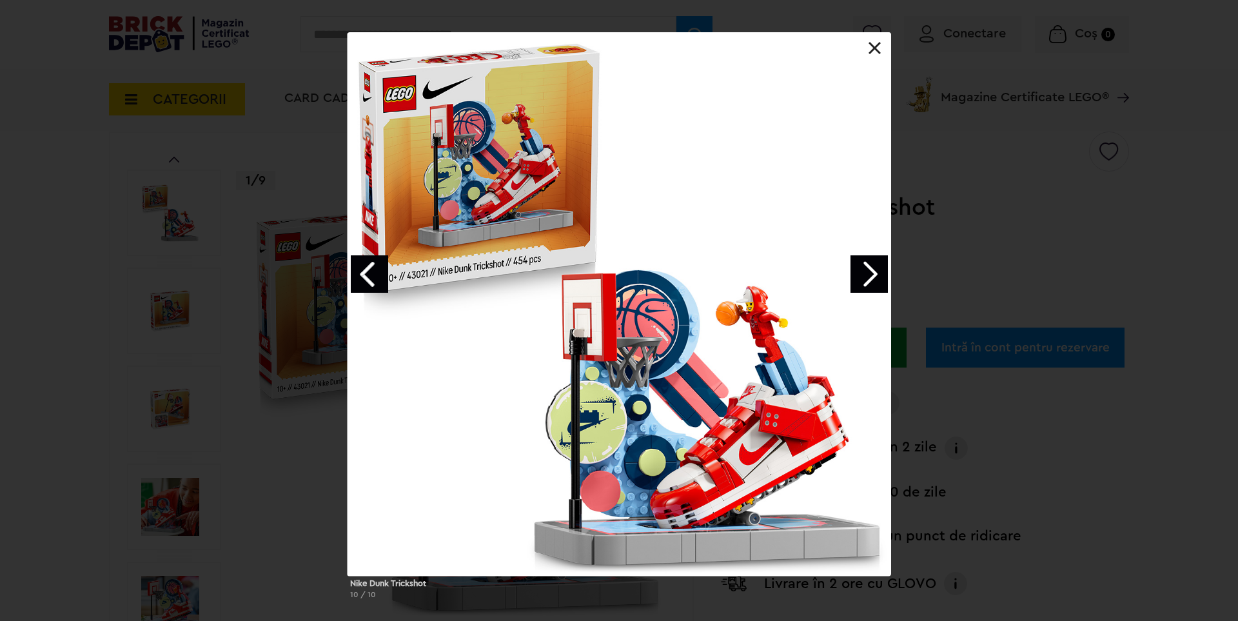
click at [858, 281] on link "Next image" at bounding box center [869, 273] width 37 height 37
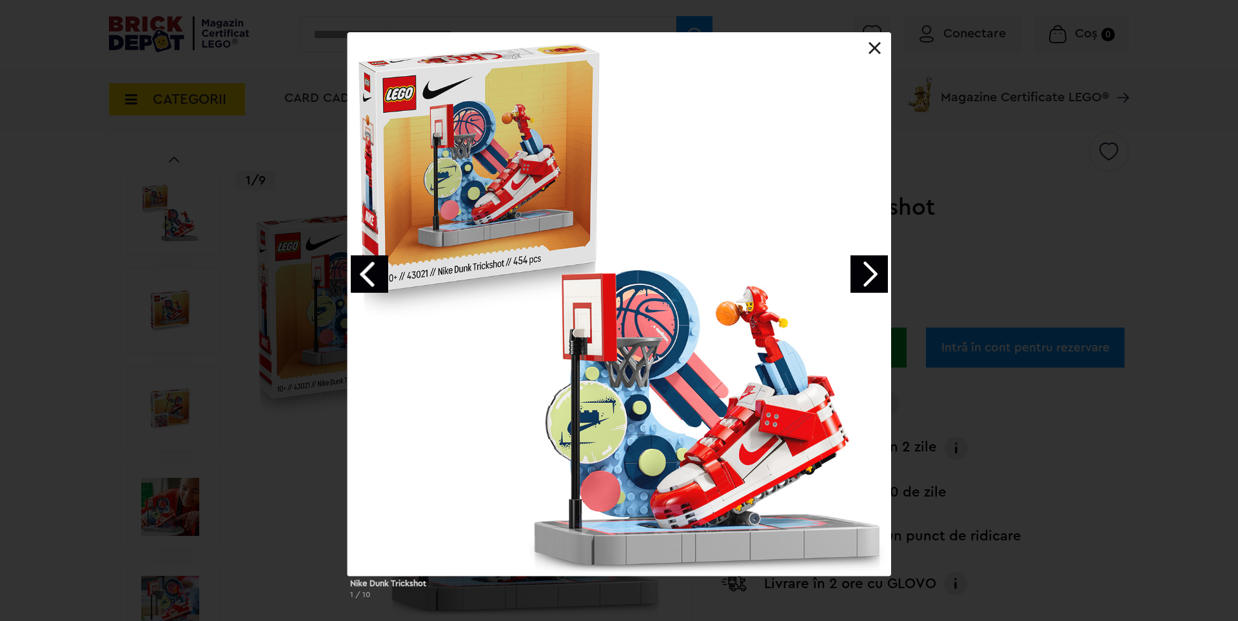
click at [858, 281] on link "Next image" at bounding box center [869, 273] width 37 height 37
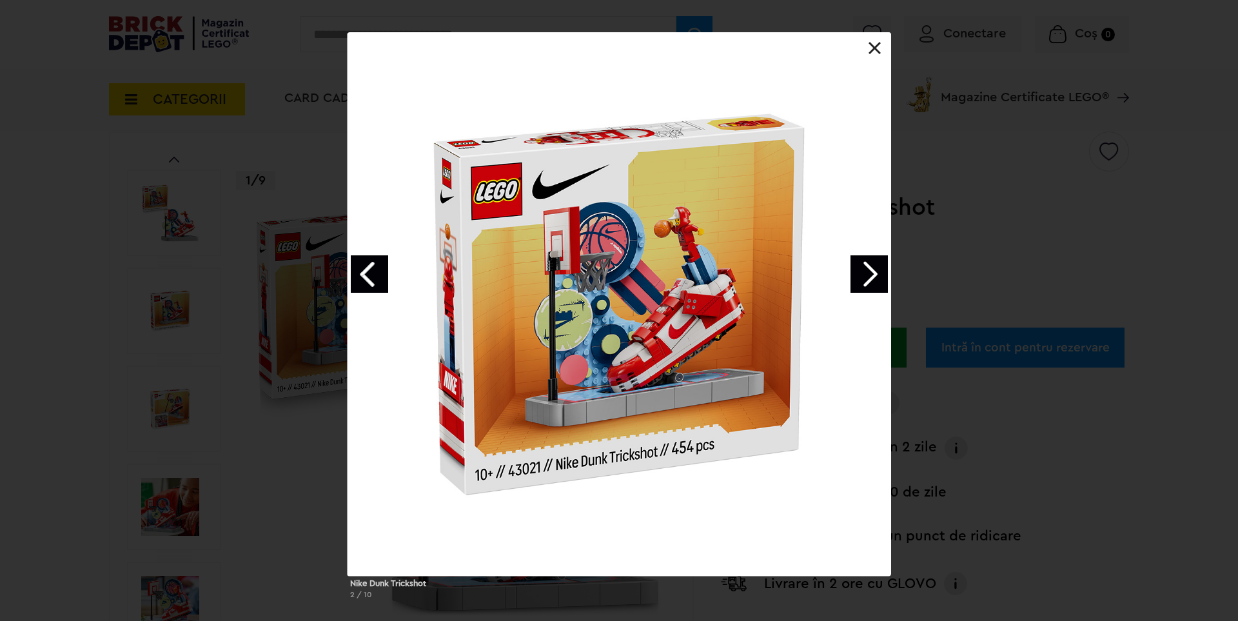
click at [858, 281] on link "Next image" at bounding box center [869, 273] width 37 height 37
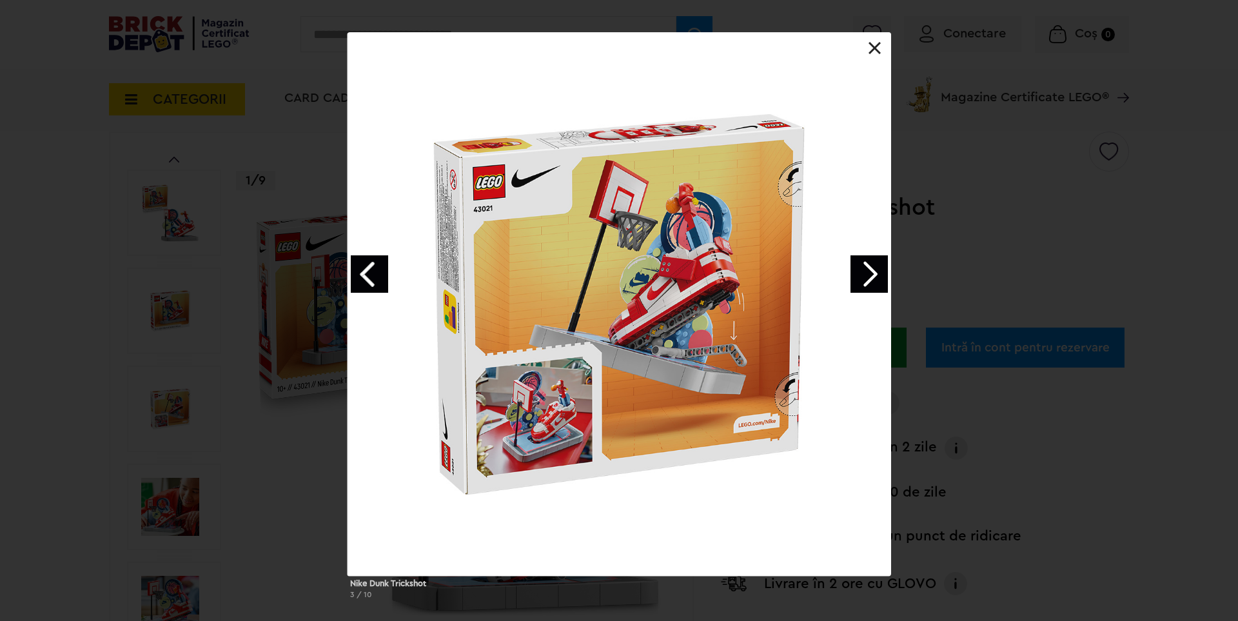
click at [858, 281] on link "Next image" at bounding box center [869, 273] width 37 height 37
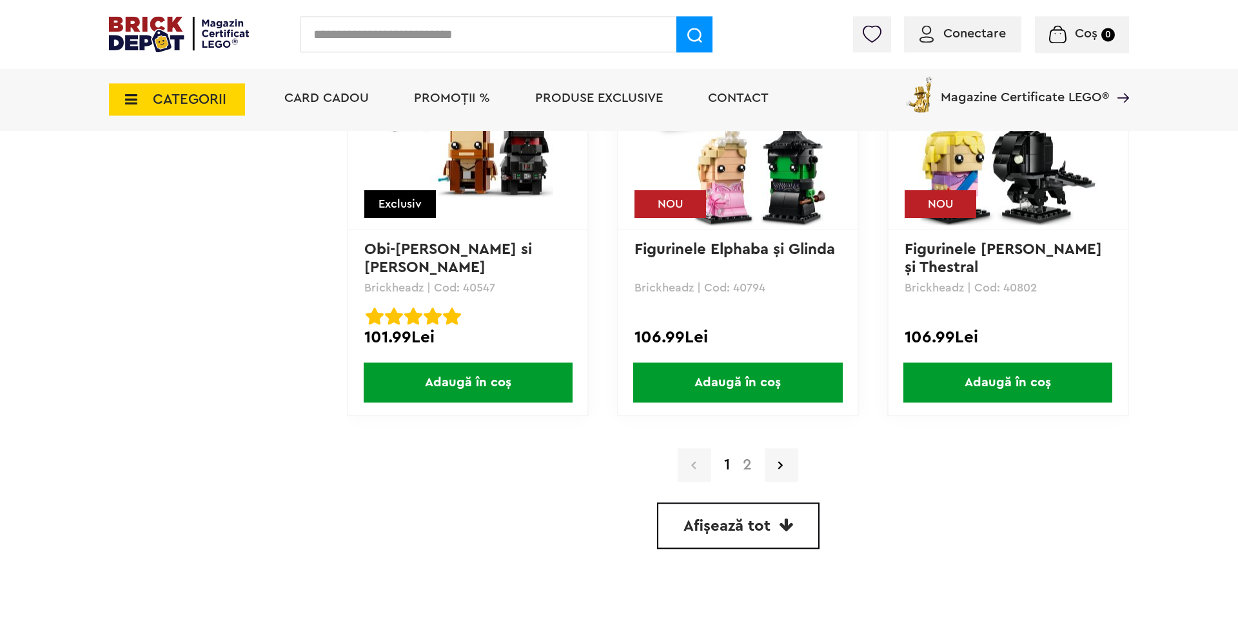
scroll to position [3649, 0]
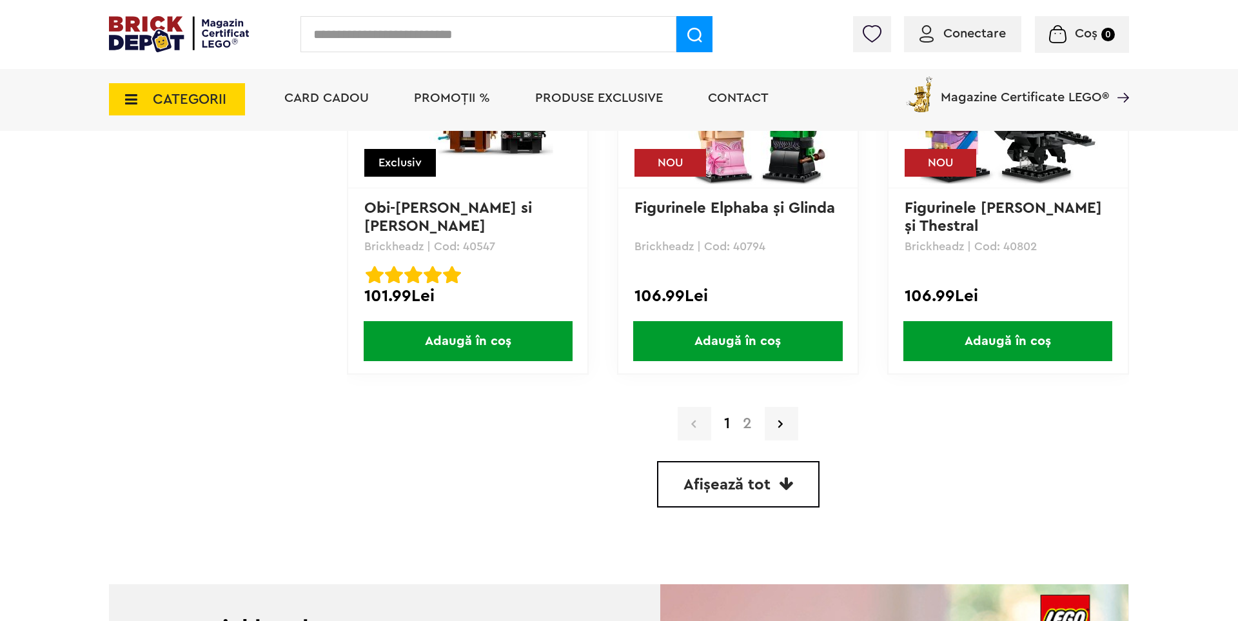
click at [746, 426] on link "2" at bounding box center [748, 423] width 22 height 15
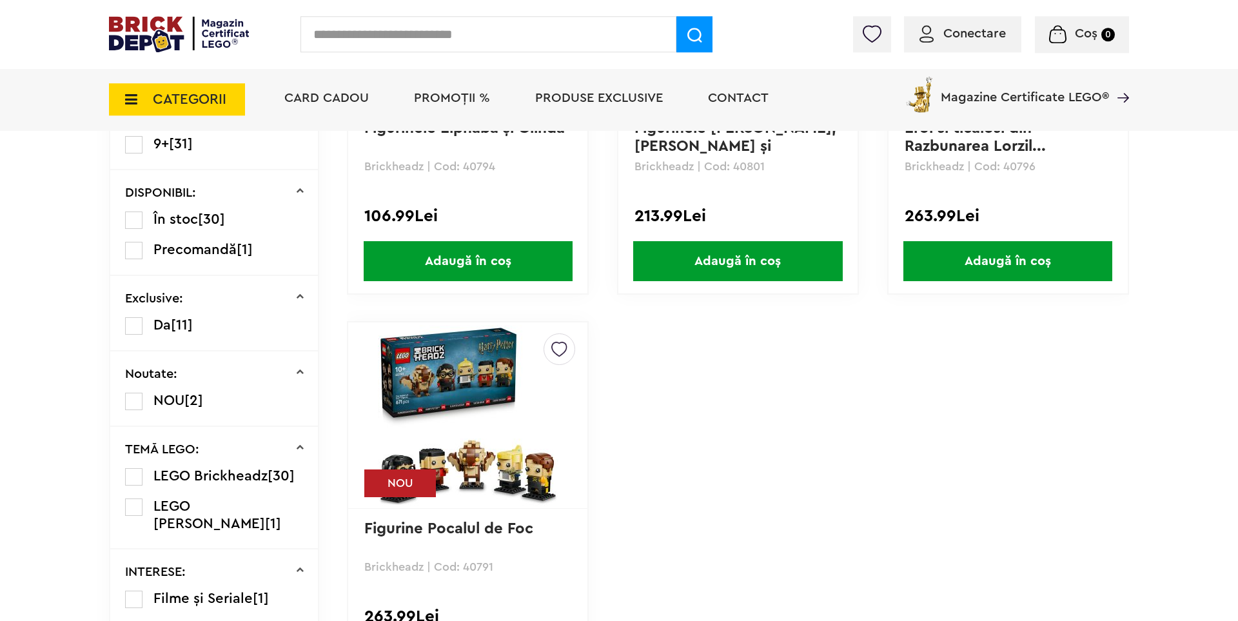
scroll to position [534, 0]
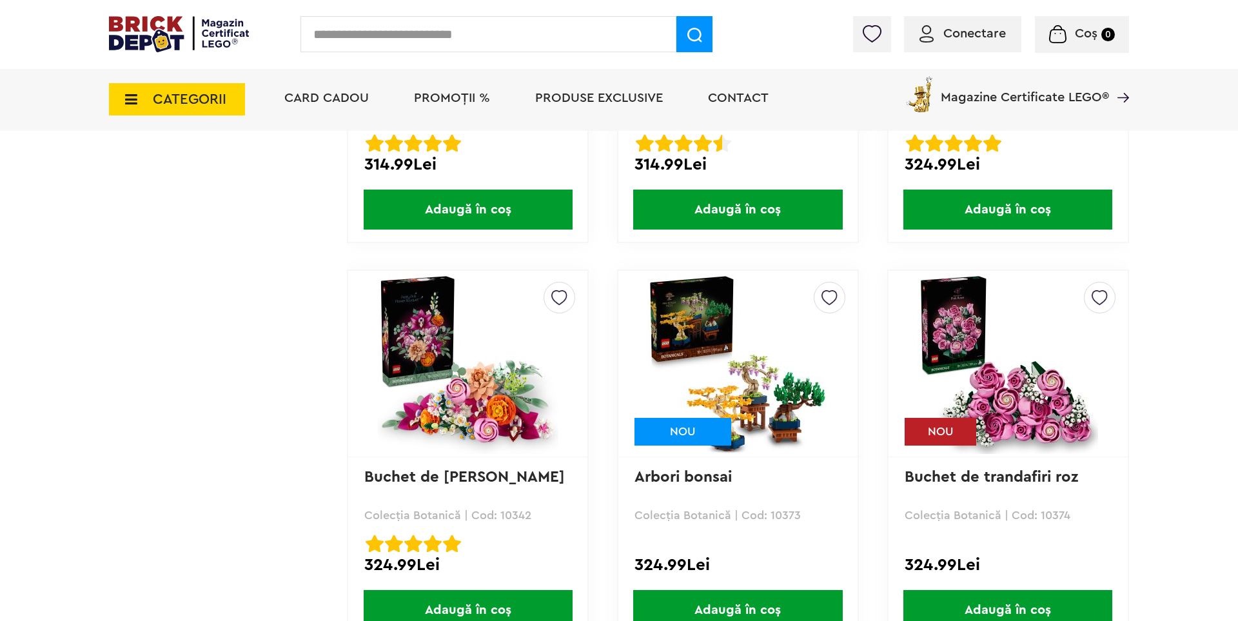
scroll to position [2937, 0]
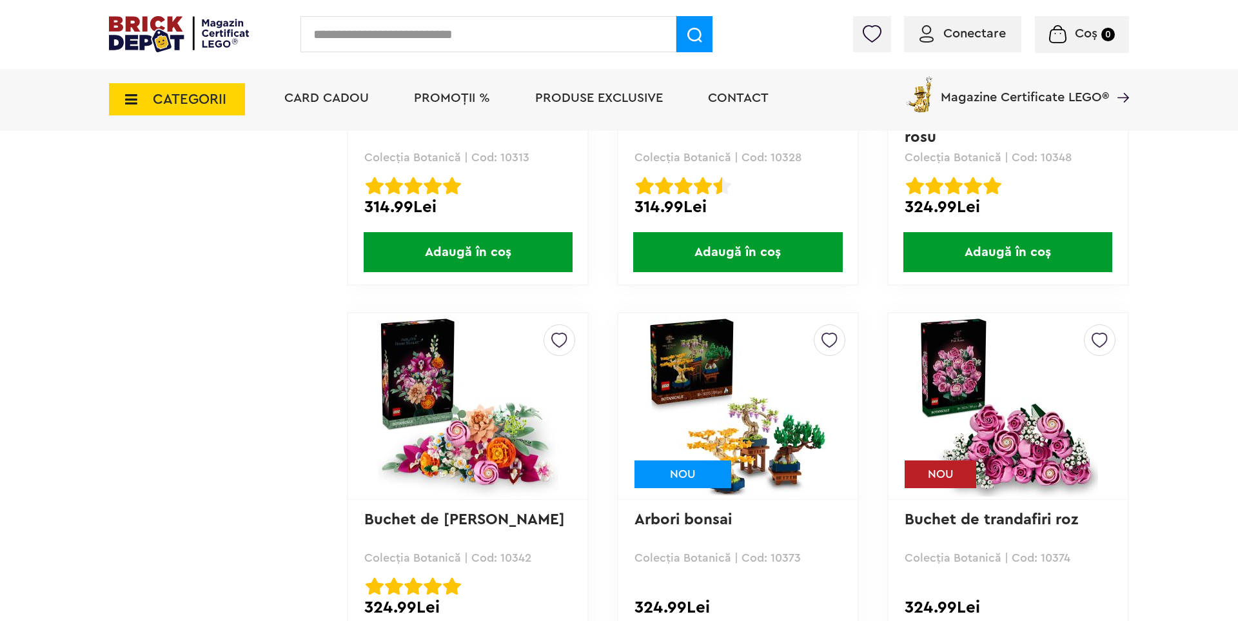
click at [782, 463] on img at bounding box center [738, 406] width 181 height 181
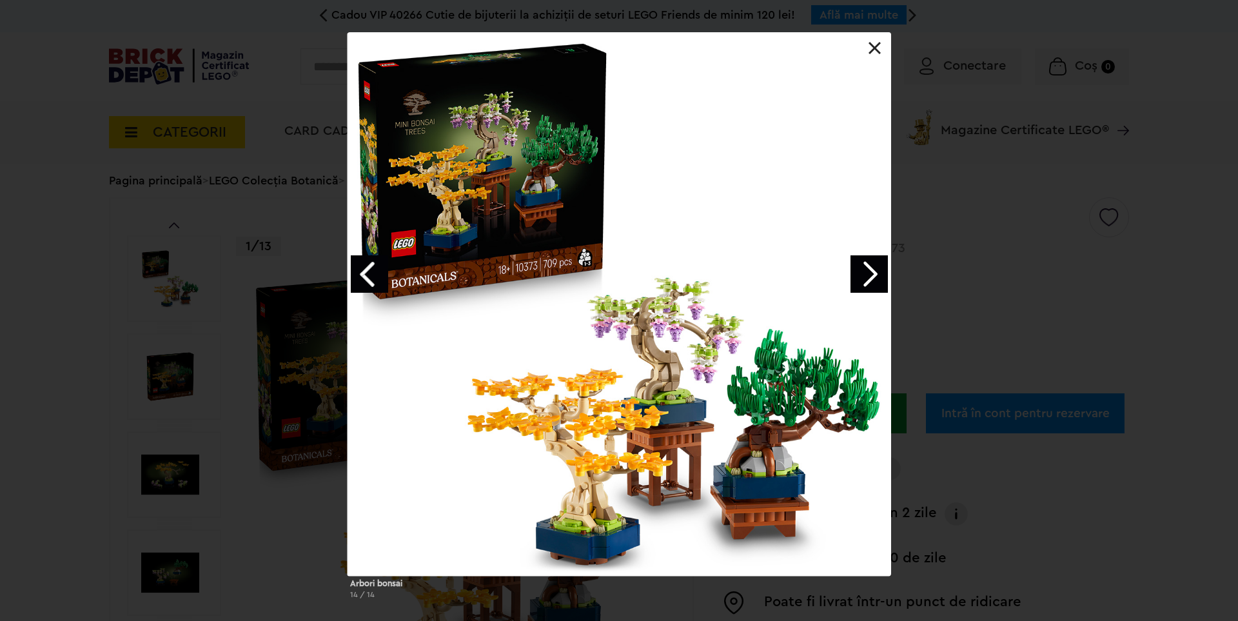
click at [860, 279] on link "Next image" at bounding box center [869, 273] width 37 height 37
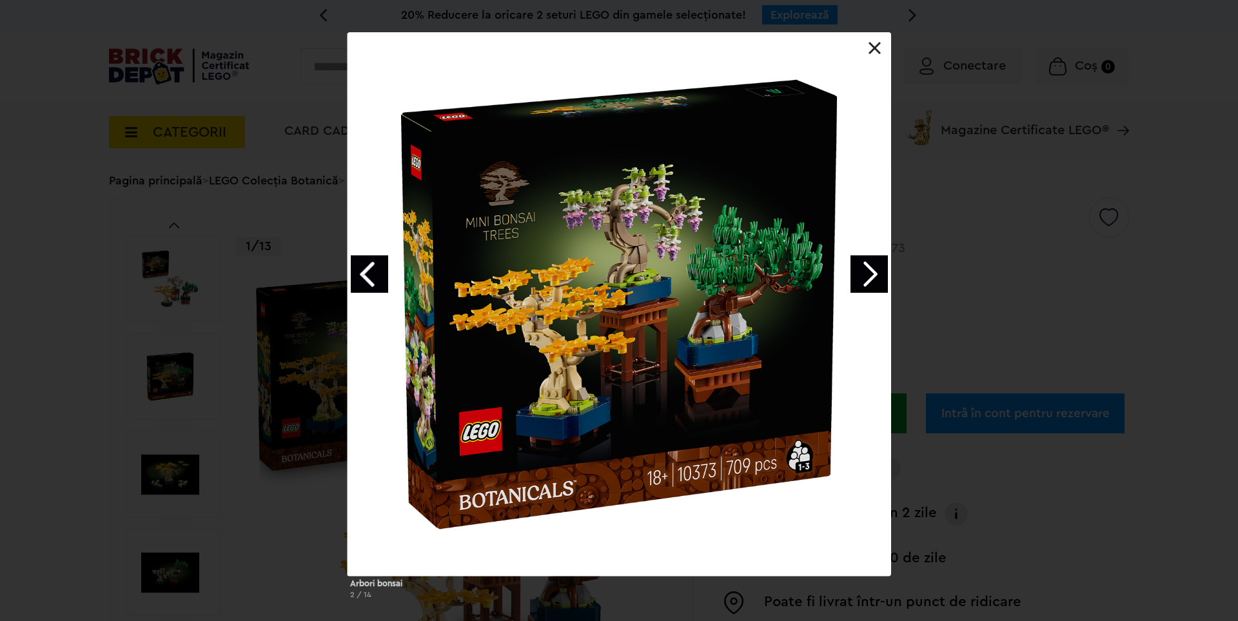
click at [860, 280] on link "Next image" at bounding box center [869, 273] width 37 height 37
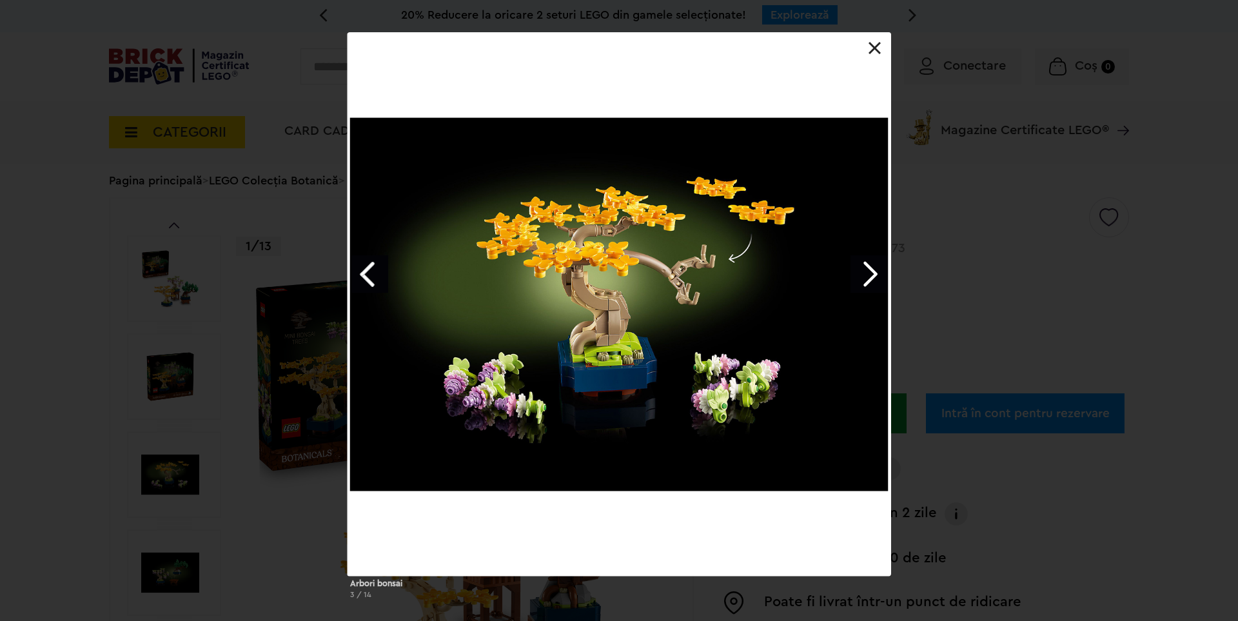
click at [860, 280] on link "Next image" at bounding box center [869, 273] width 37 height 37
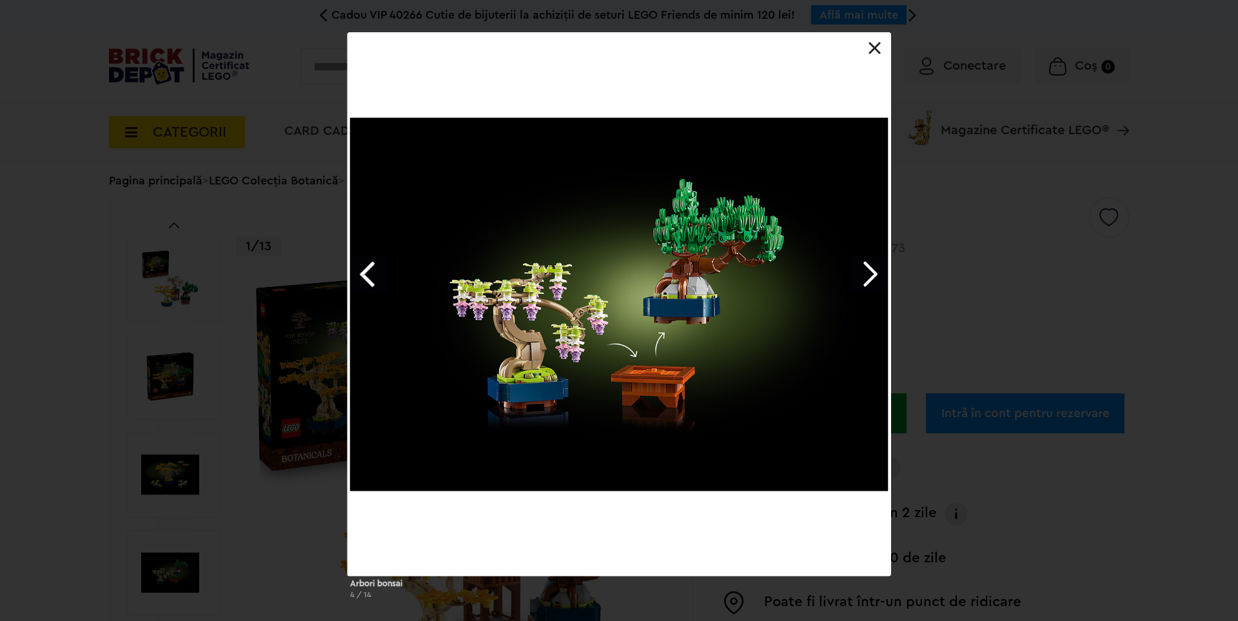
click at [875, 275] on link "Next image" at bounding box center [869, 273] width 37 height 37
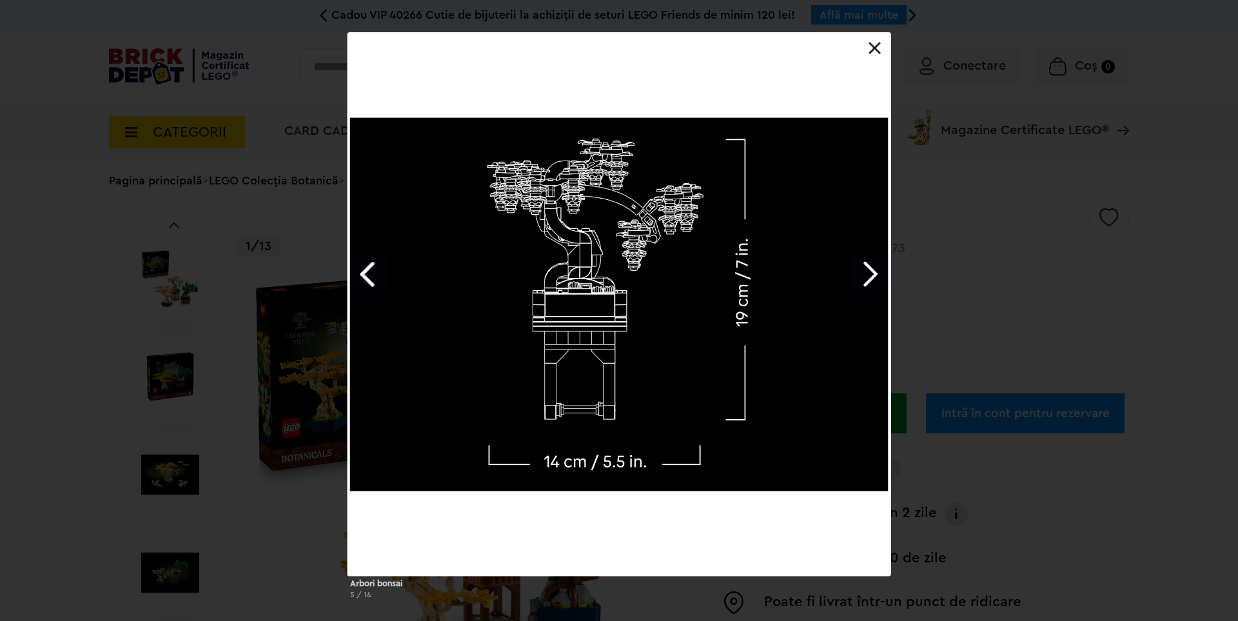
click at [875, 275] on link "Next image" at bounding box center [869, 273] width 37 height 37
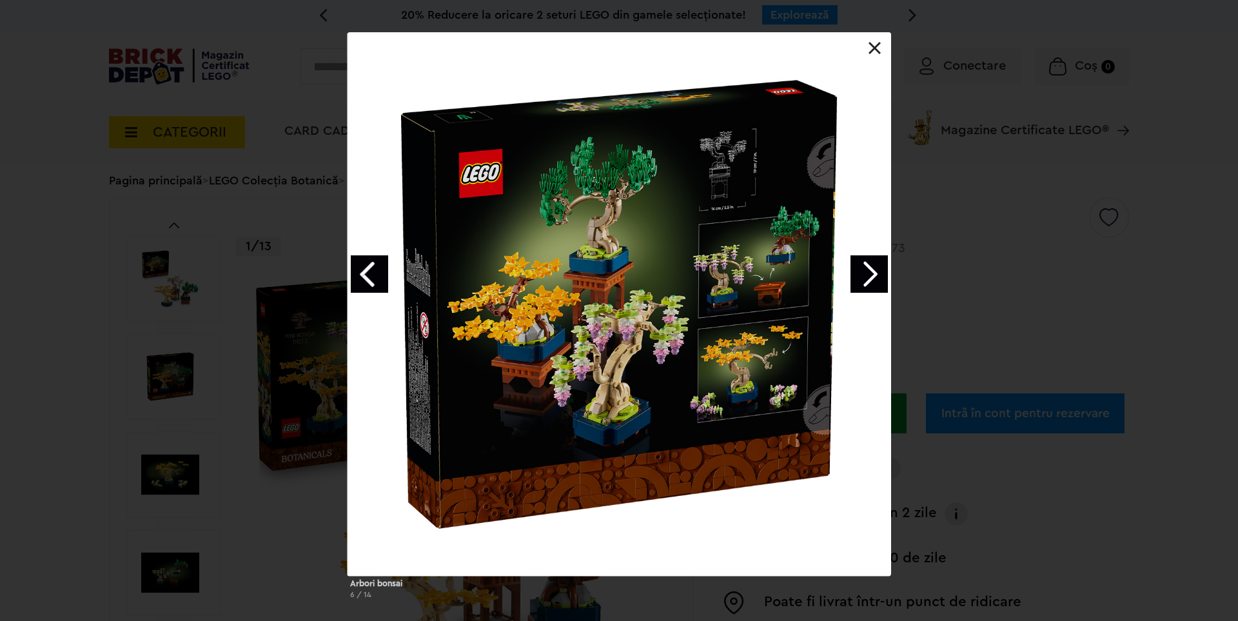
click at [875, 275] on link "Next image" at bounding box center [869, 273] width 37 height 37
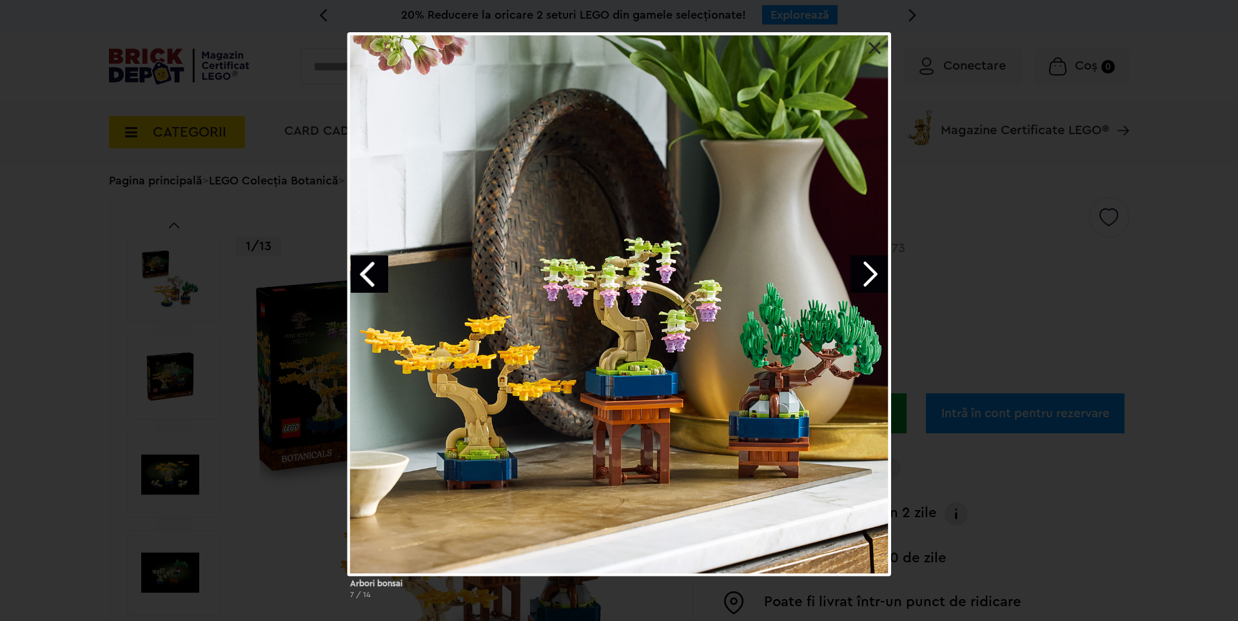
click at [875, 275] on link "Next image" at bounding box center [869, 273] width 37 height 37
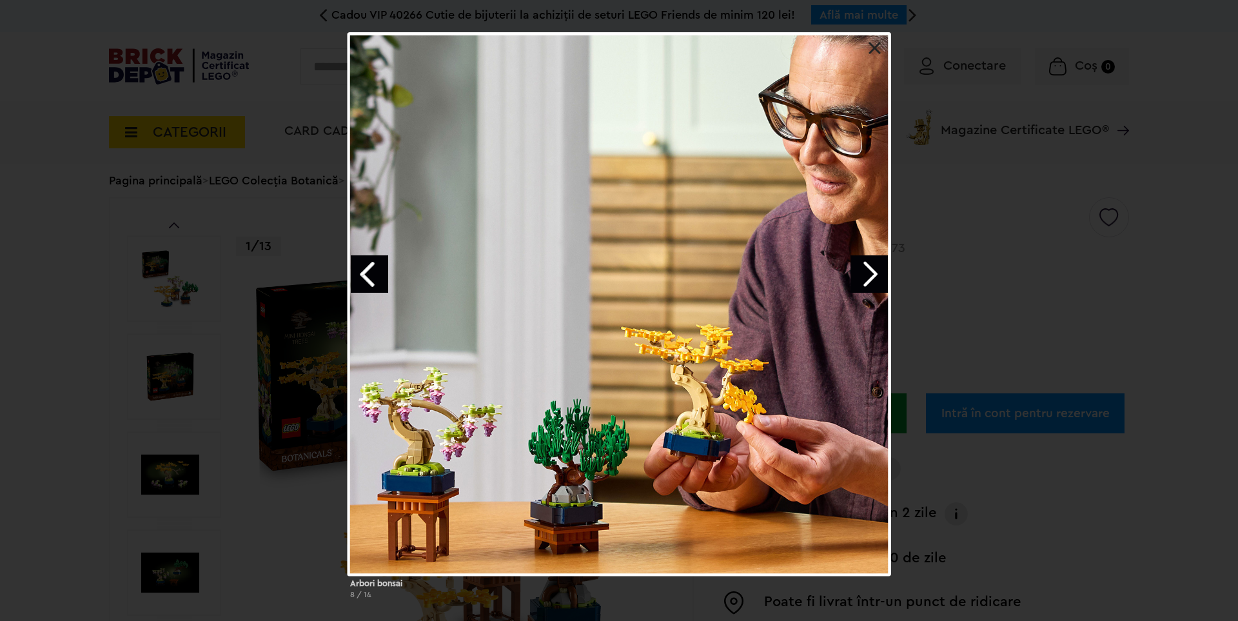
click at [875, 275] on link "Next image" at bounding box center [869, 273] width 37 height 37
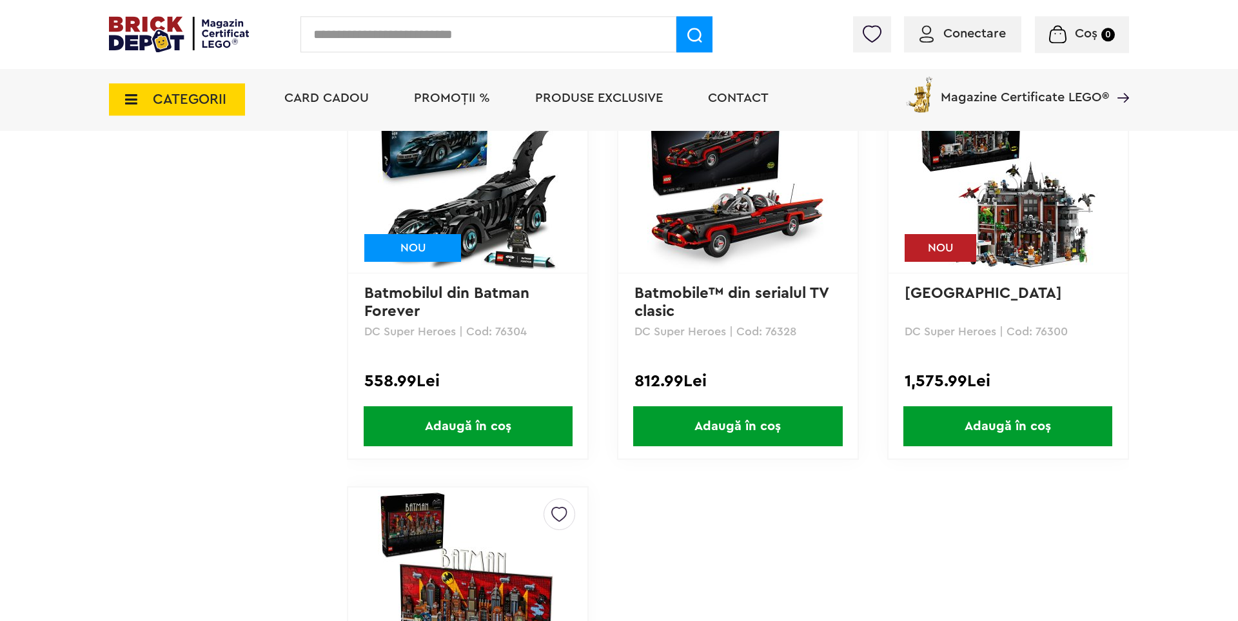
scroll to position [1157, 0]
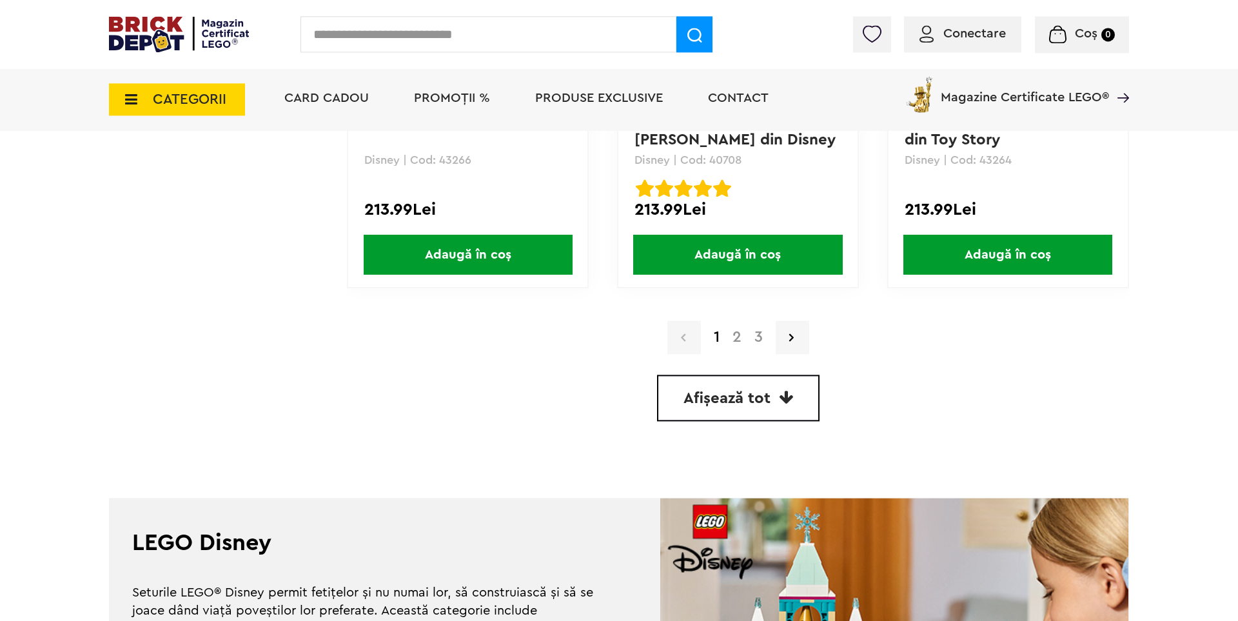
scroll to position [3738, 0]
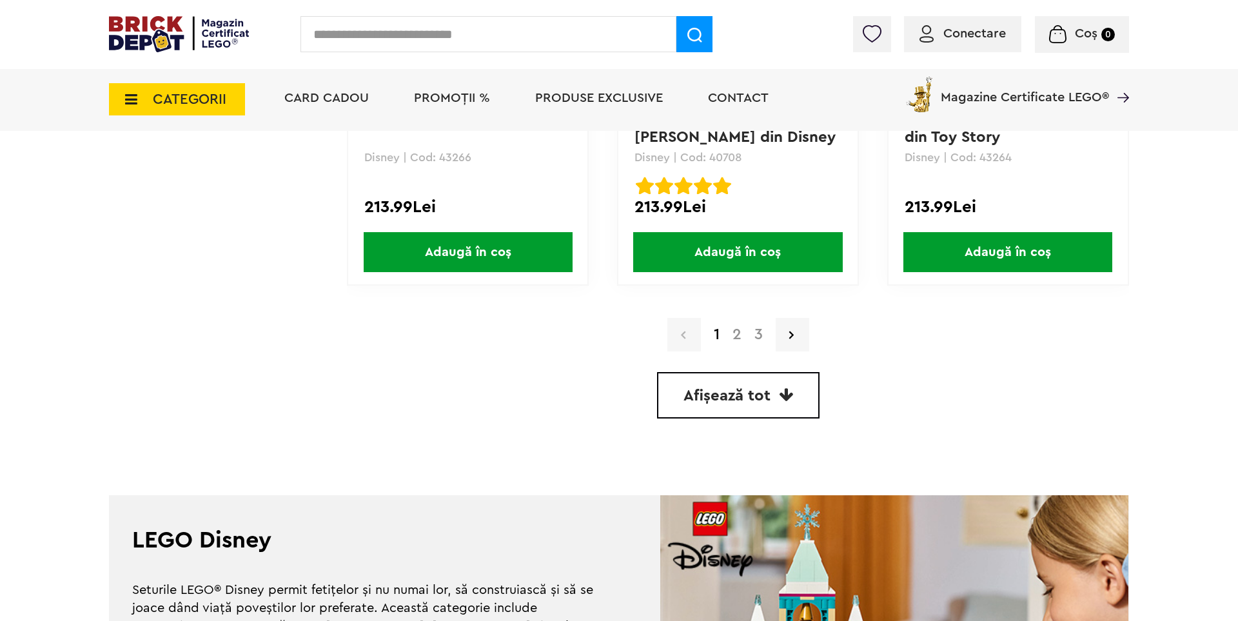
click at [766, 411] on link "Afișează tot" at bounding box center [738, 395] width 163 height 46
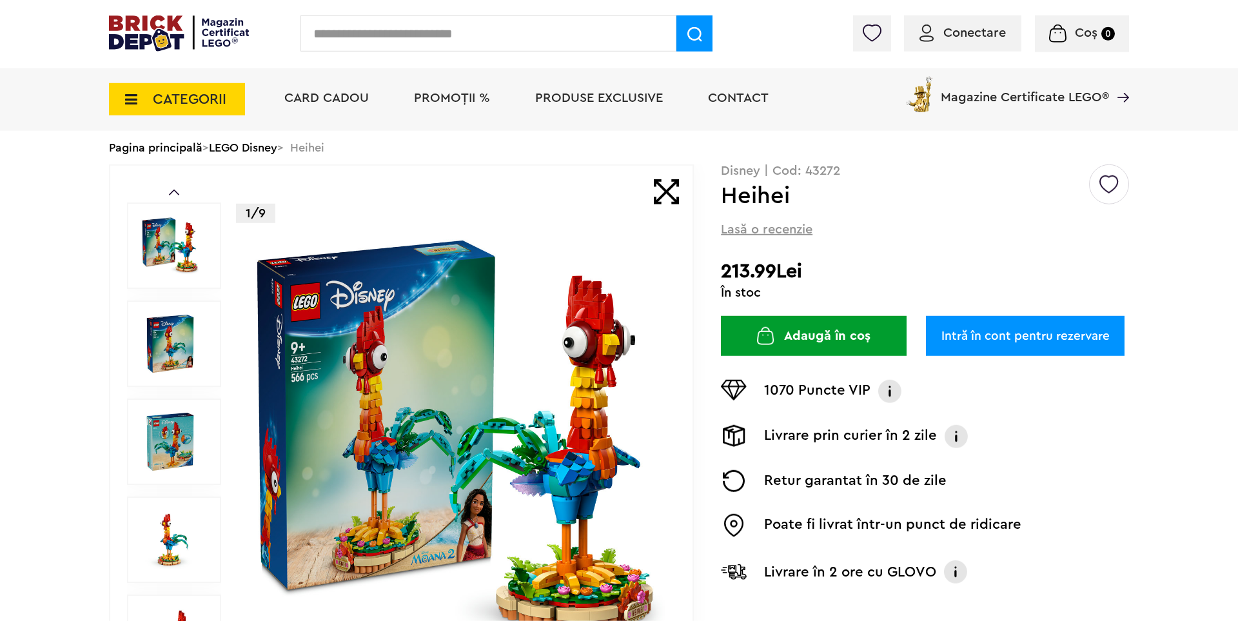
scroll to position [89, 0]
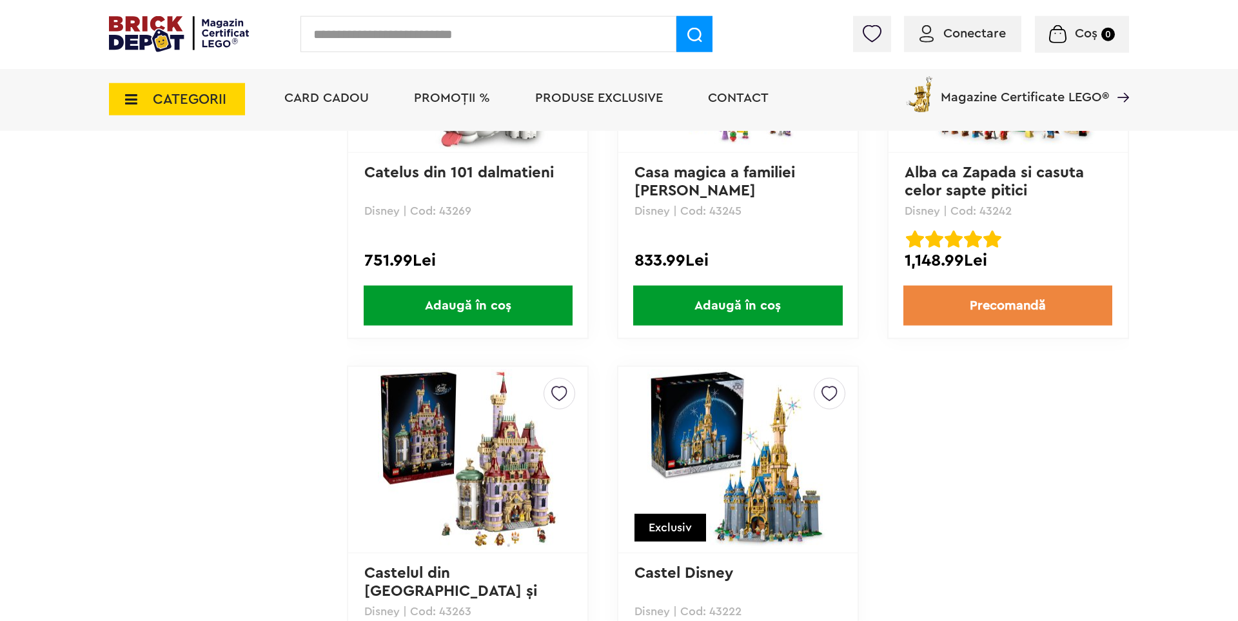
scroll to position [7296, 0]
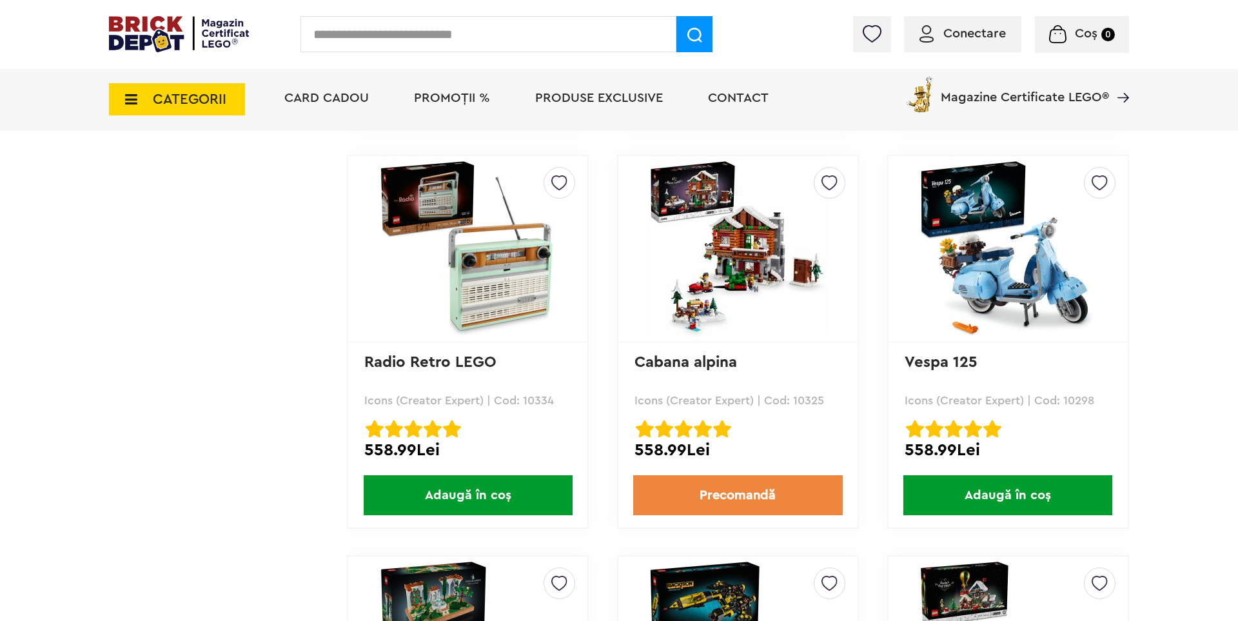
scroll to position [1513, 0]
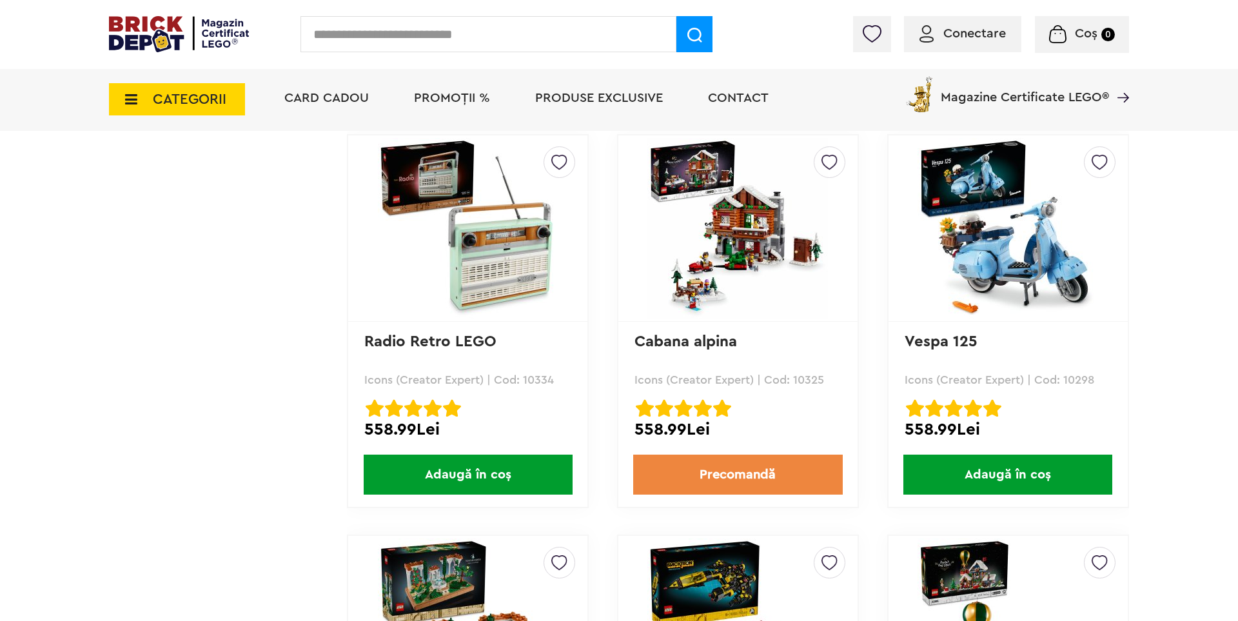
click at [1066, 277] on img at bounding box center [1008, 228] width 181 height 181
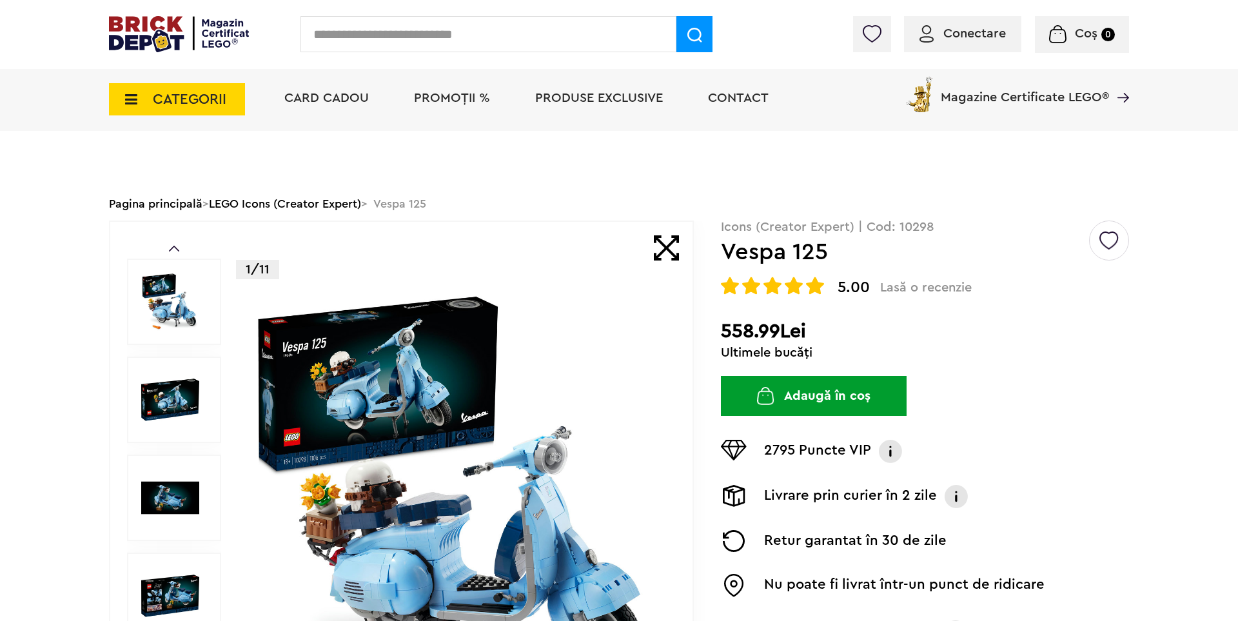
scroll to position [89, 0]
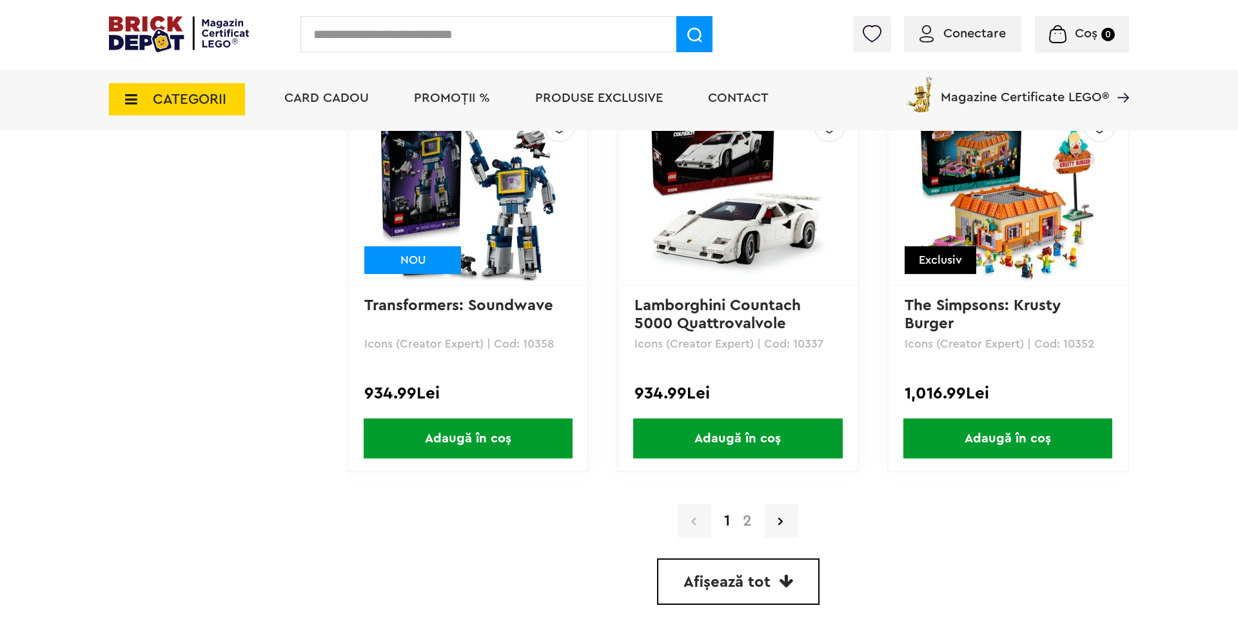
scroll to position [3560, 0]
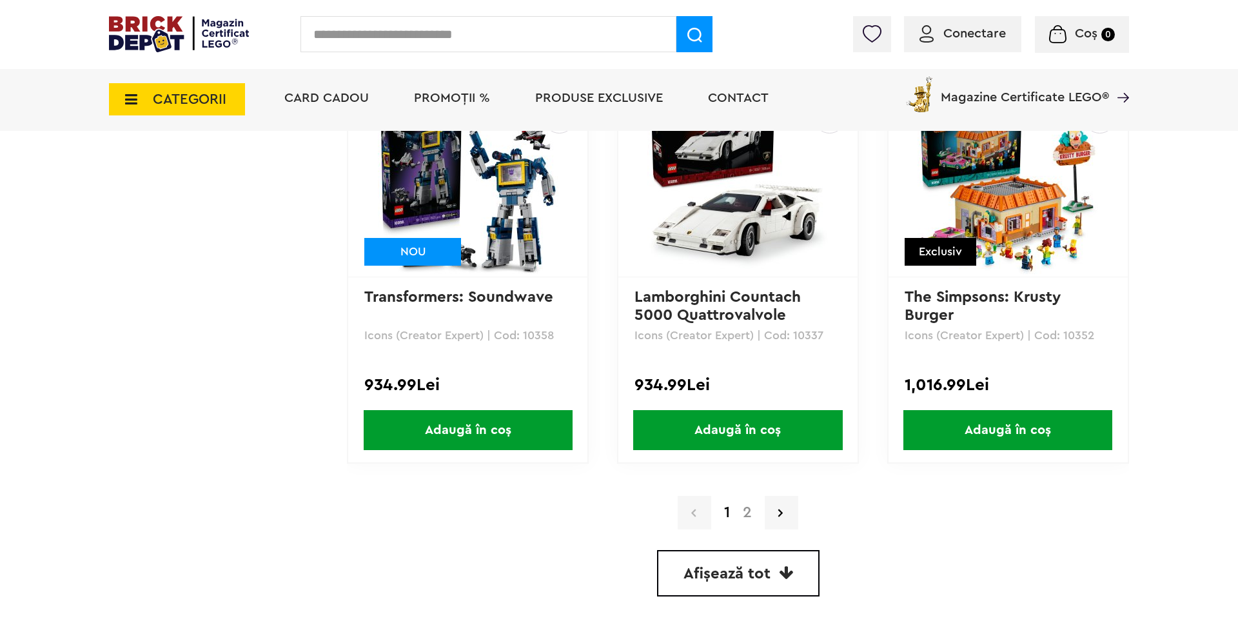
click at [746, 514] on link "2" at bounding box center [748, 512] width 22 height 15
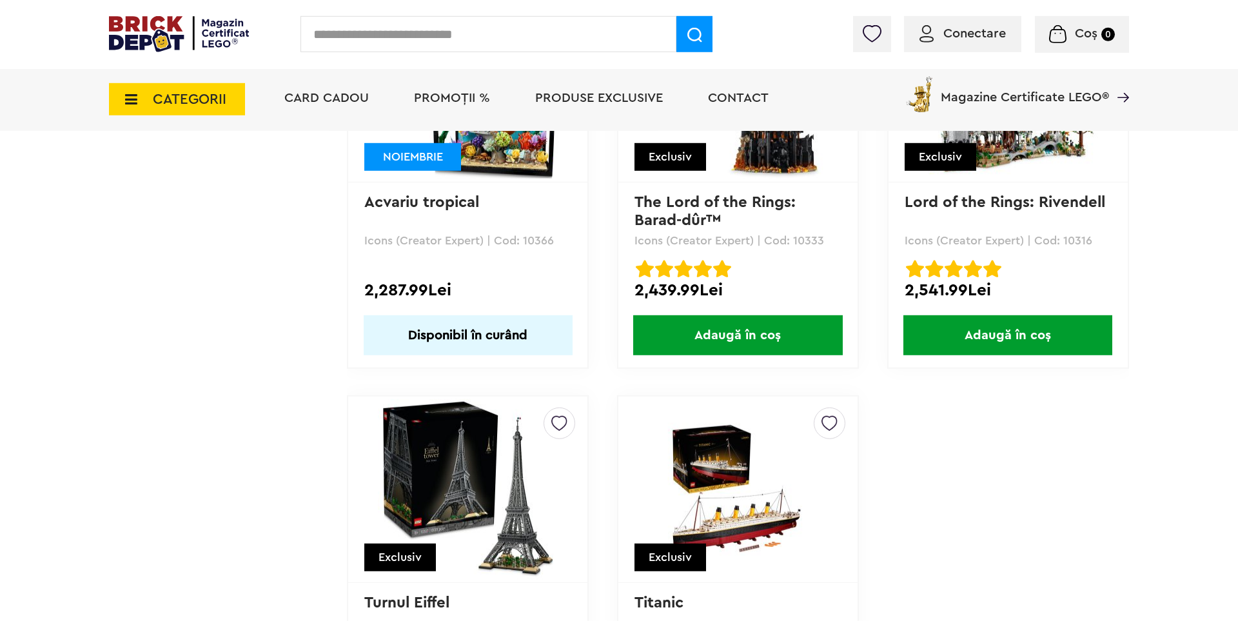
scroll to position [2492, 0]
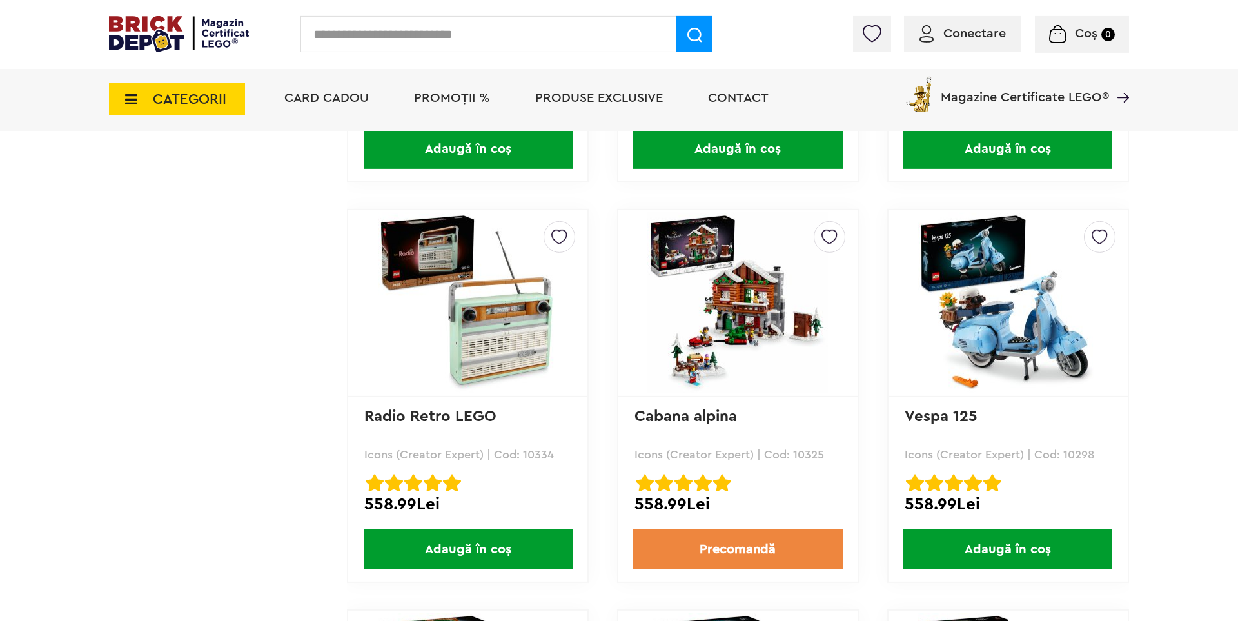
scroll to position [1424, 0]
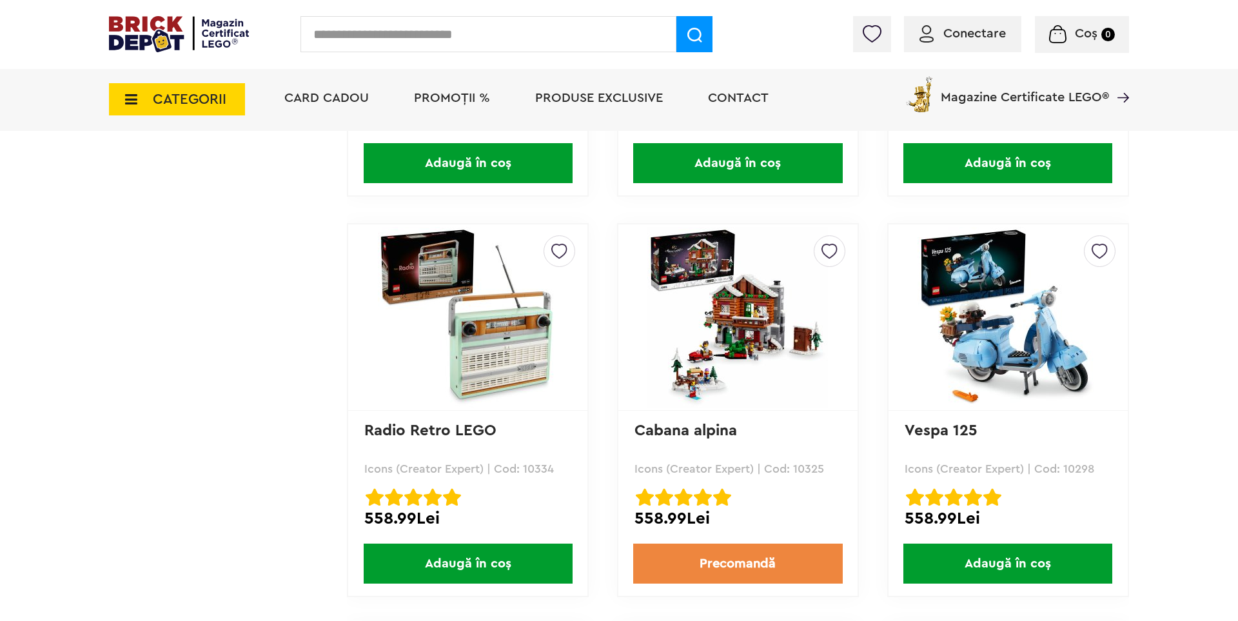
click at [1035, 303] on img at bounding box center [1008, 317] width 181 height 181
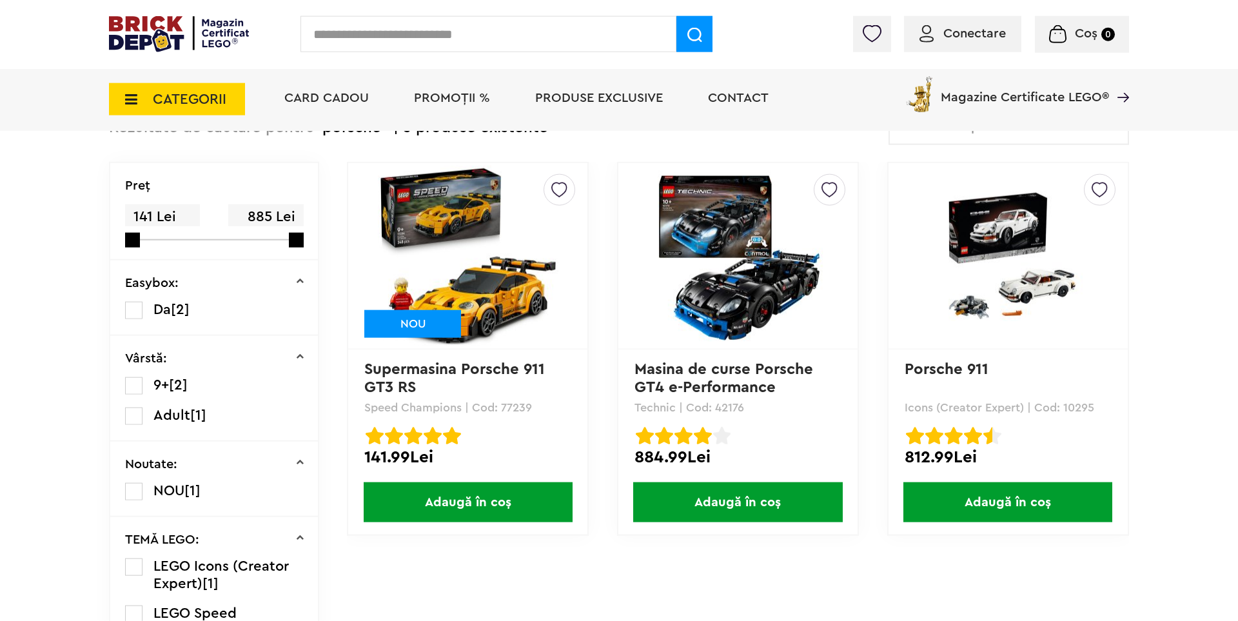
scroll to position [89, 0]
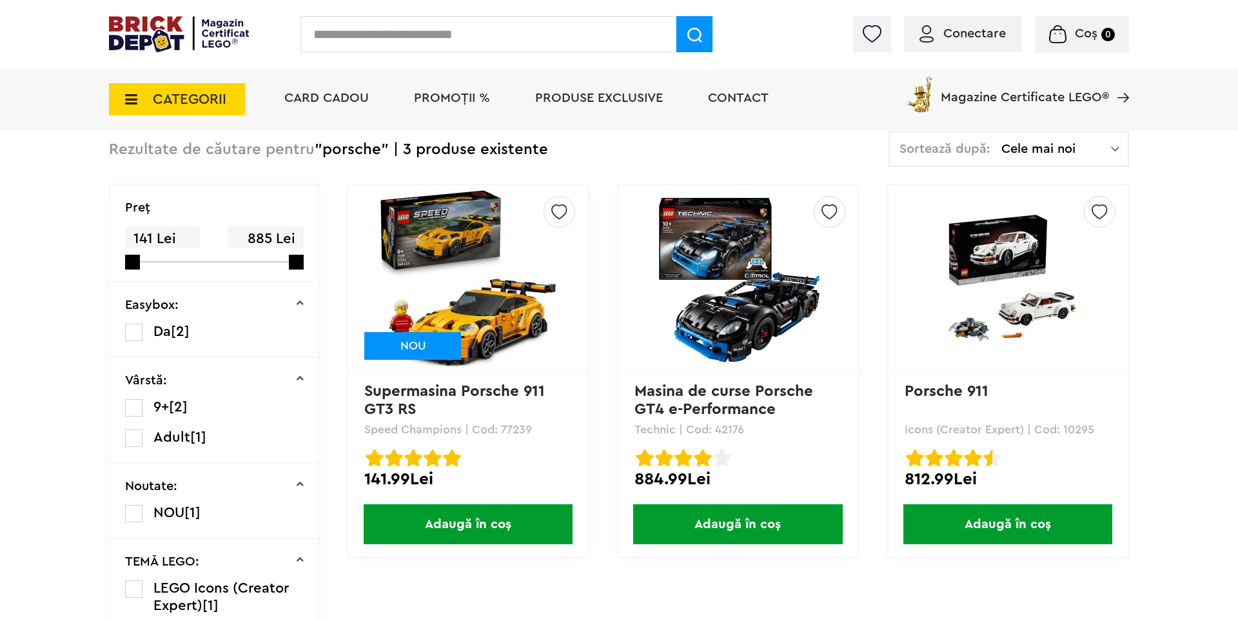
click at [513, 283] on img at bounding box center [468, 278] width 181 height 181
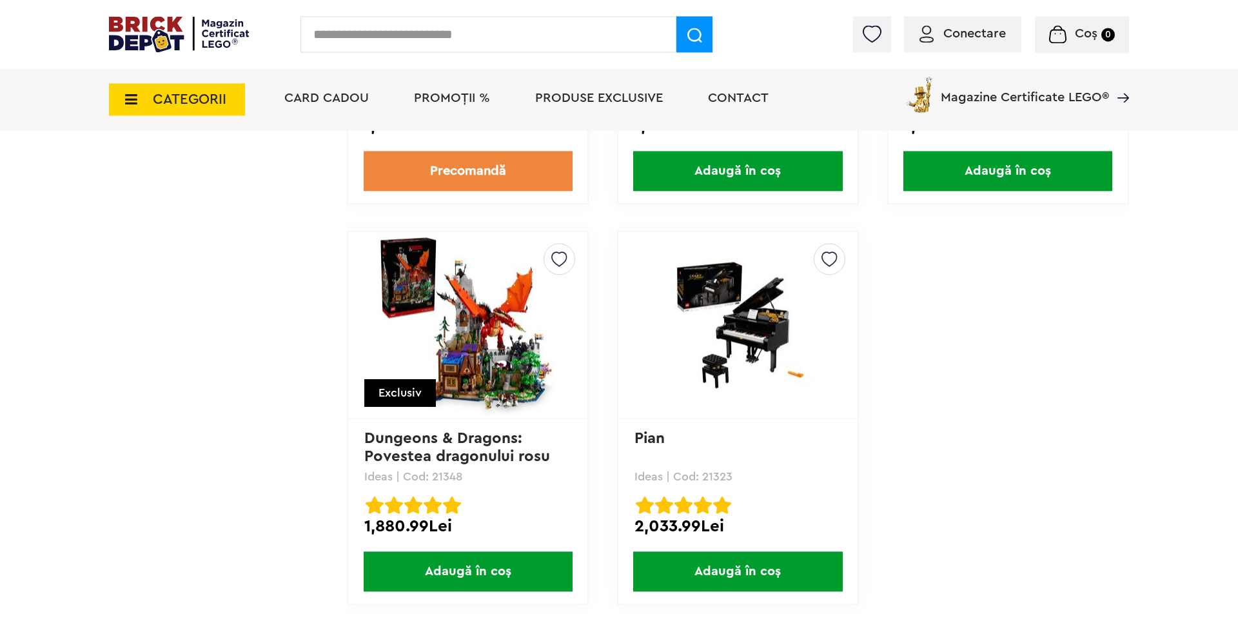
scroll to position [3382, 0]
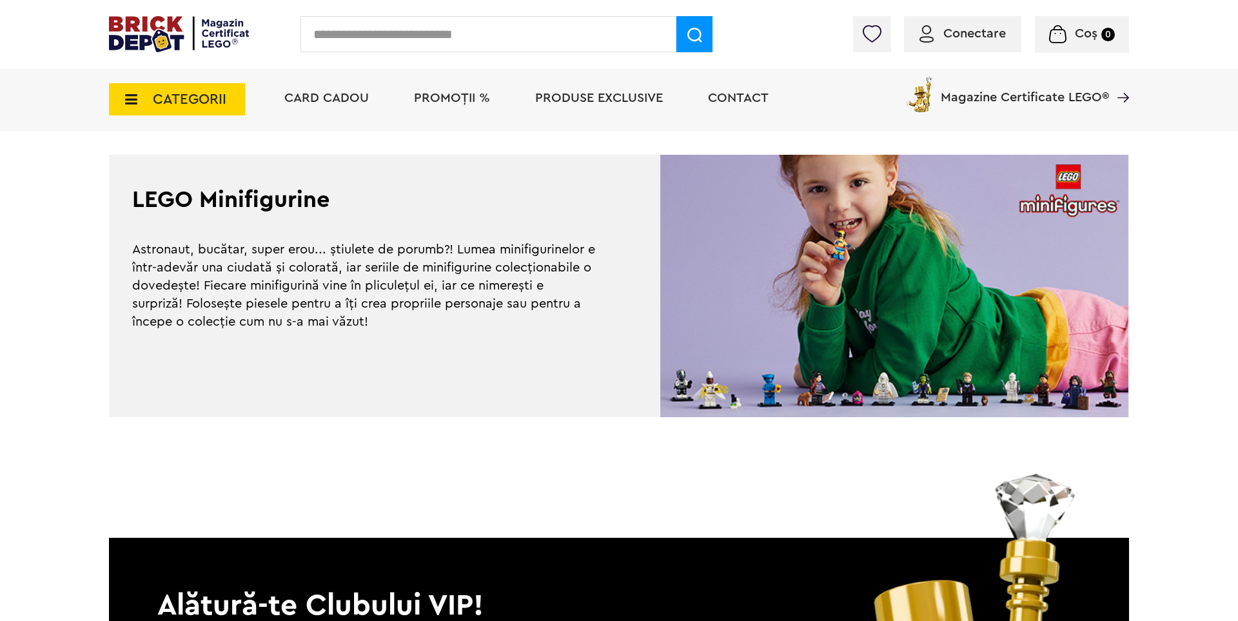
scroll to position [267, 0]
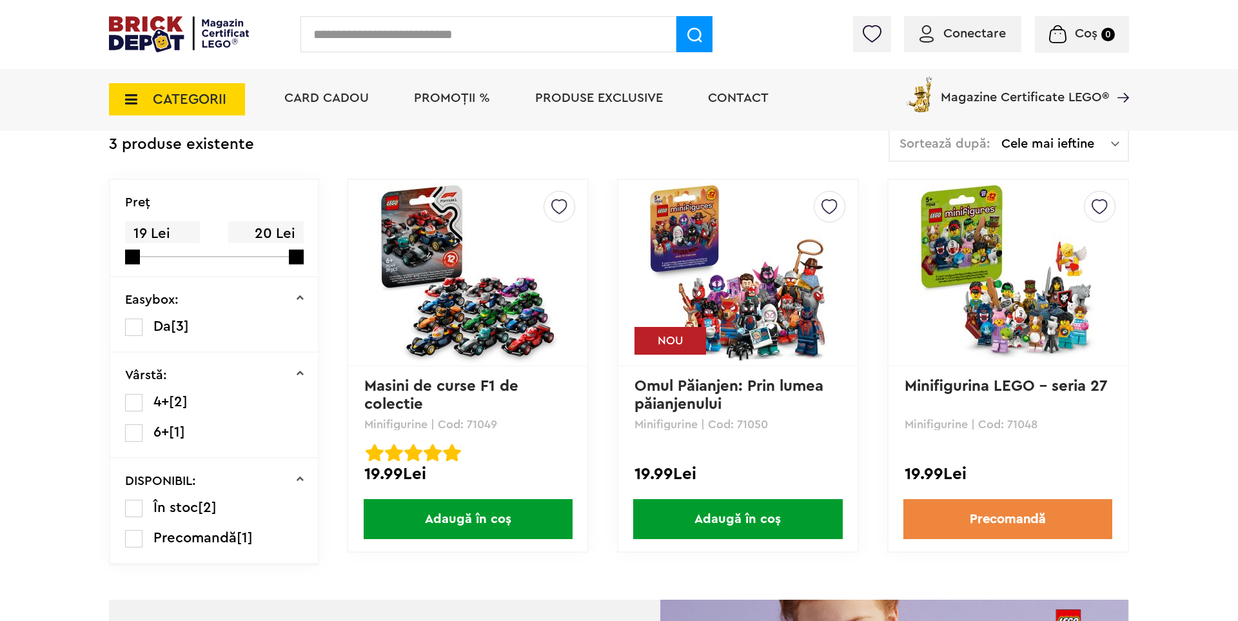
click at [729, 287] on img at bounding box center [738, 273] width 181 height 181
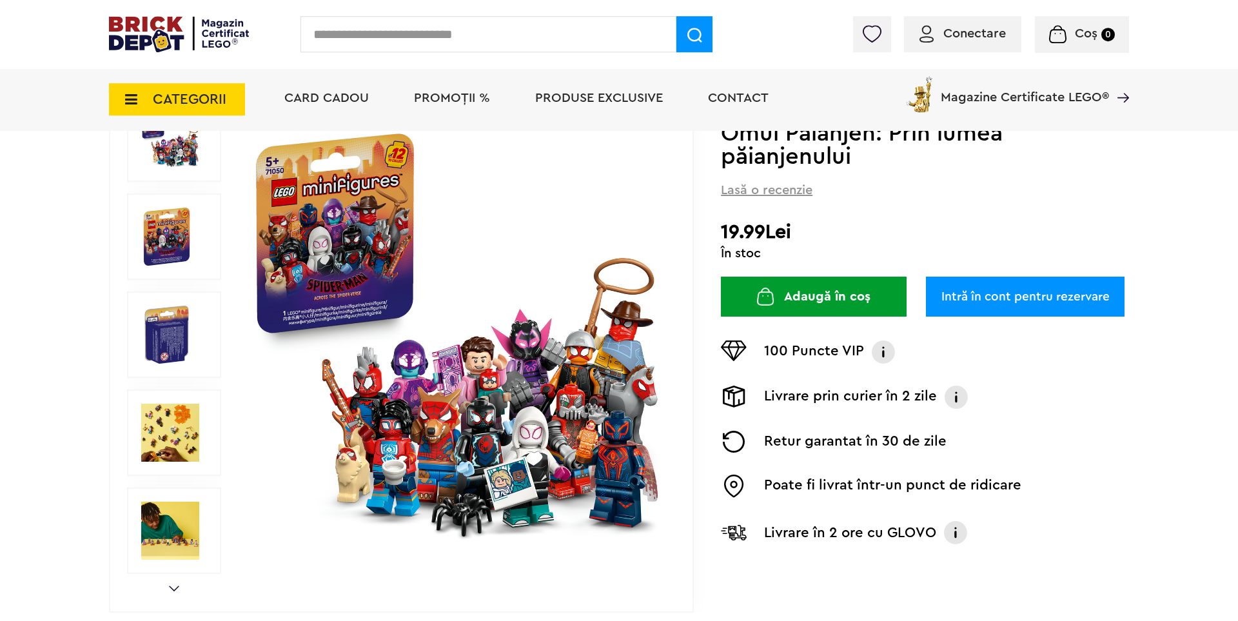
scroll to position [178, 0]
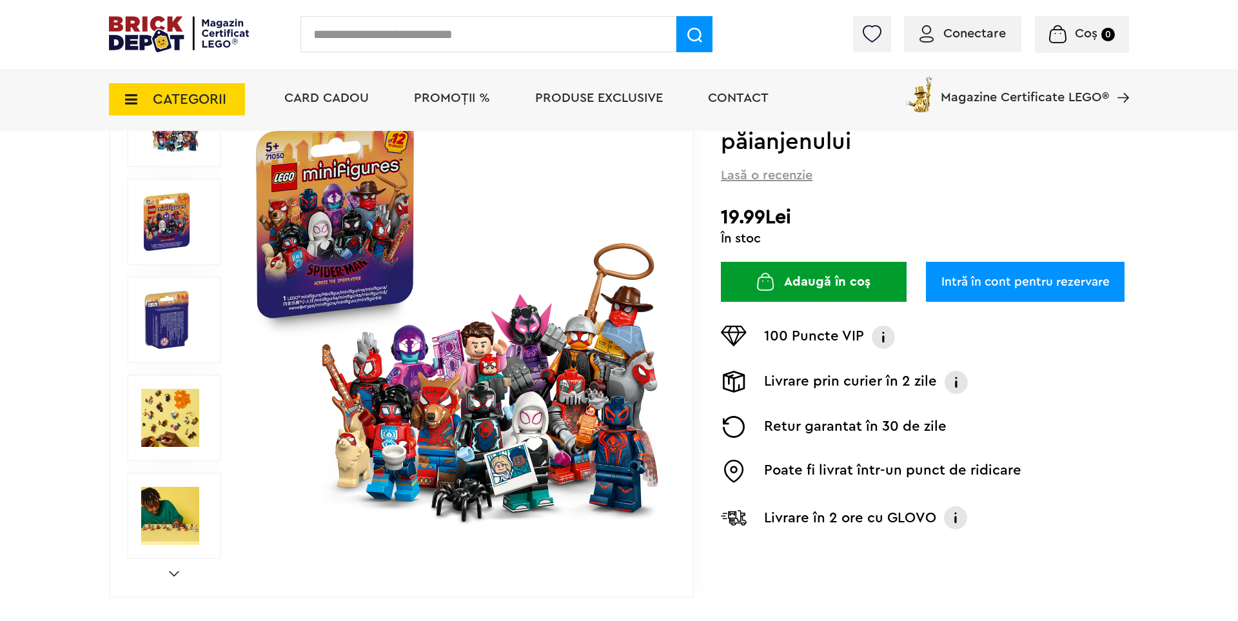
click at [605, 421] on img at bounding box center [457, 319] width 415 height 415
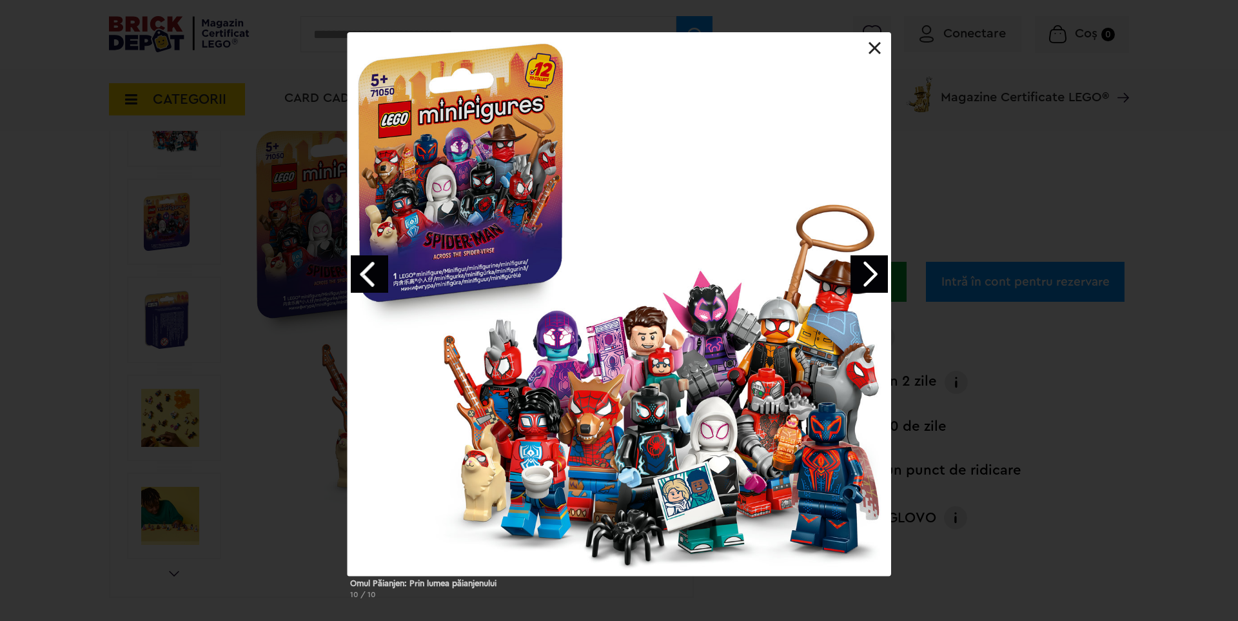
click at [865, 277] on link "Next image" at bounding box center [869, 273] width 37 height 37
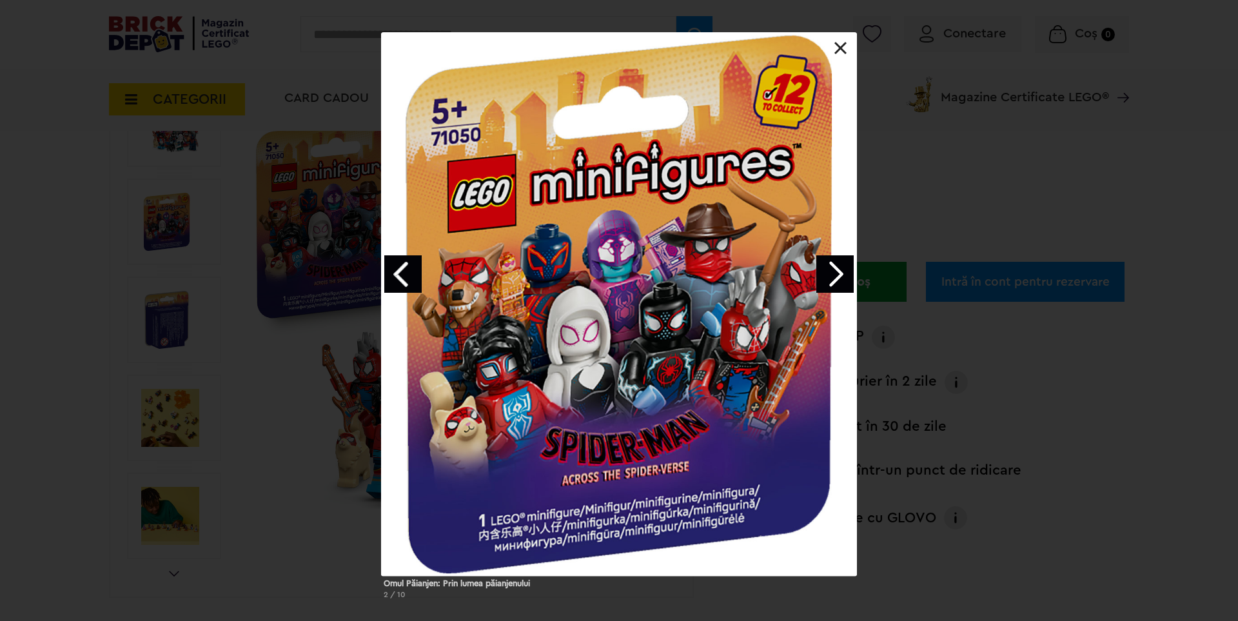
click at [865, 277] on div "Omul Păianjen: Prin lumea păianjenului 2 / 10" at bounding box center [619, 320] width 1238 height 577
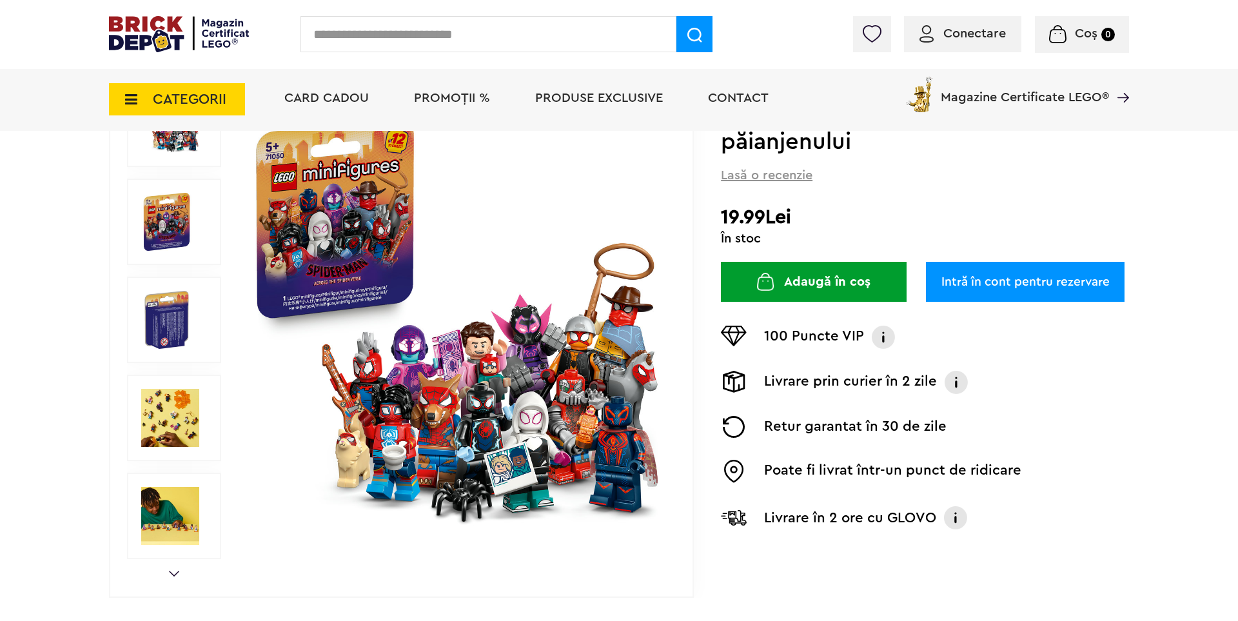
click at [609, 329] on img at bounding box center [457, 319] width 415 height 415
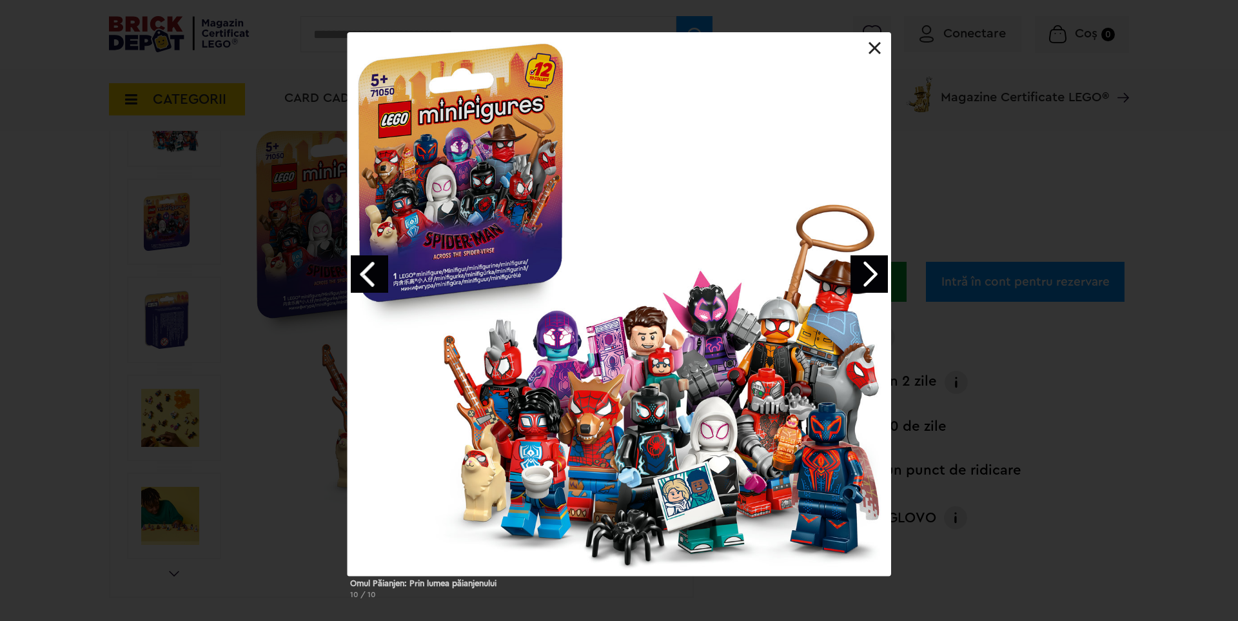
click at [864, 267] on link "Next image" at bounding box center [869, 273] width 37 height 37
click at [862, 268] on link "Next image" at bounding box center [869, 273] width 37 height 37
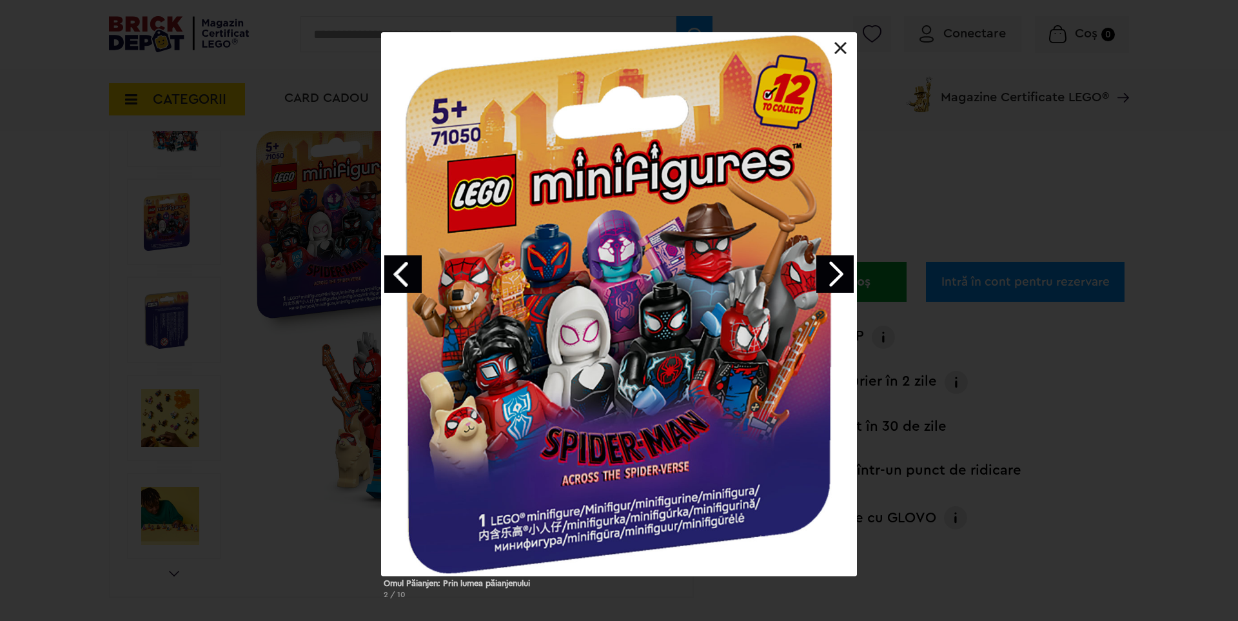
click at [834, 284] on link "Next image" at bounding box center [835, 273] width 37 height 37
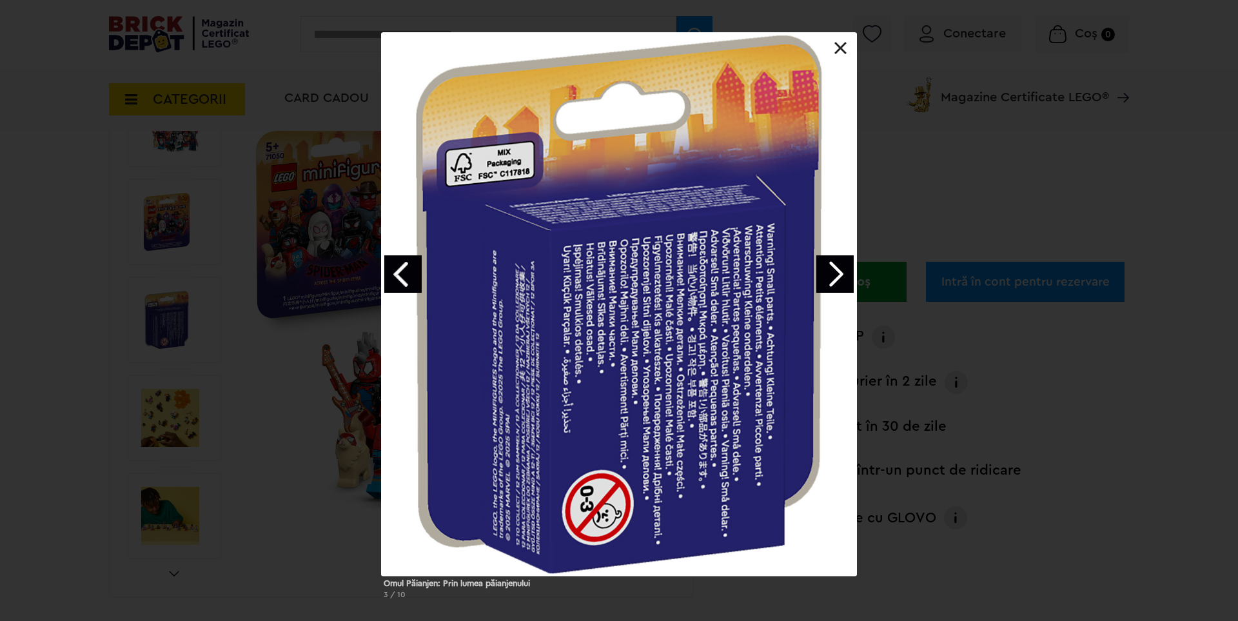
click at [834, 284] on link "Next image" at bounding box center [835, 273] width 37 height 37
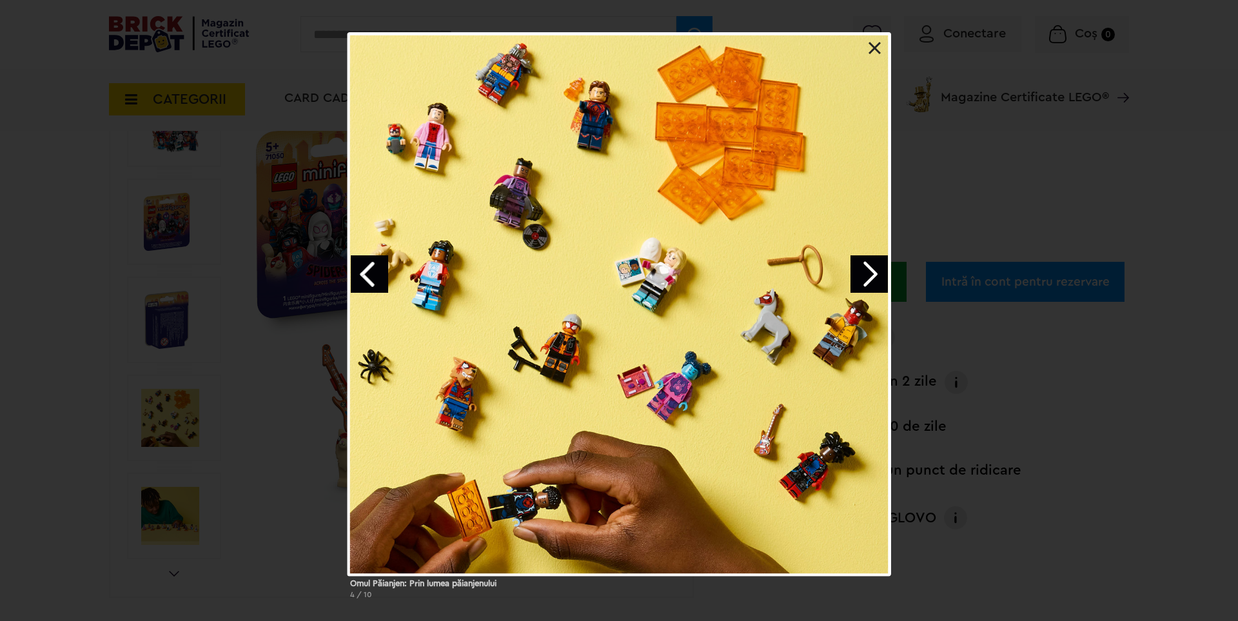
click at [866, 267] on link "Next image" at bounding box center [869, 273] width 37 height 37
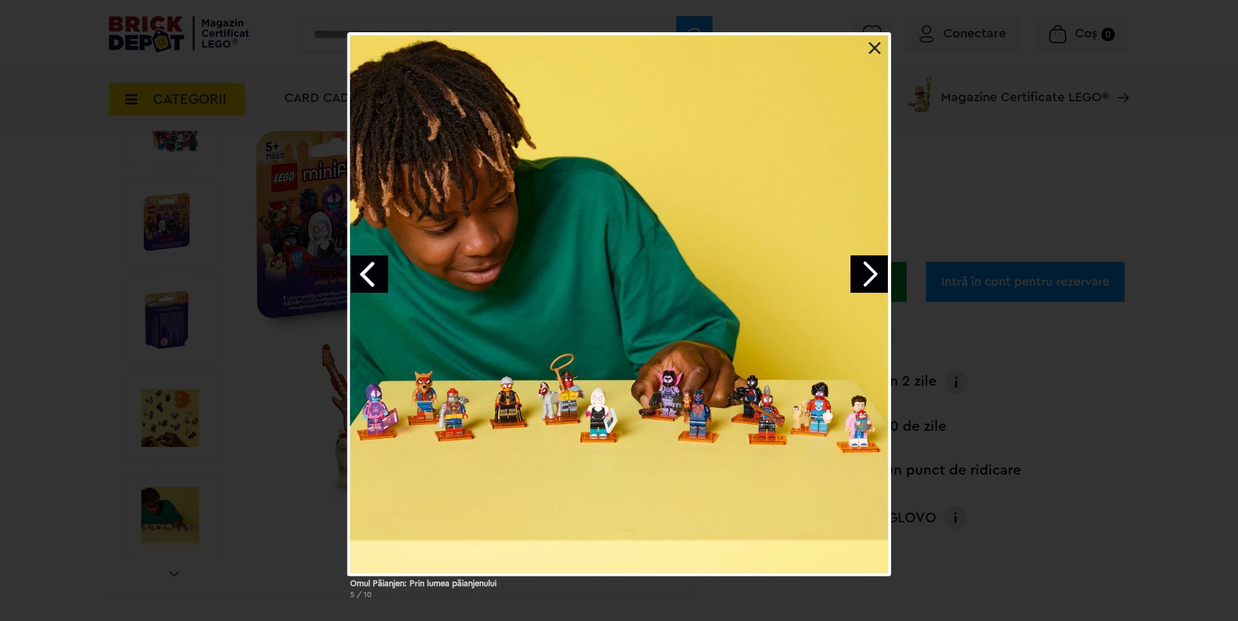
click at [866, 267] on link "Next image" at bounding box center [869, 273] width 37 height 37
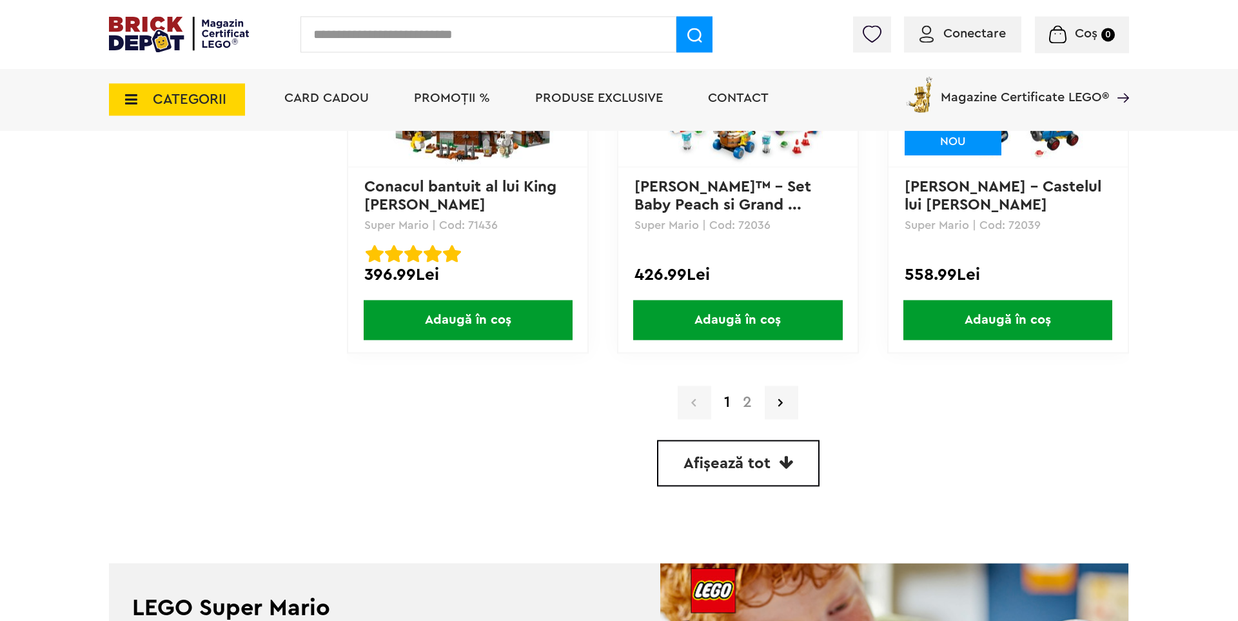
scroll to position [3738, 0]
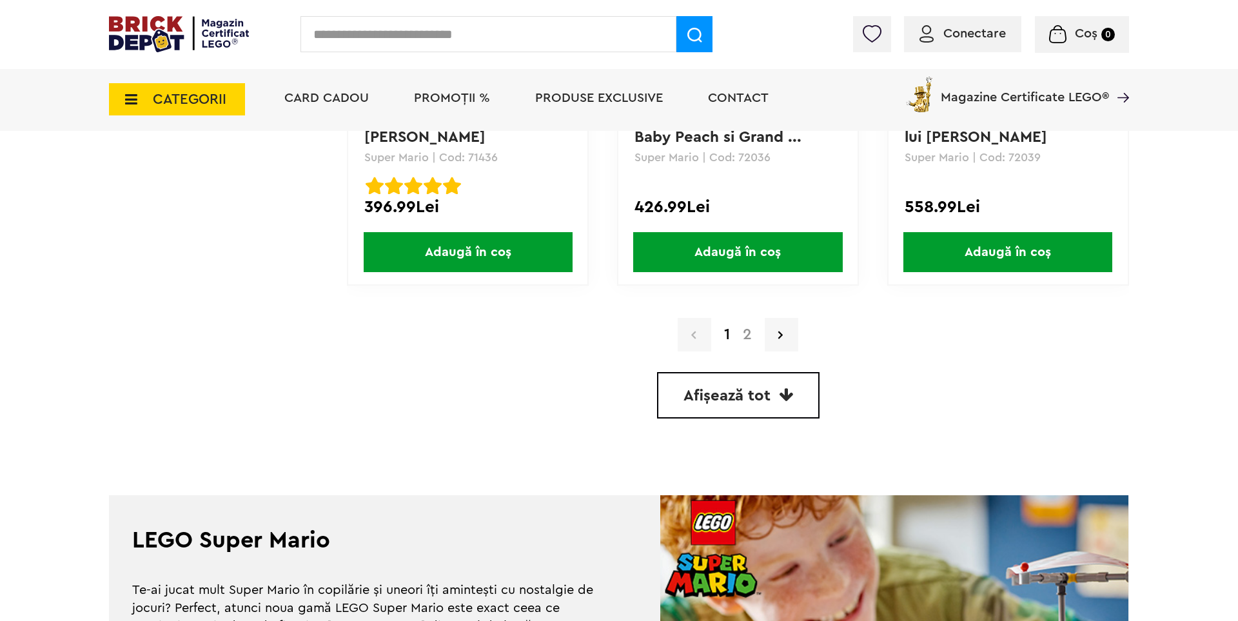
drag, startPoint x: 794, startPoint y: 404, endPoint x: 827, endPoint y: 402, distance: 33.6
click at [794, 405] on link "Afișează tot" at bounding box center [738, 395] width 163 height 46
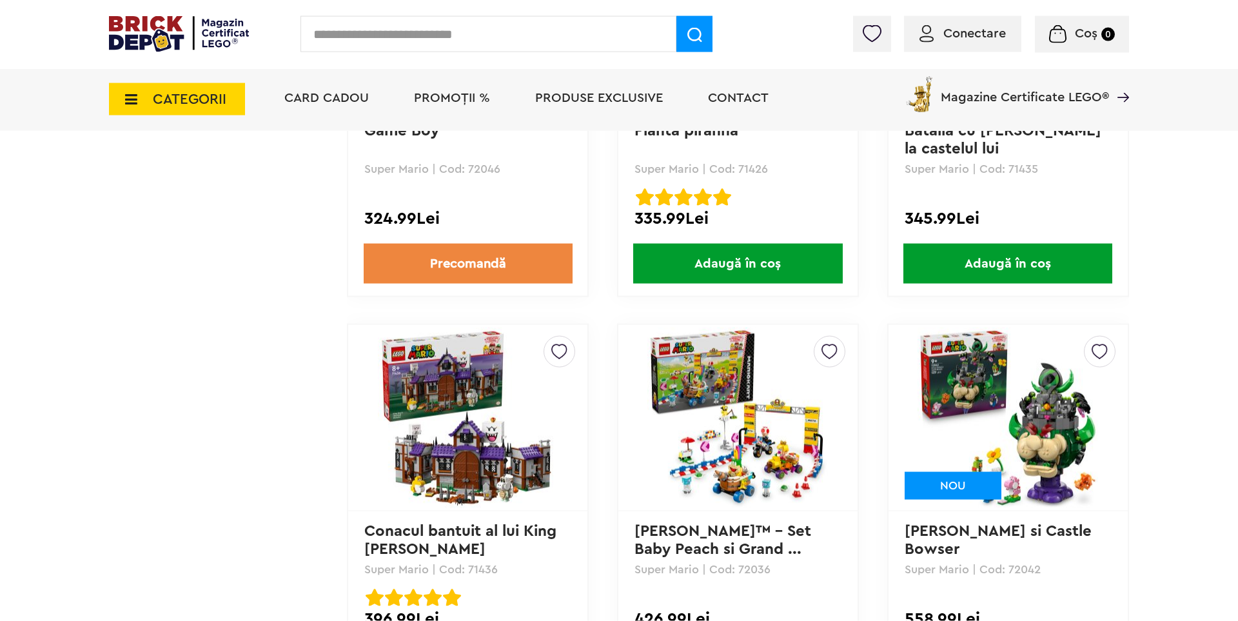
scroll to position [3314, 0]
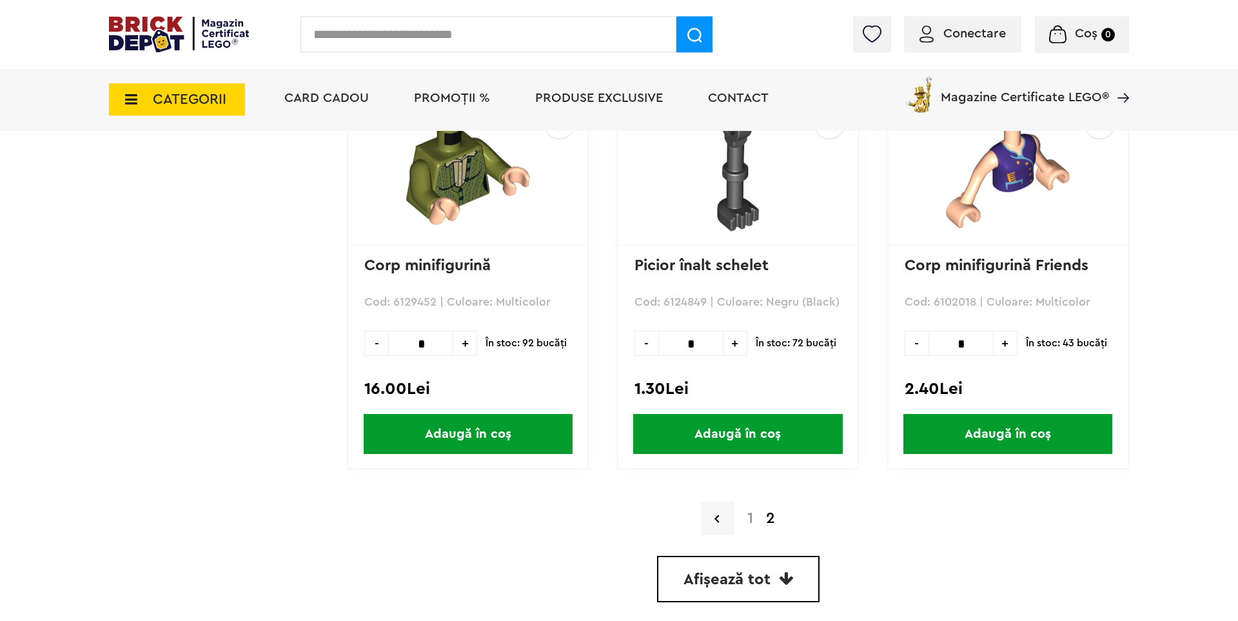
scroll to position [2403, 0]
